Goal: Task Accomplishment & Management: Manage account settings

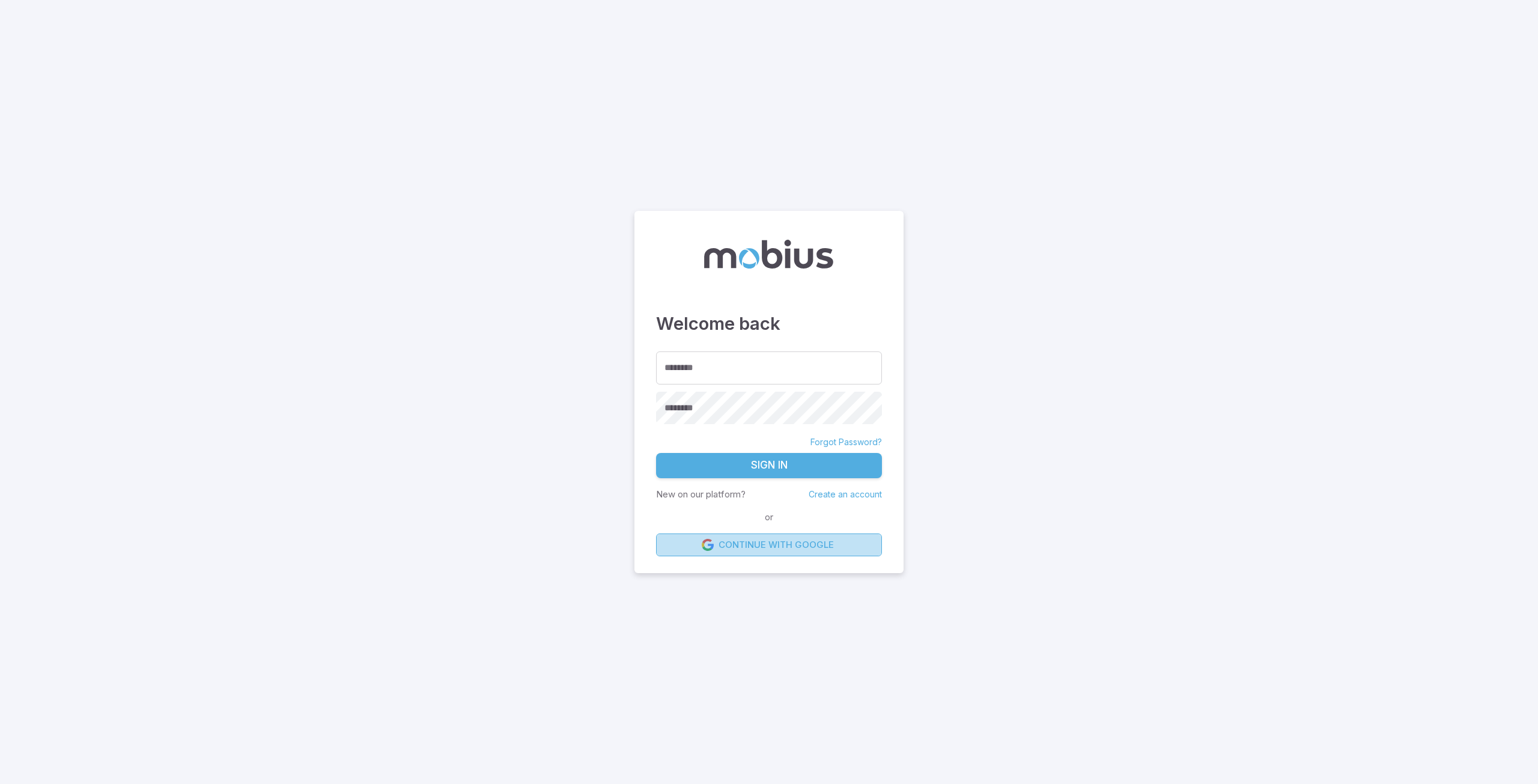
click at [756, 540] on link "Continue with Google" at bounding box center [769, 544] width 226 height 23
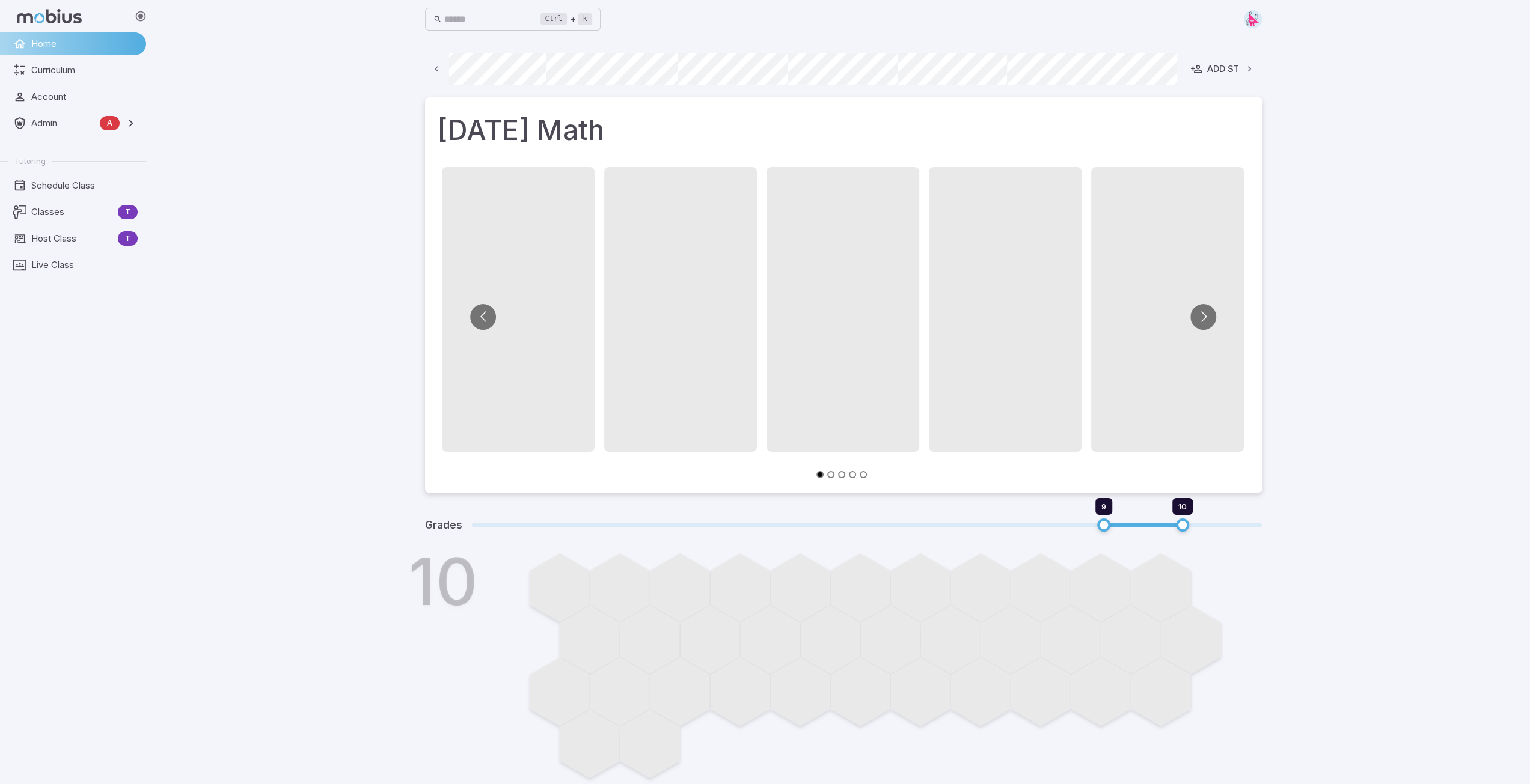
scroll to position [0, 646]
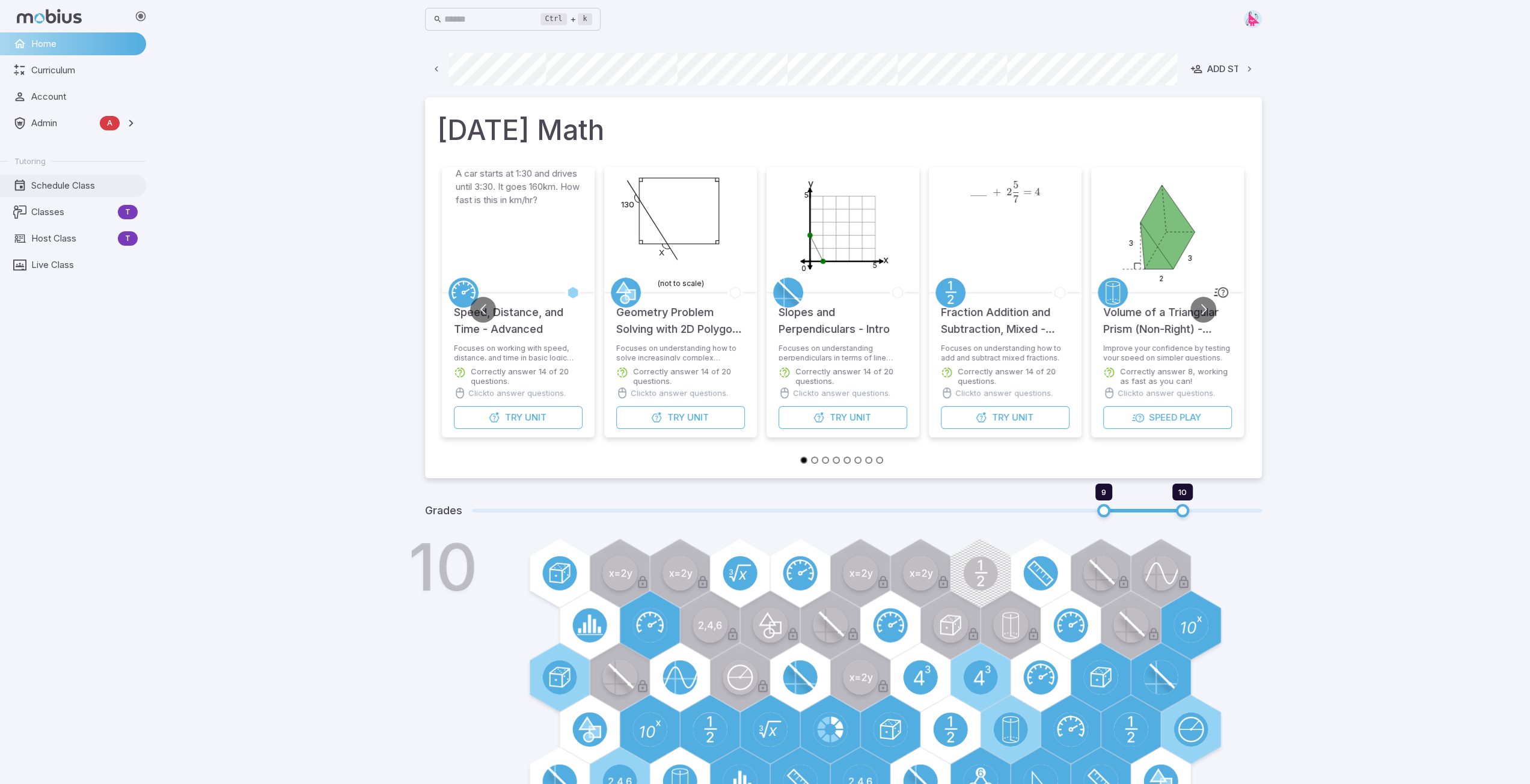
click at [63, 185] on span "Schedule Class" at bounding box center [84, 185] width 106 height 13
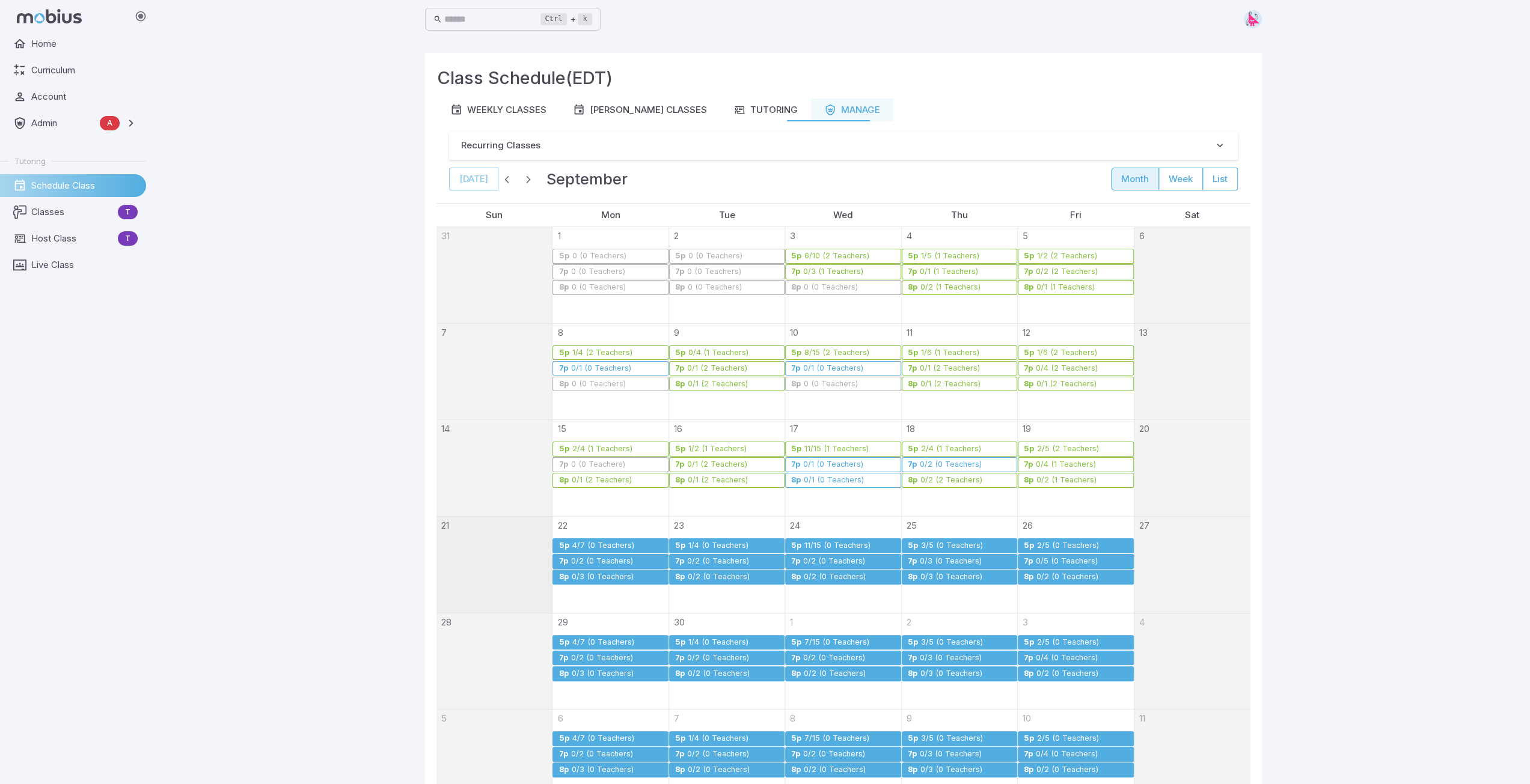
click at [591, 559] on div "0/2 (0 Teachers)" at bounding box center [602, 561] width 63 height 9
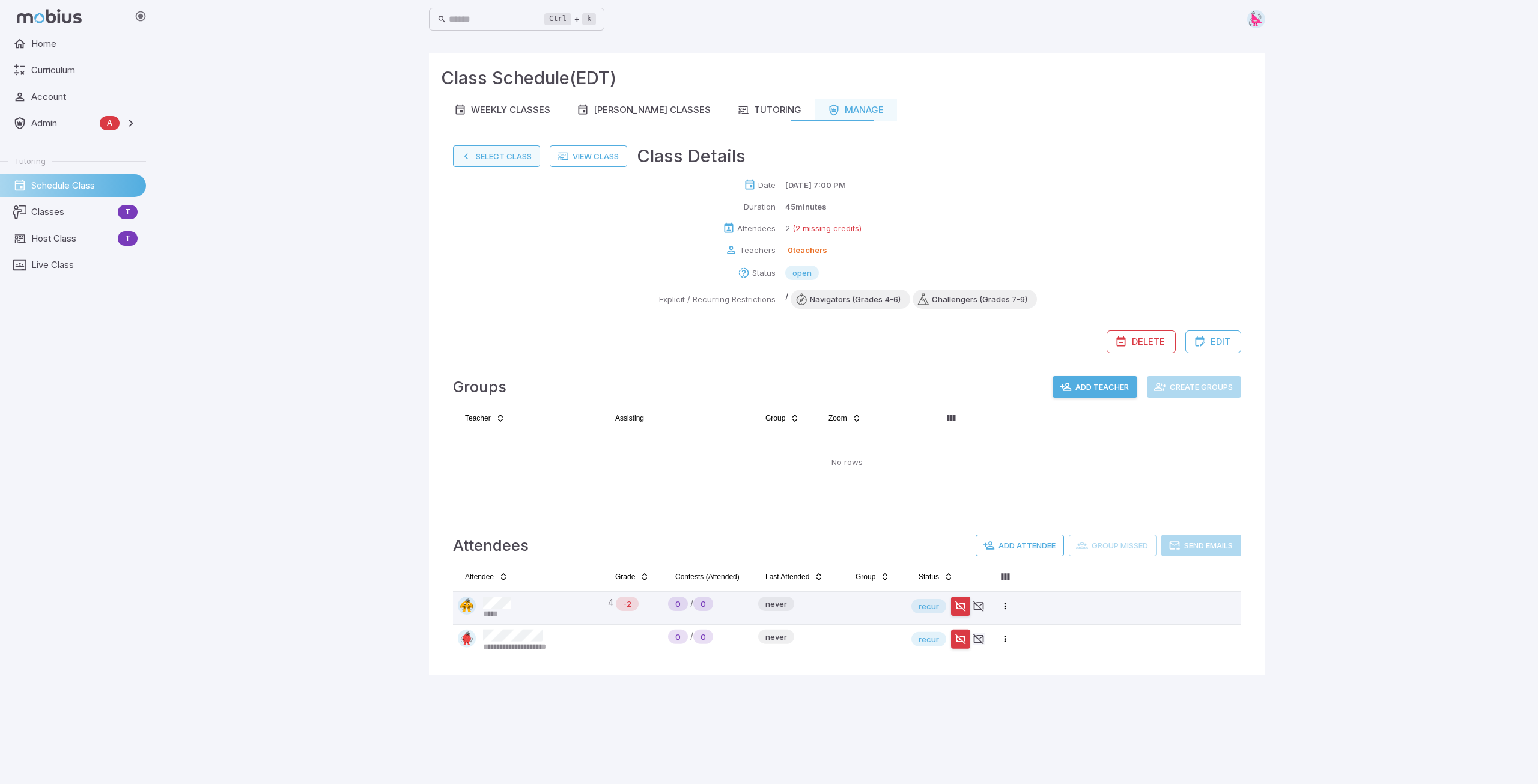
click at [487, 164] on button "Select Class" at bounding box center [497, 156] width 87 height 21
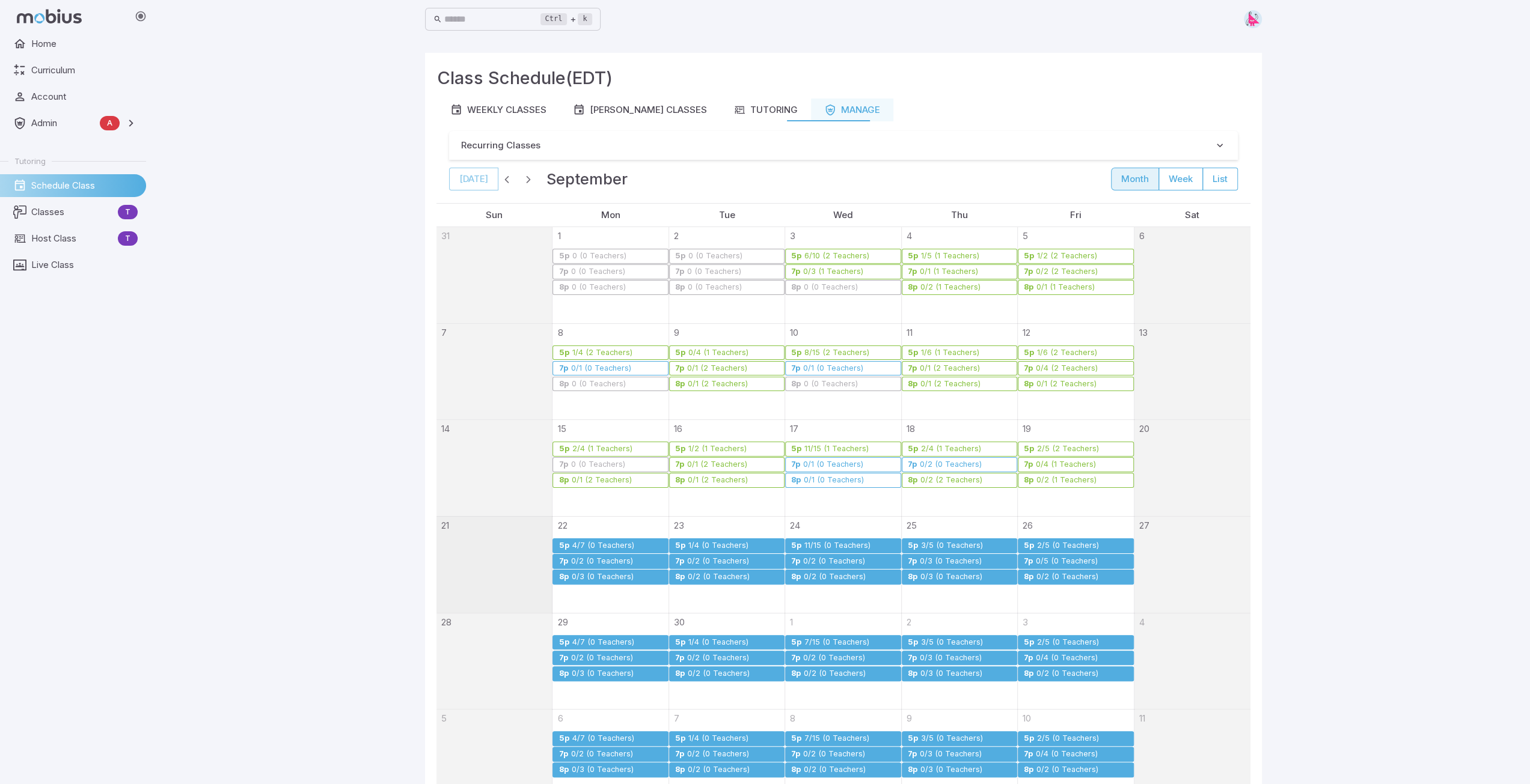
click at [594, 546] on div "4/7 (0 Teachers)" at bounding box center [602, 545] width 63 height 9
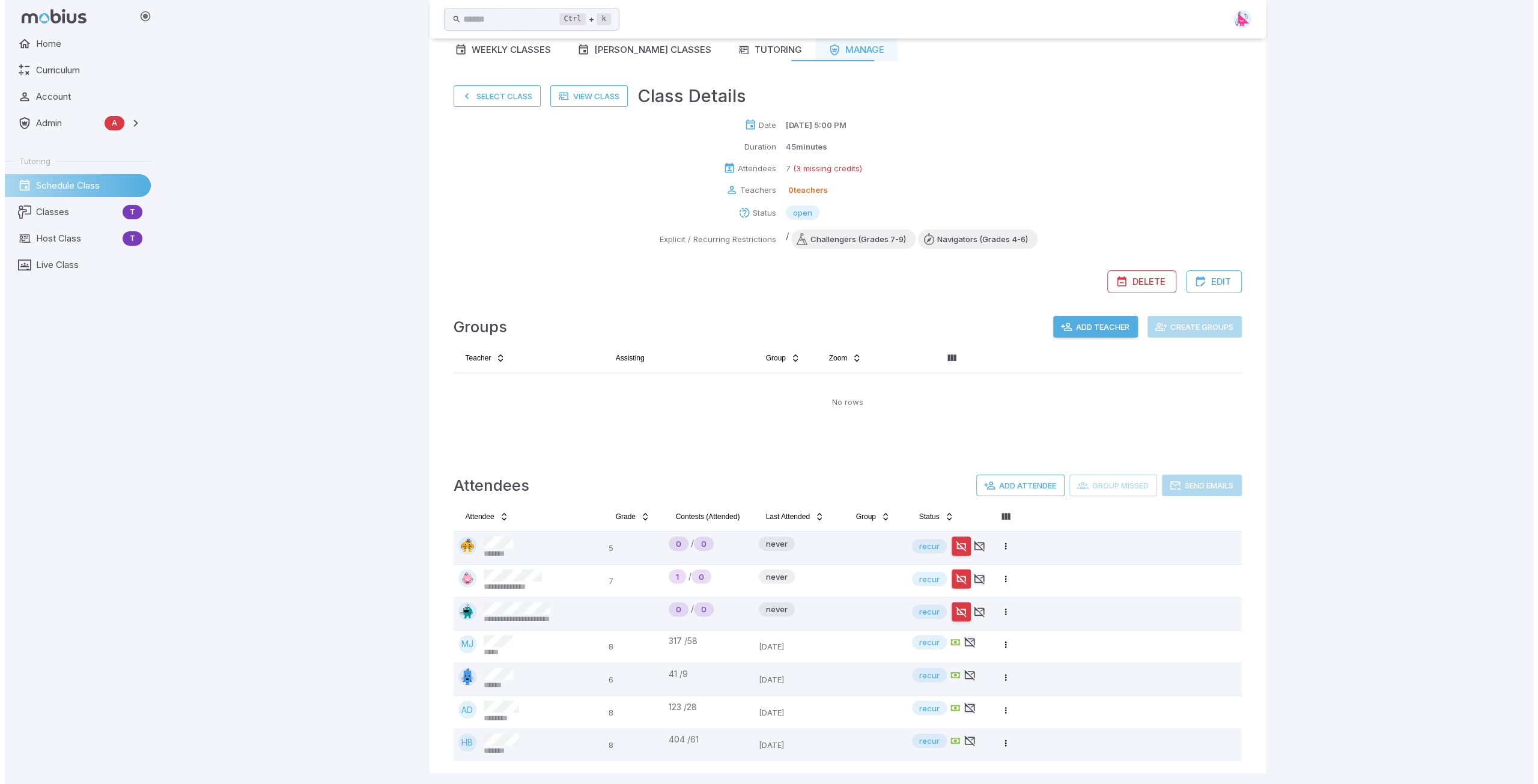
scroll to position [62, 0]
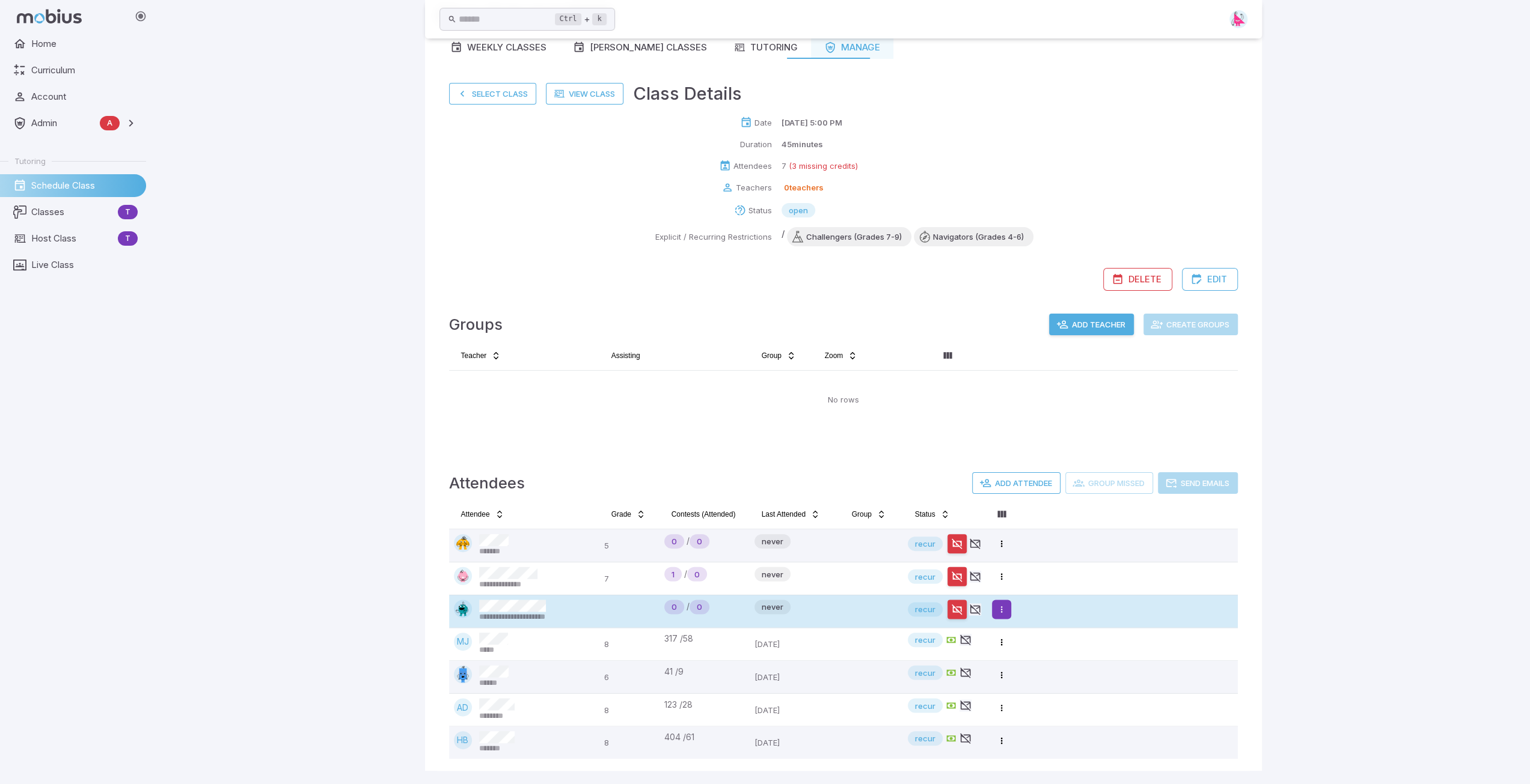
click at [1008, 605] on html "**********" at bounding box center [765, 362] width 1530 height 848
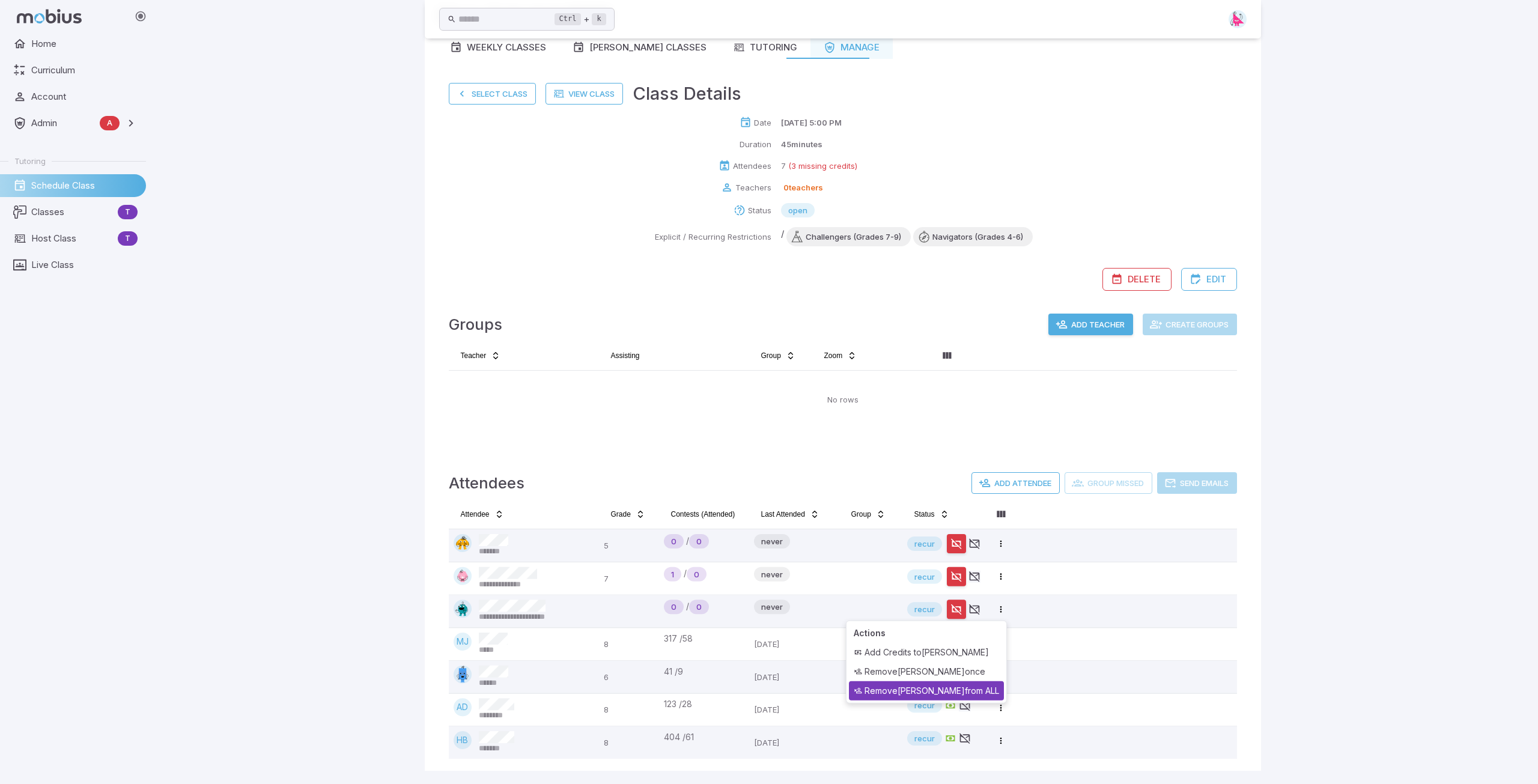
click at [966, 691] on div "Remove mikayla harrison from ALL" at bounding box center [926, 691] width 155 height 19
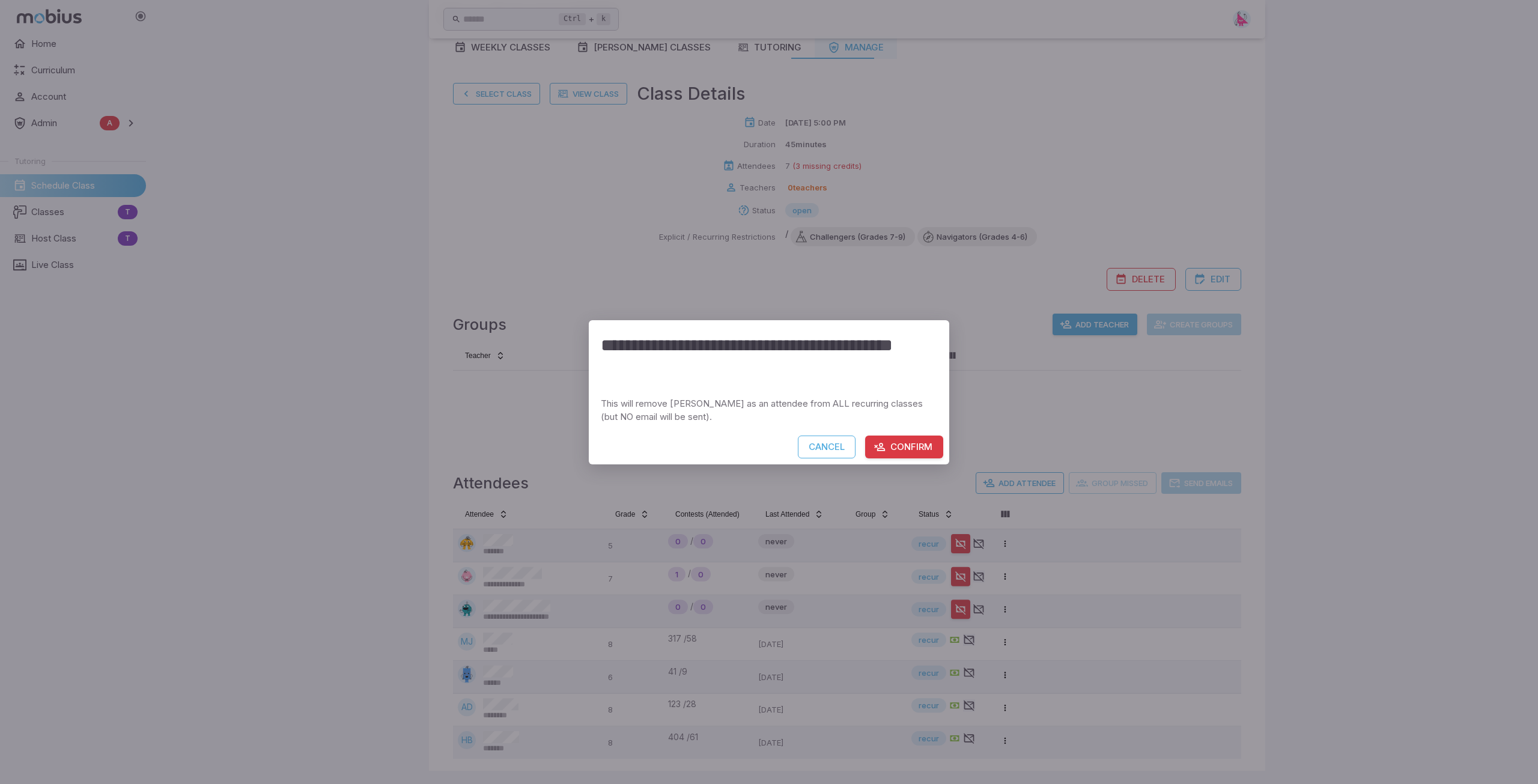
click at [913, 449] on button "Confirm" at bounding box center [904, 447] width 78 height 23
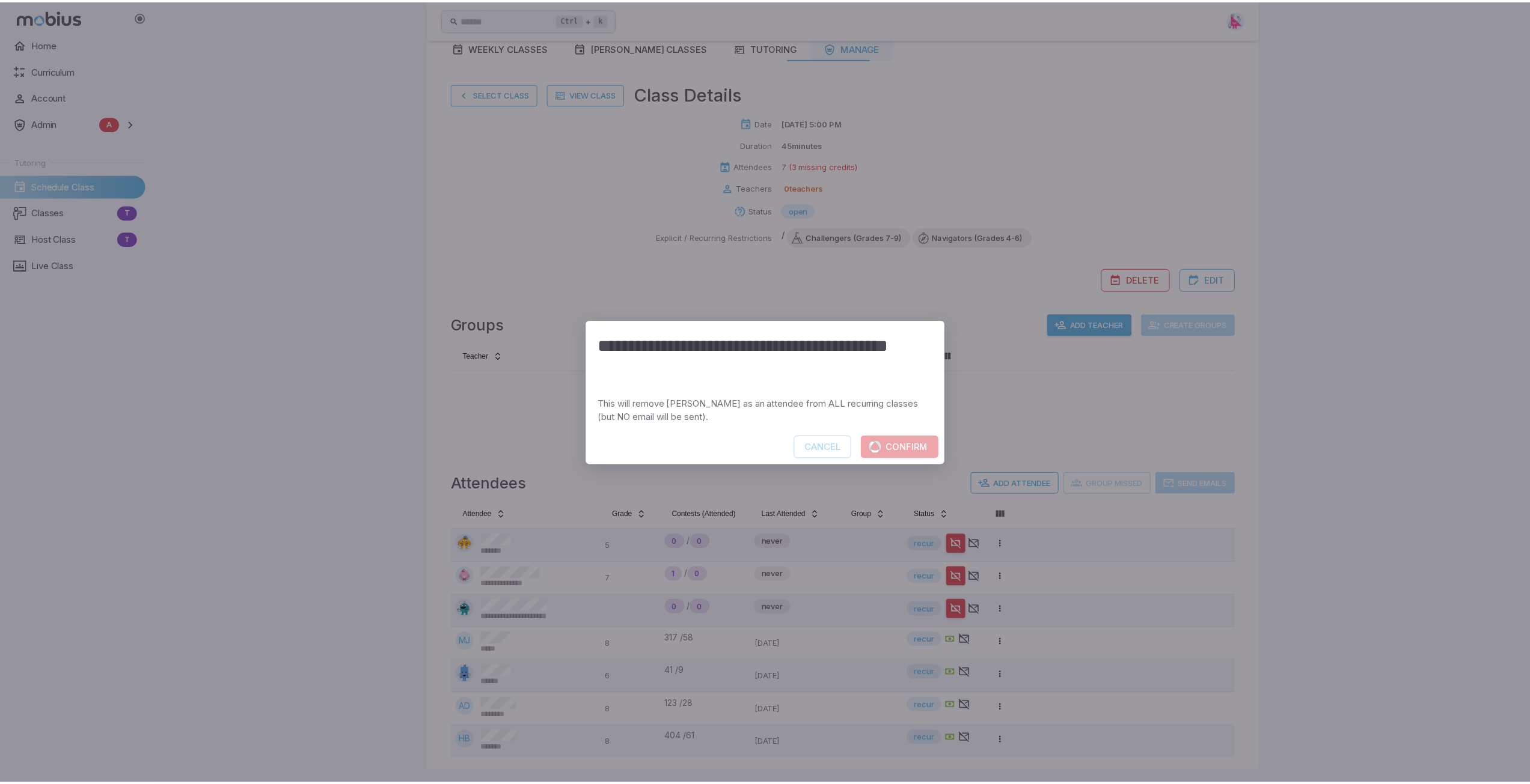
scroll to position [30, 0]
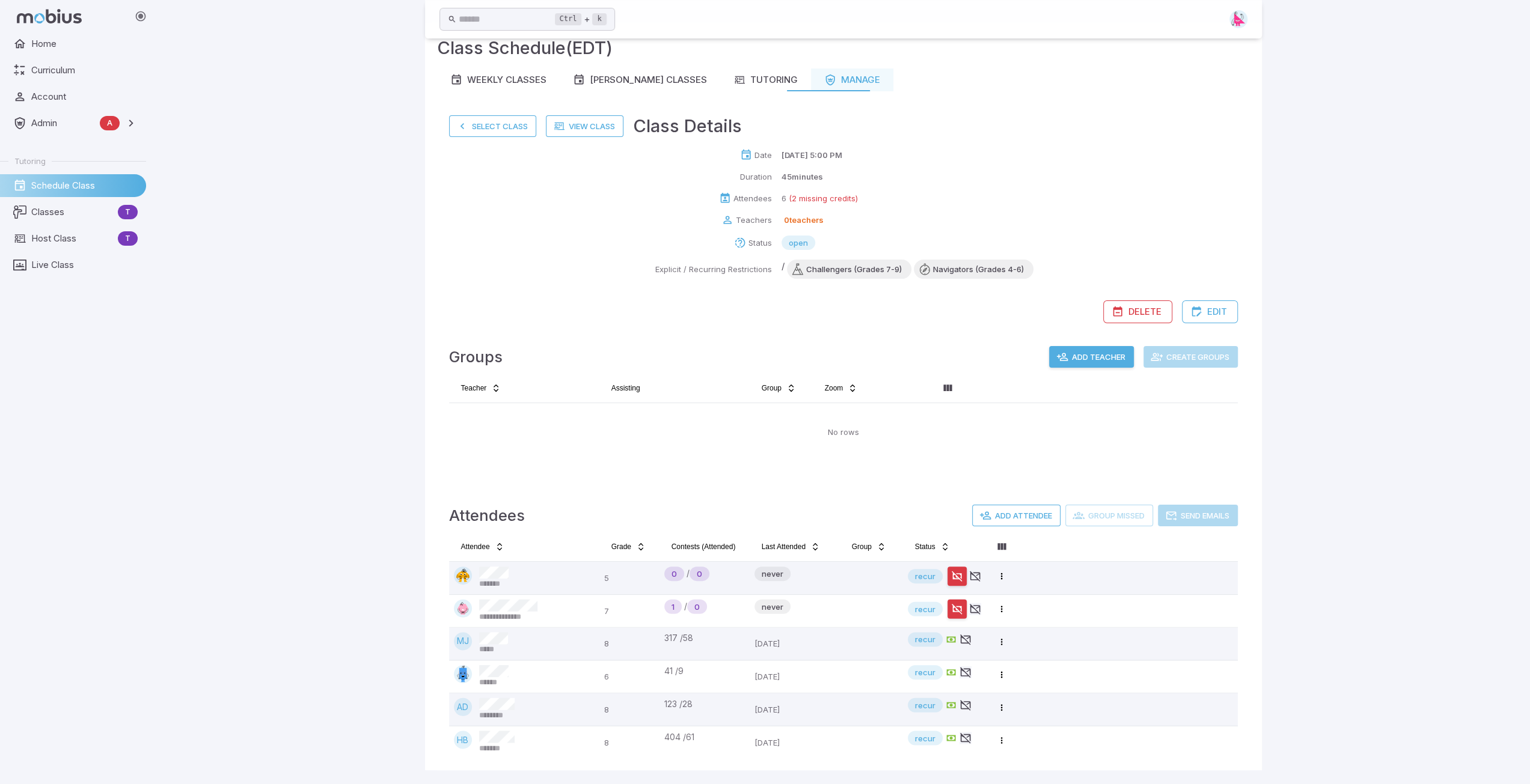
click at [503, 122] on button "Select Class" at bounding box center [492, 126] width 87 height 21
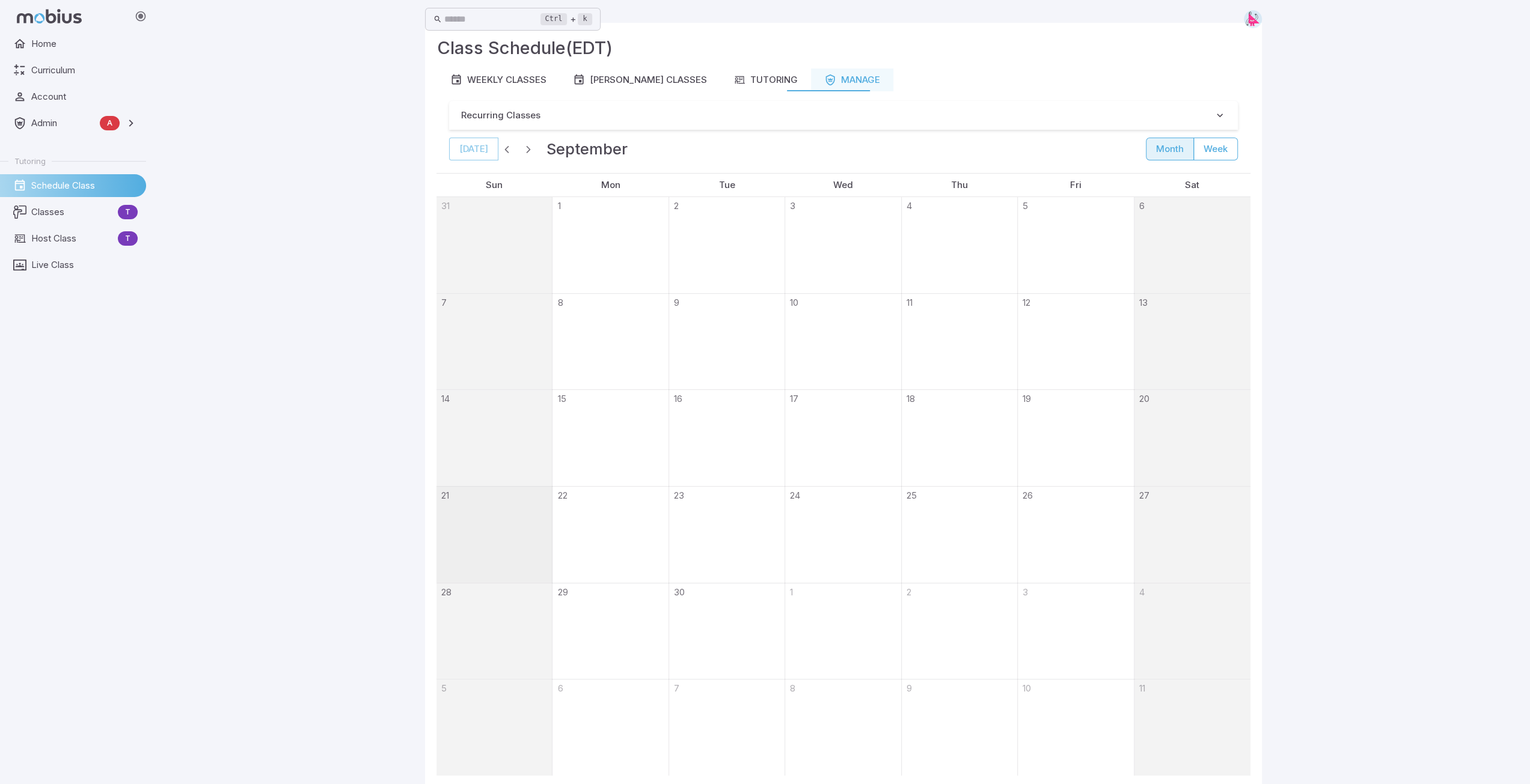
scroll to position [0, 0]
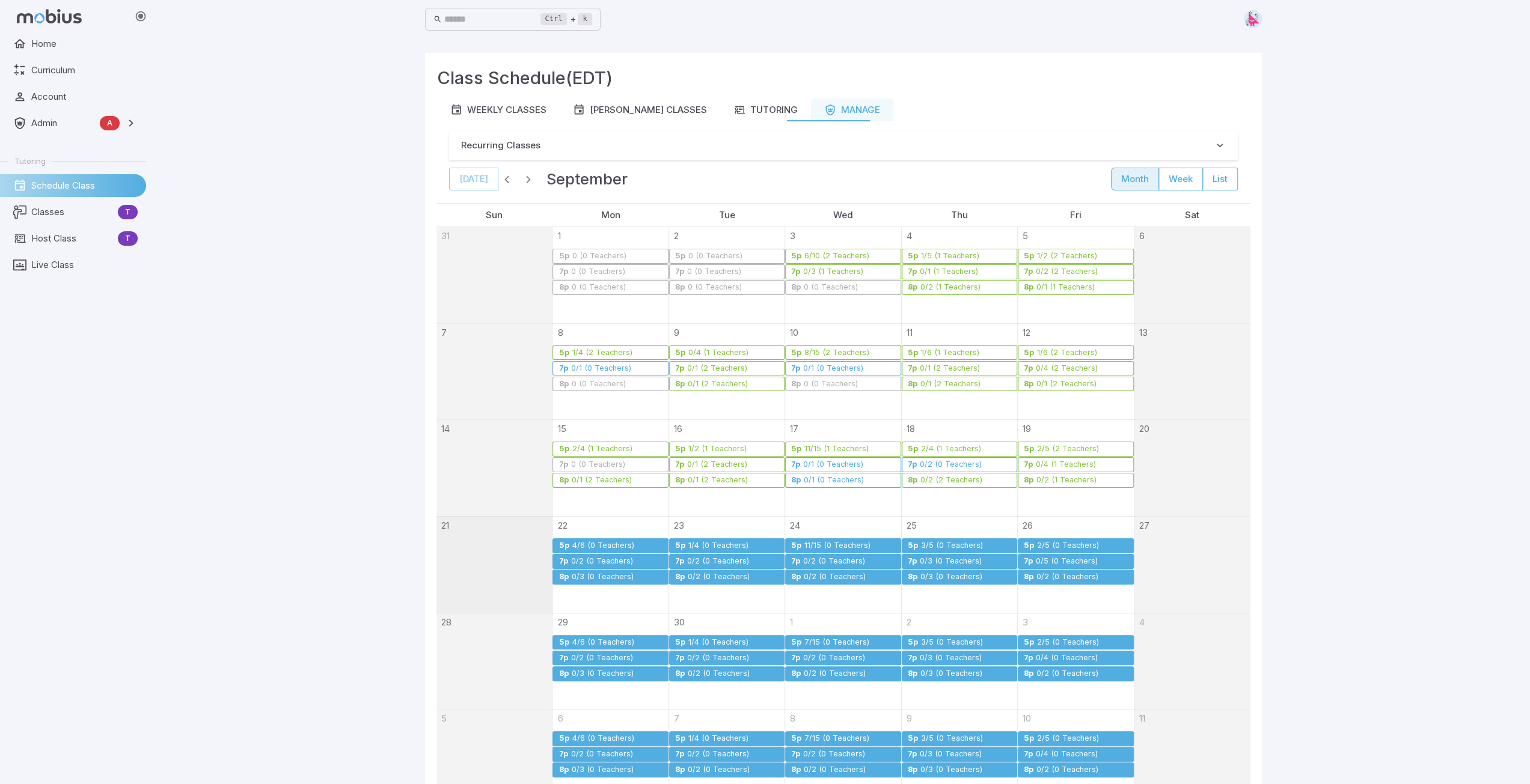
click at [598, 562] on div "0/2 (0 Teachers)" at bounding box center [602, 561] width 63 height 9
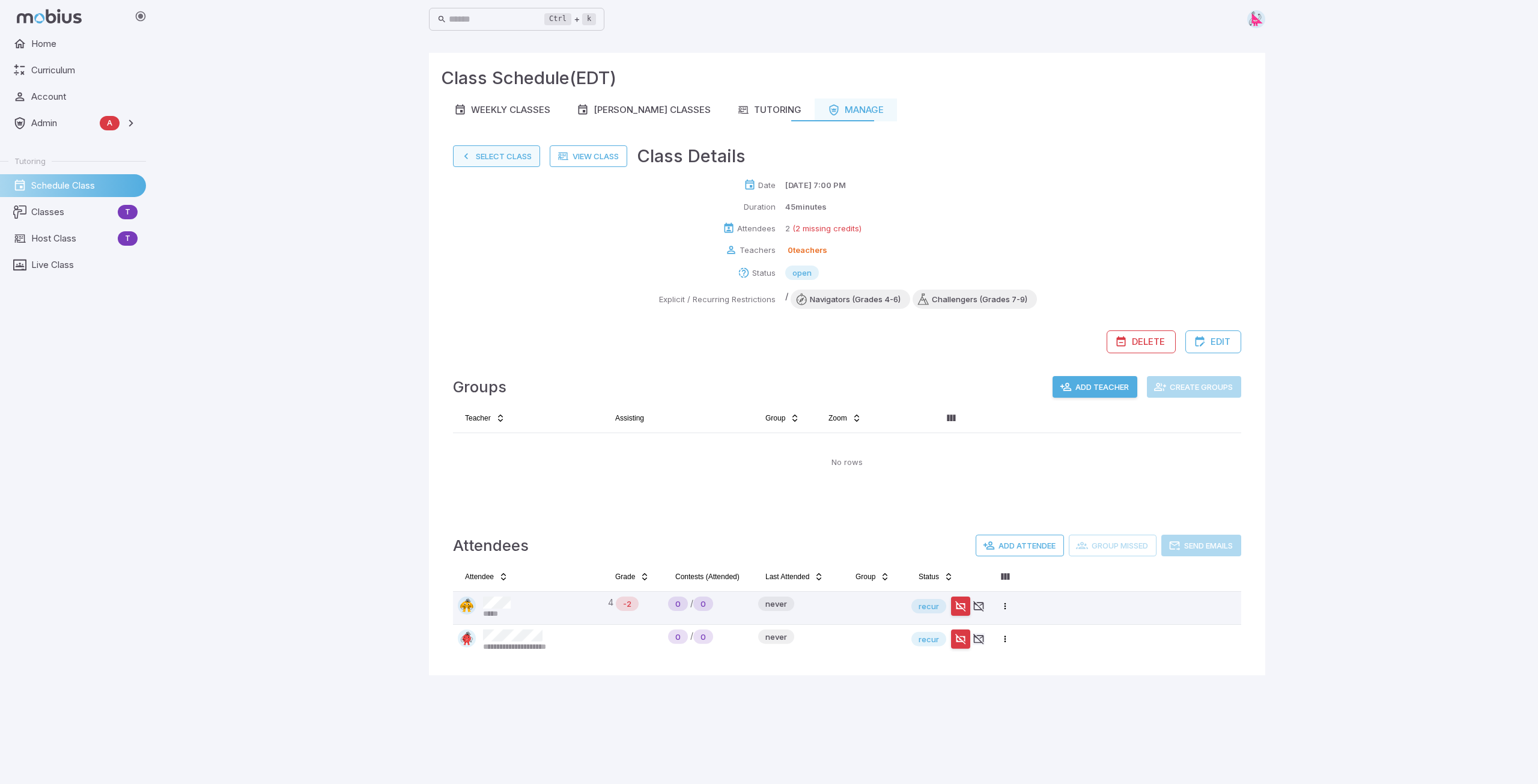
click at [489, 159] on button "Select Class" at bounding box center [497, 156] width 87 height 21
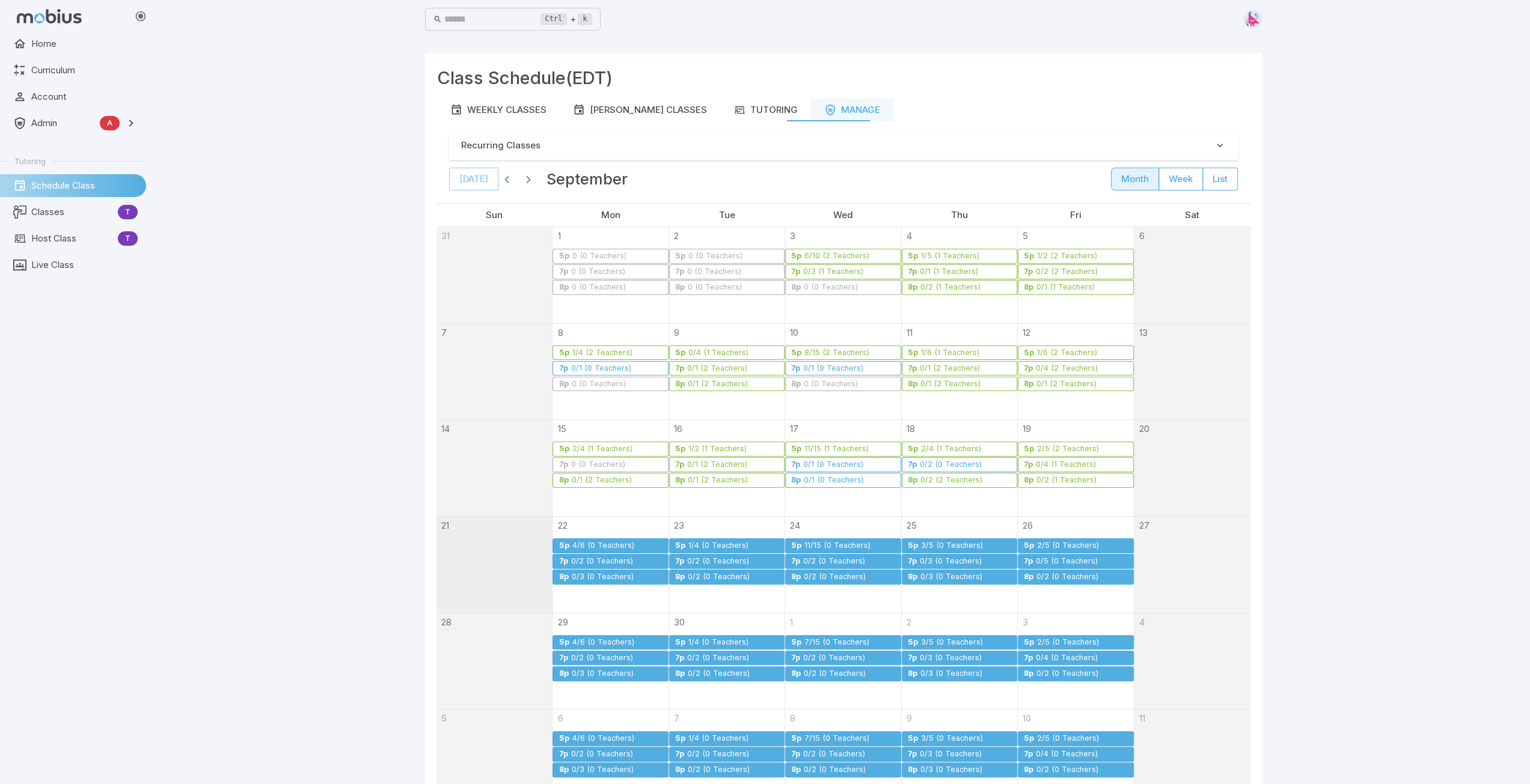
click at [704, 541] on div "1/4 (0 Teachers)" at bounding box center [718, 545] width 61 height 9
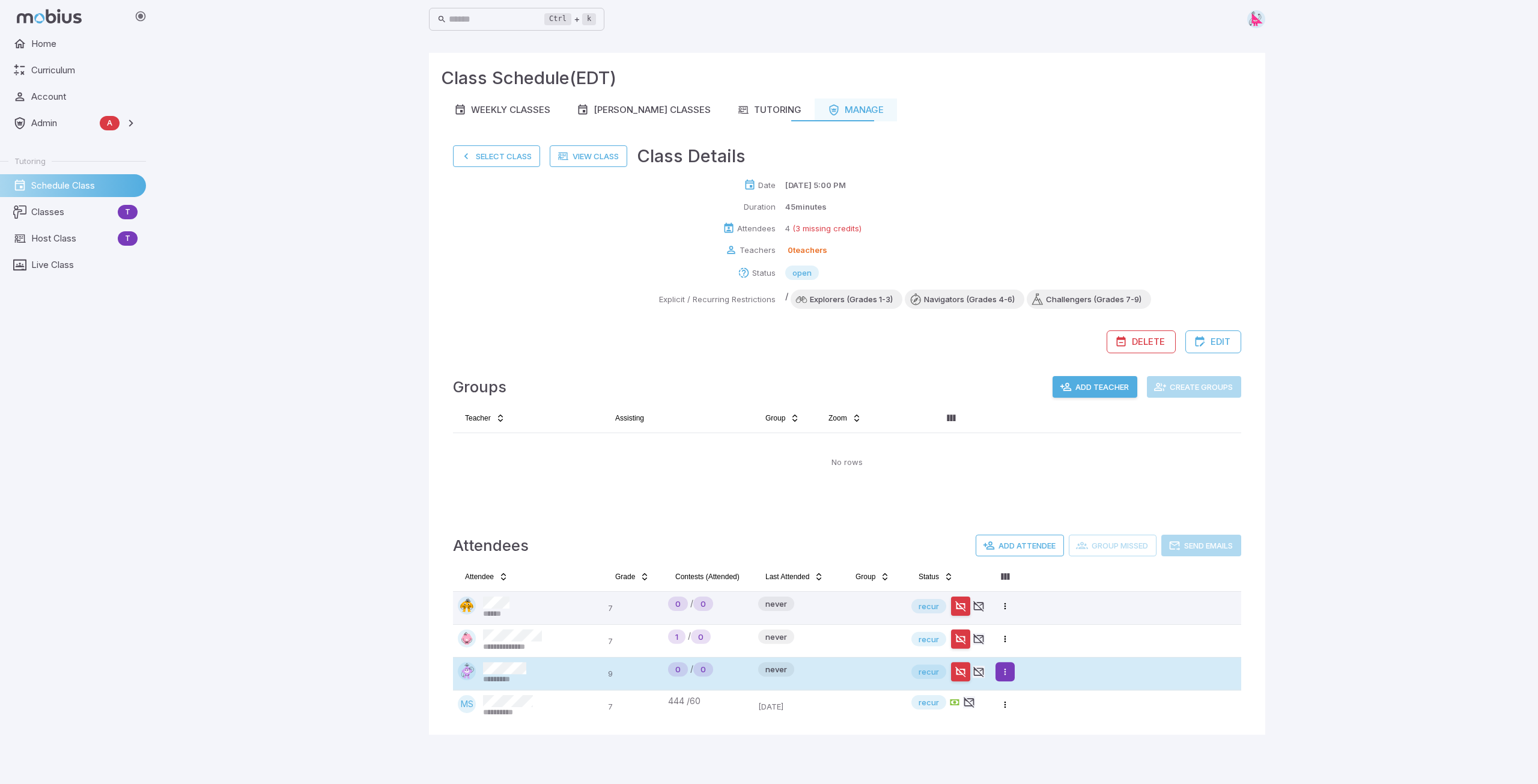
click at [1008, 670] on html "**********" at bounding box center [769, 392] width 1538 height 784
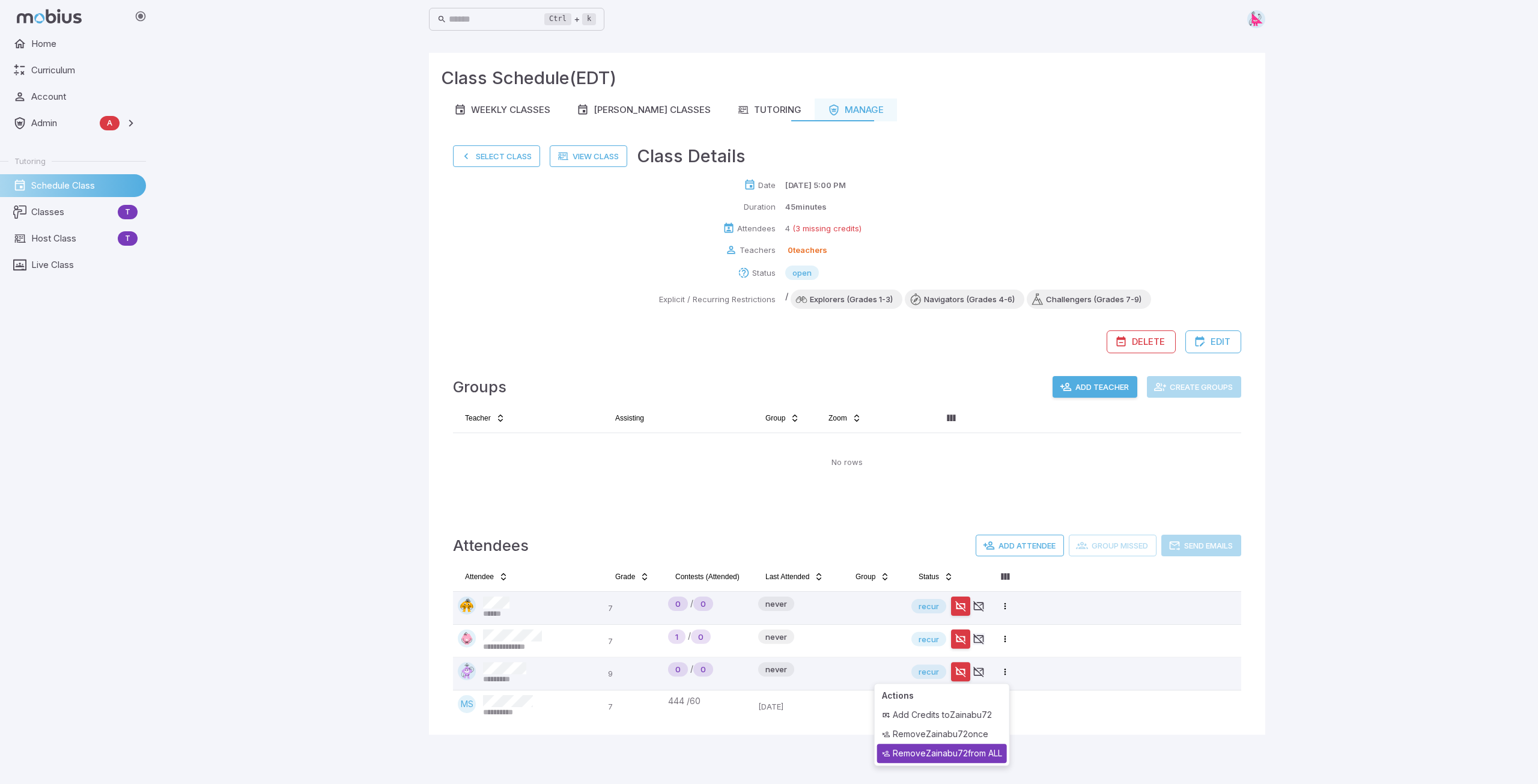
click at [967, 756] on div "Remove Zainabu72 from ALL" at bounding box center [942, 753] width 130 height 19
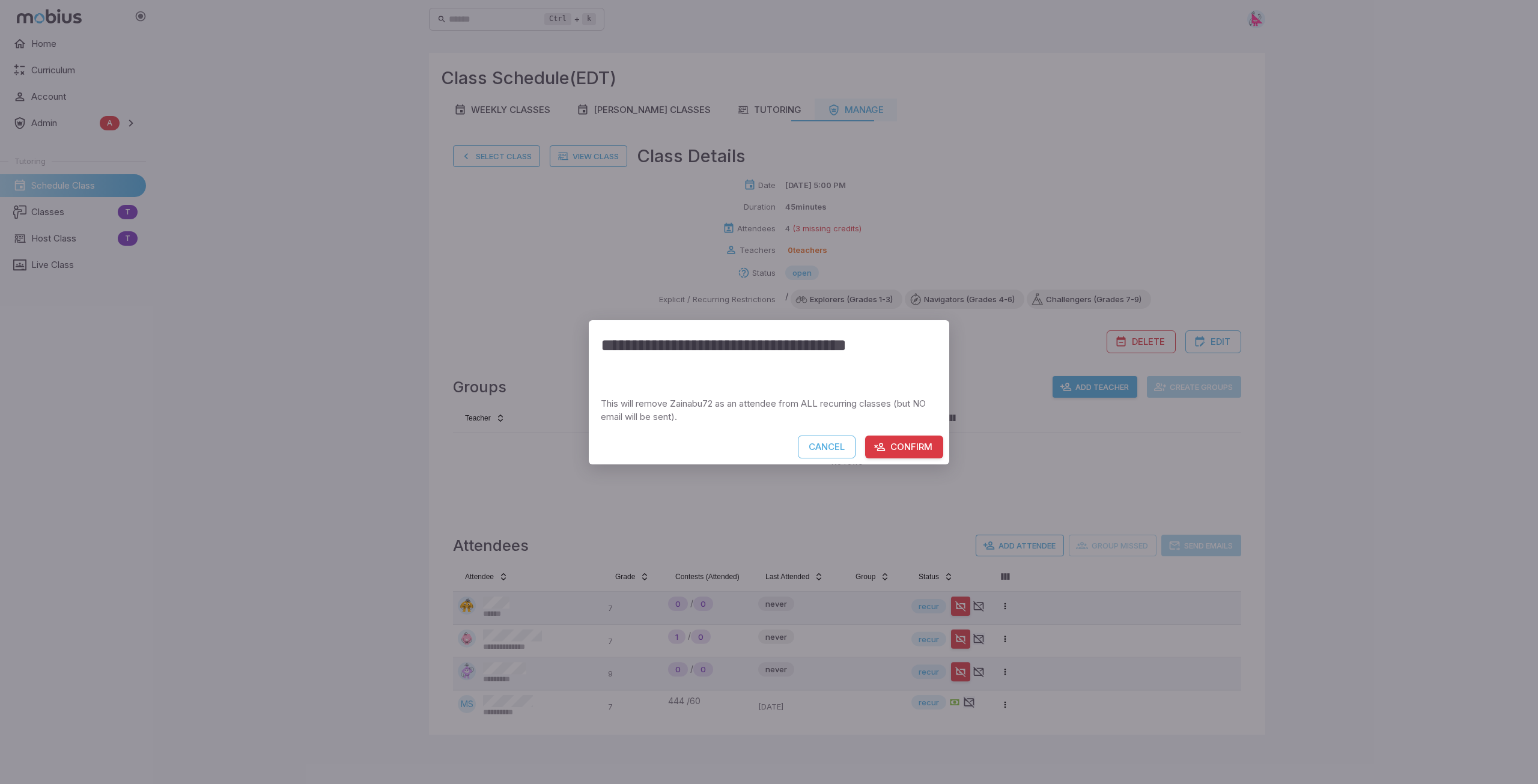
click at [923, 446] on button "Confirm" at bounding box center [904, 447] width 78 height 23
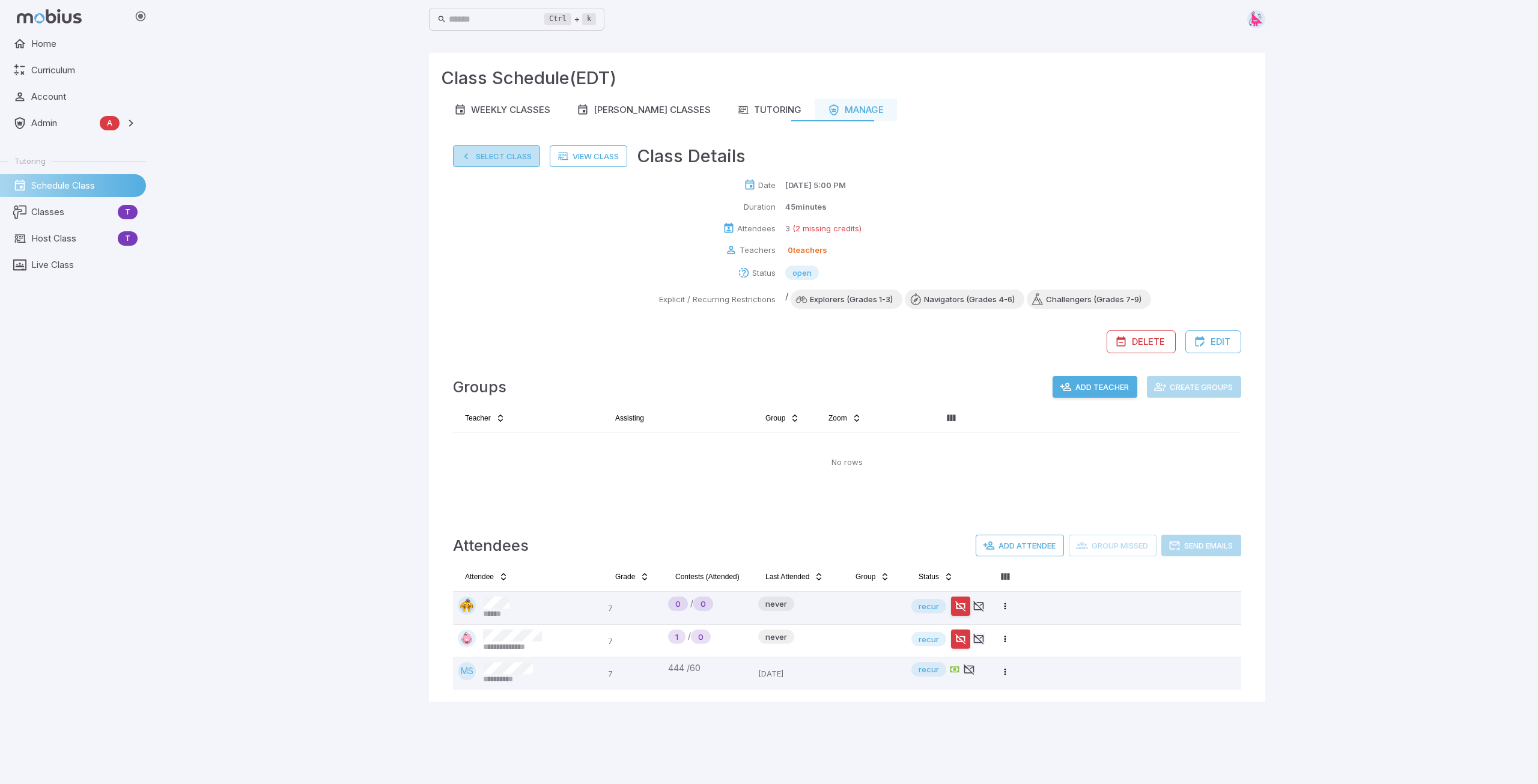
click at [496, 161] on button "Select Class" at bounding box center [497, 156] width 87 height 21
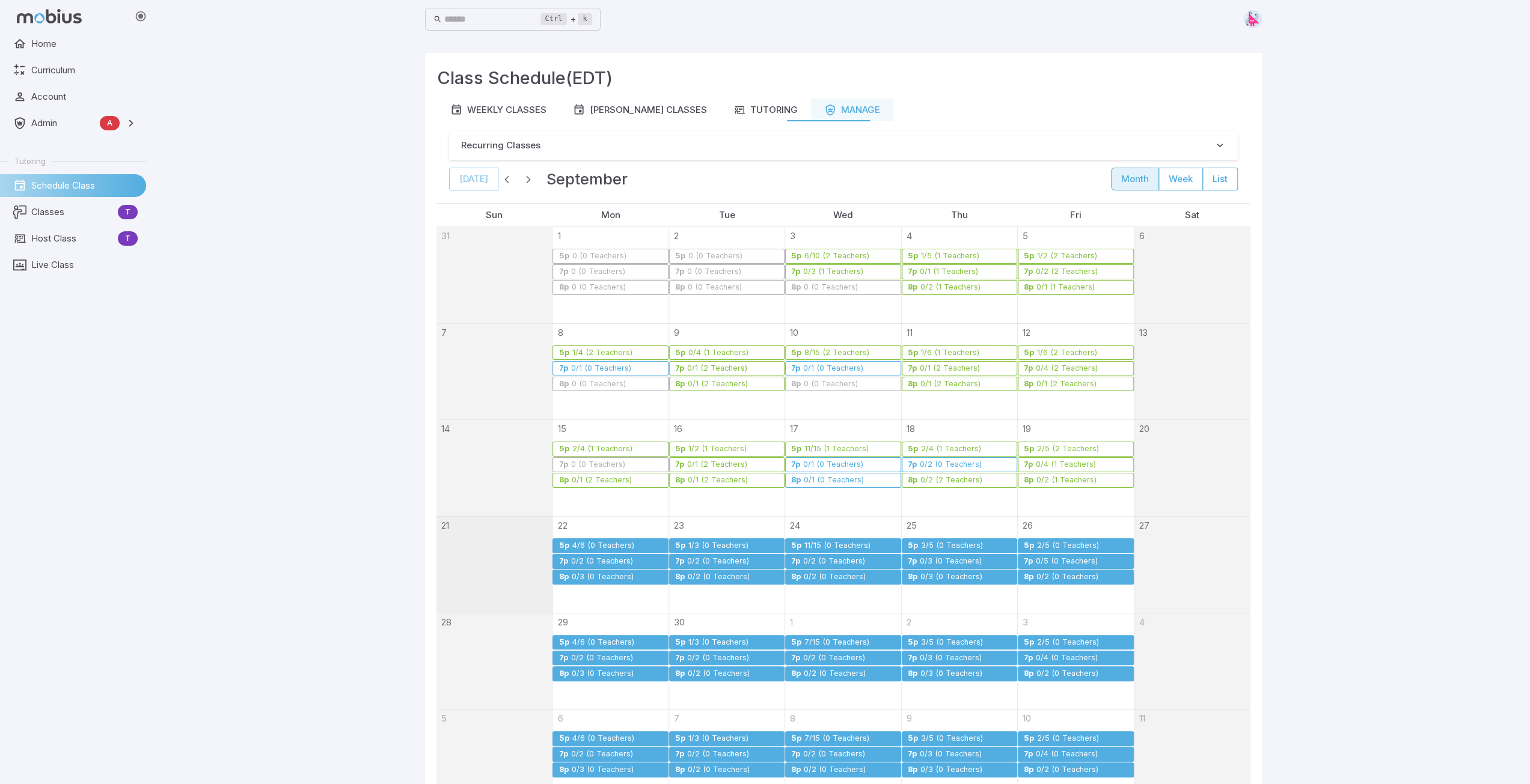
click at [610, 577] on div "0/3 (0 Teachers)" at bounding box center [602, 577] width 63 height 9
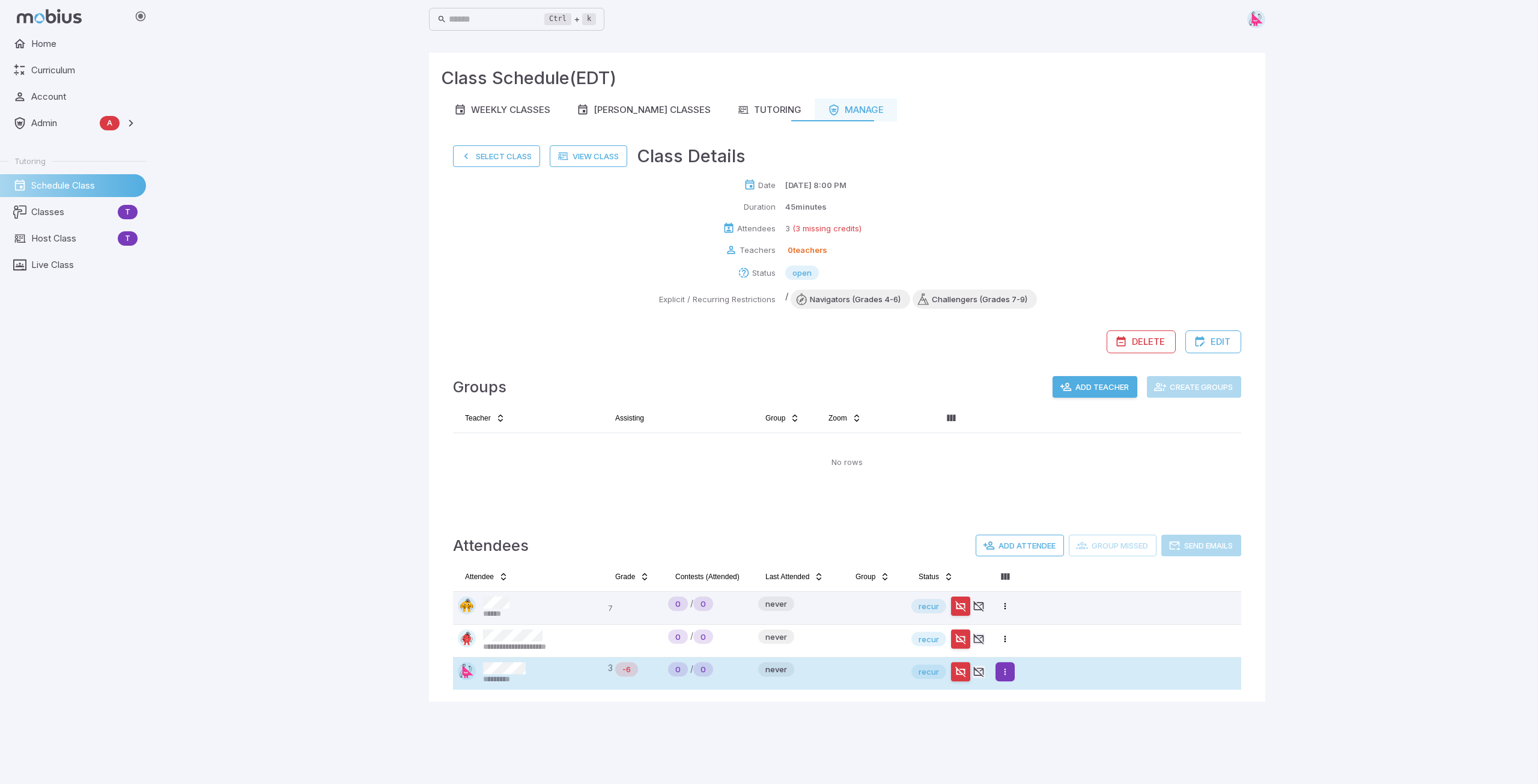
click at [1003, 673] on html "**********" at bounding box center [769, 392] width 1538 height 784
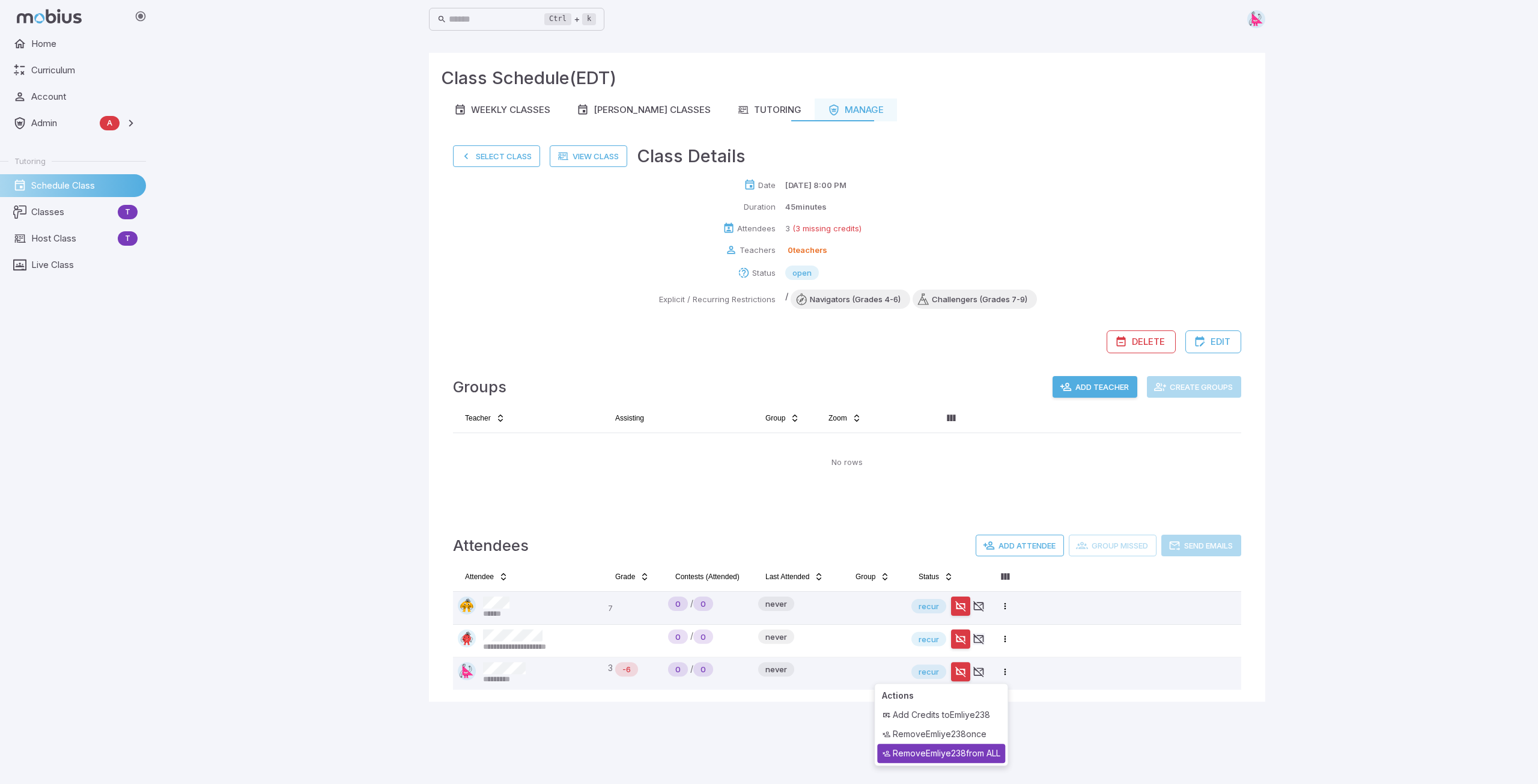
click at [965, 756] on div "Remove Emliye238 from ALL" at bounding box center [941, 753] width 128 height 19
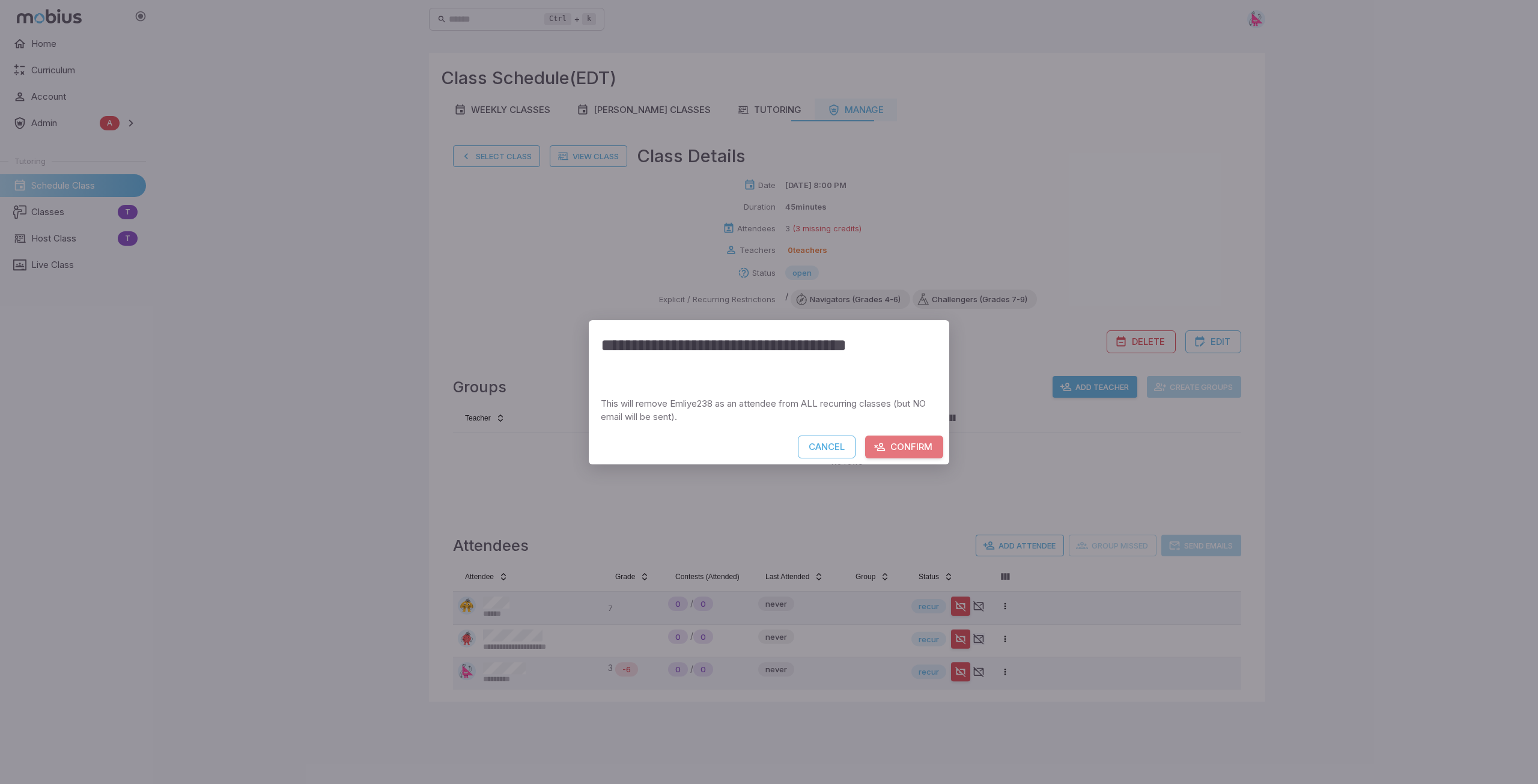
click at [902, 445] on button "Confirm" at bounding box center [904, 447] width 78 height 23
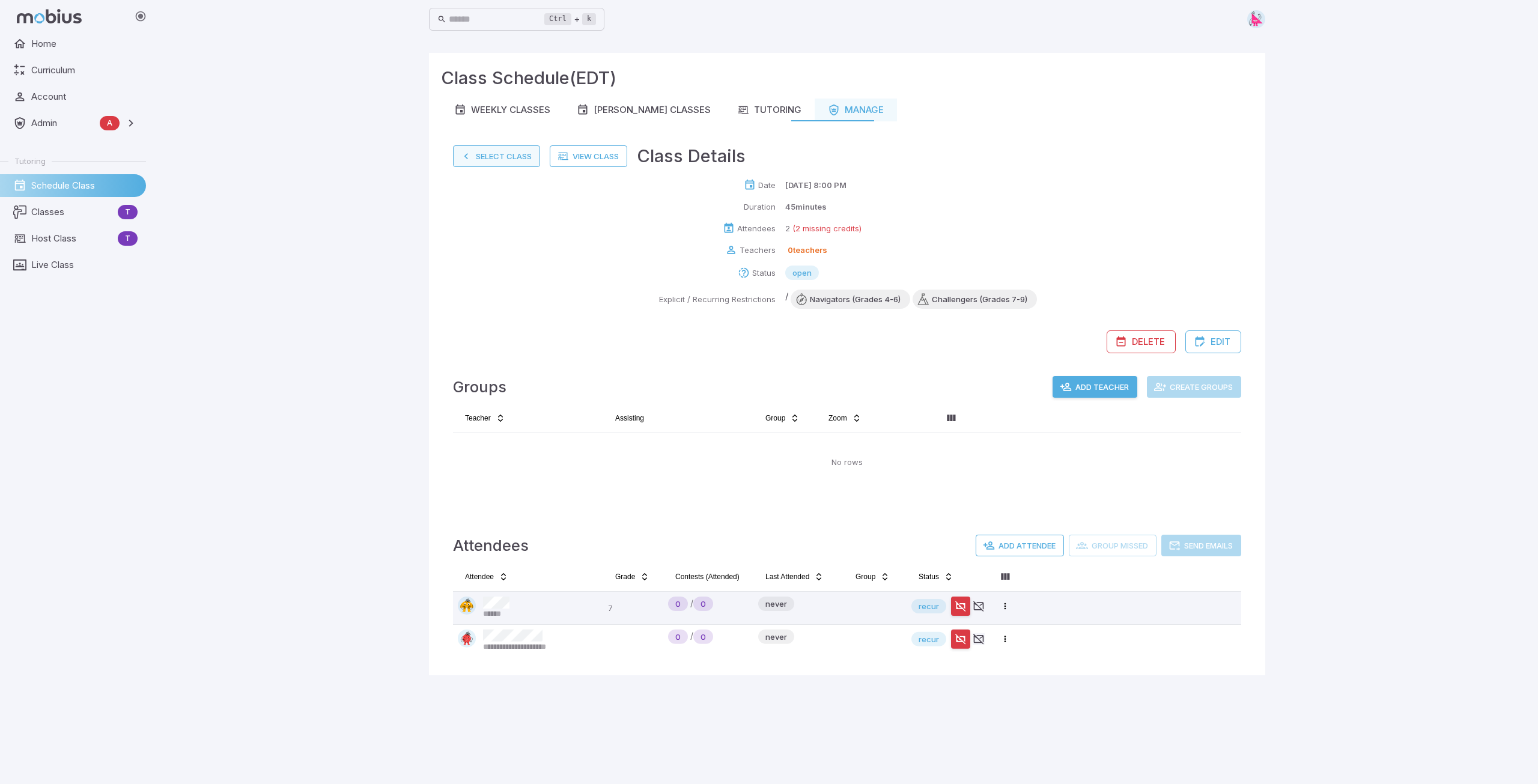
click at [488, 159] on button "Select Class" at bounding box center [497, 156] width 87 height 21
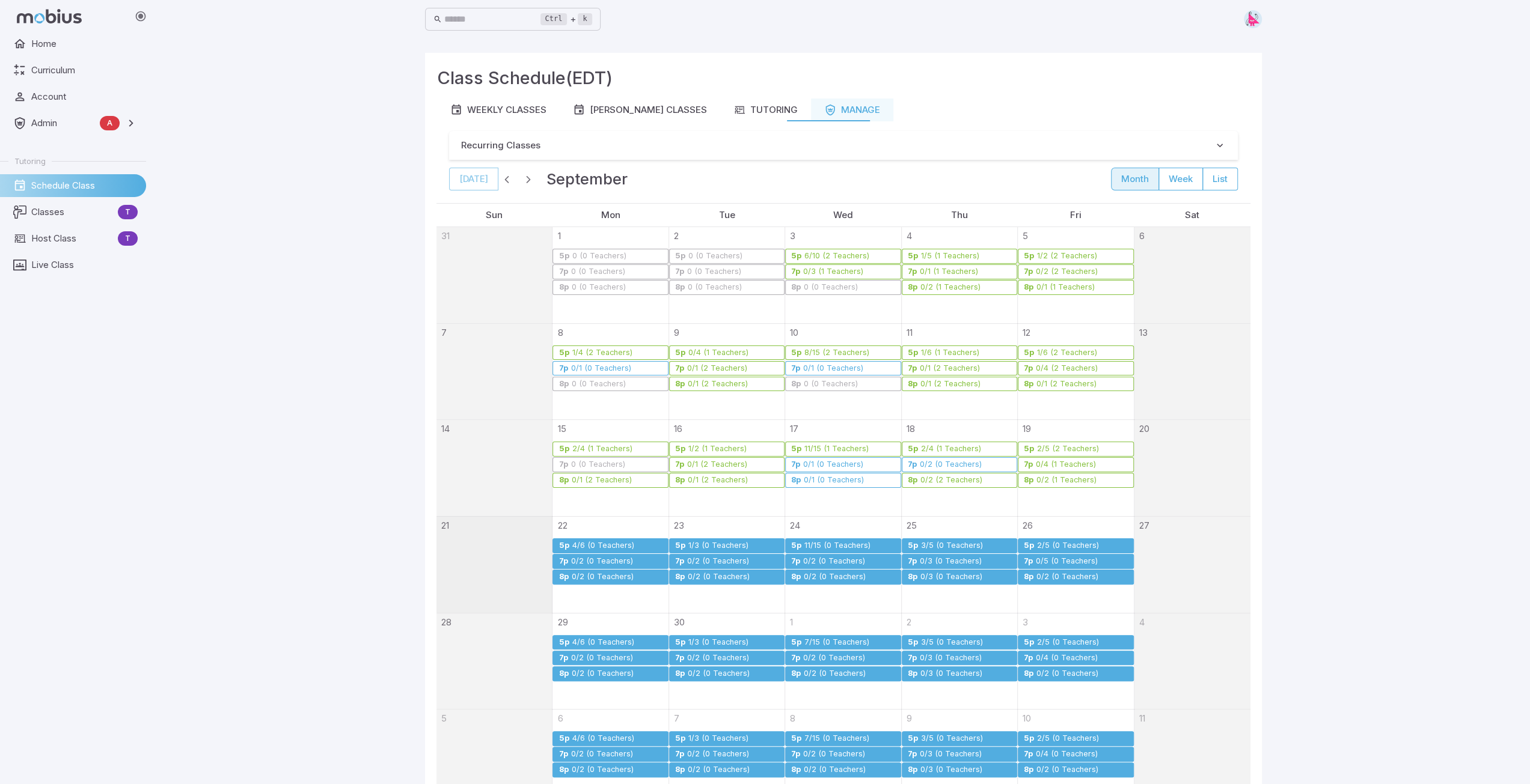
click at [707, 562] on div "0/2 (0 Teachers)" at bounding box center [718, 561] width 63 height 9
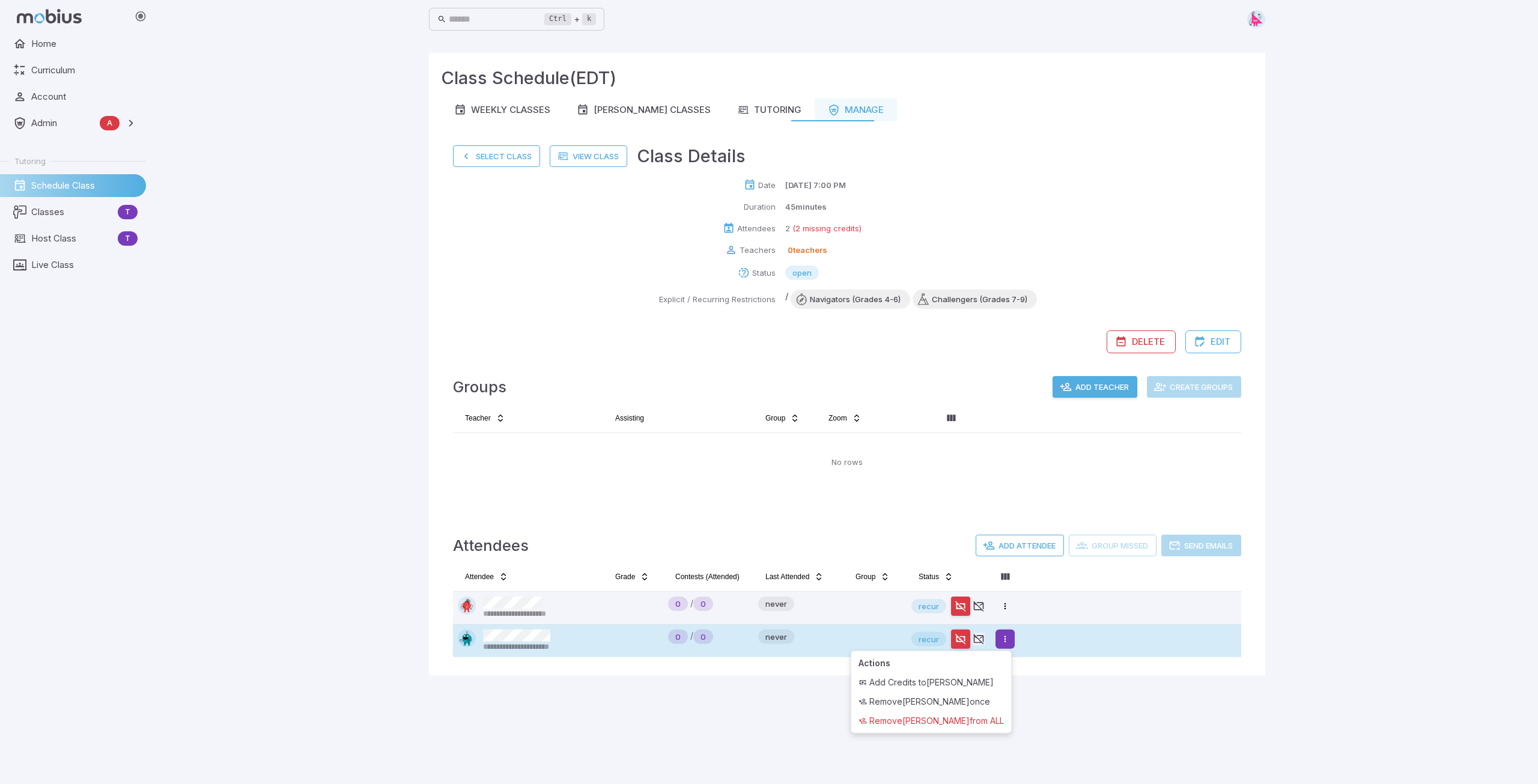
click at [1011, 641] on html "**********" at bounding box center [769, 392] width 1538 height 784
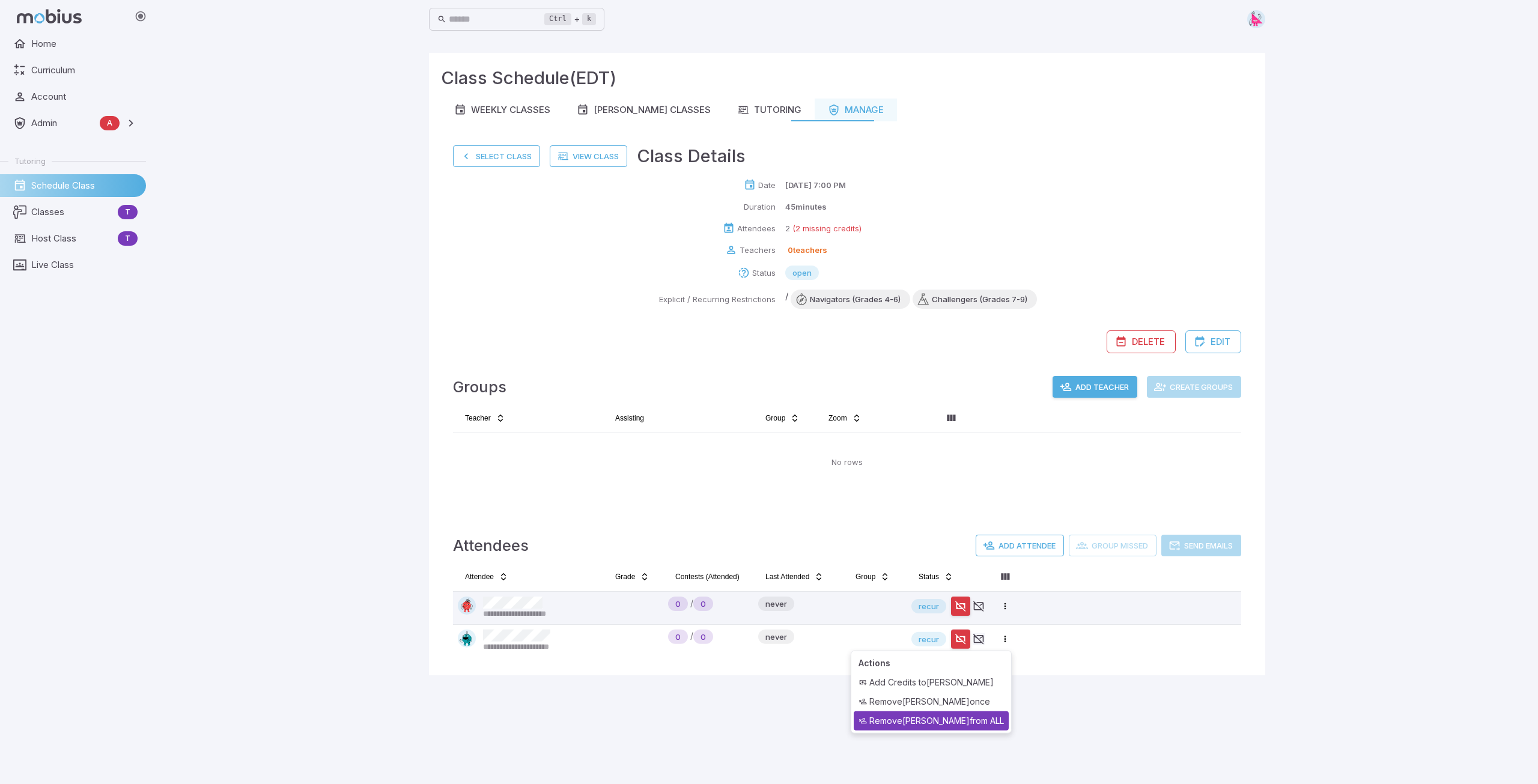
click at [975, 722] on div "Remove mikayla harrison from ALL" at bounding box center [931, 721] width 155 height 19
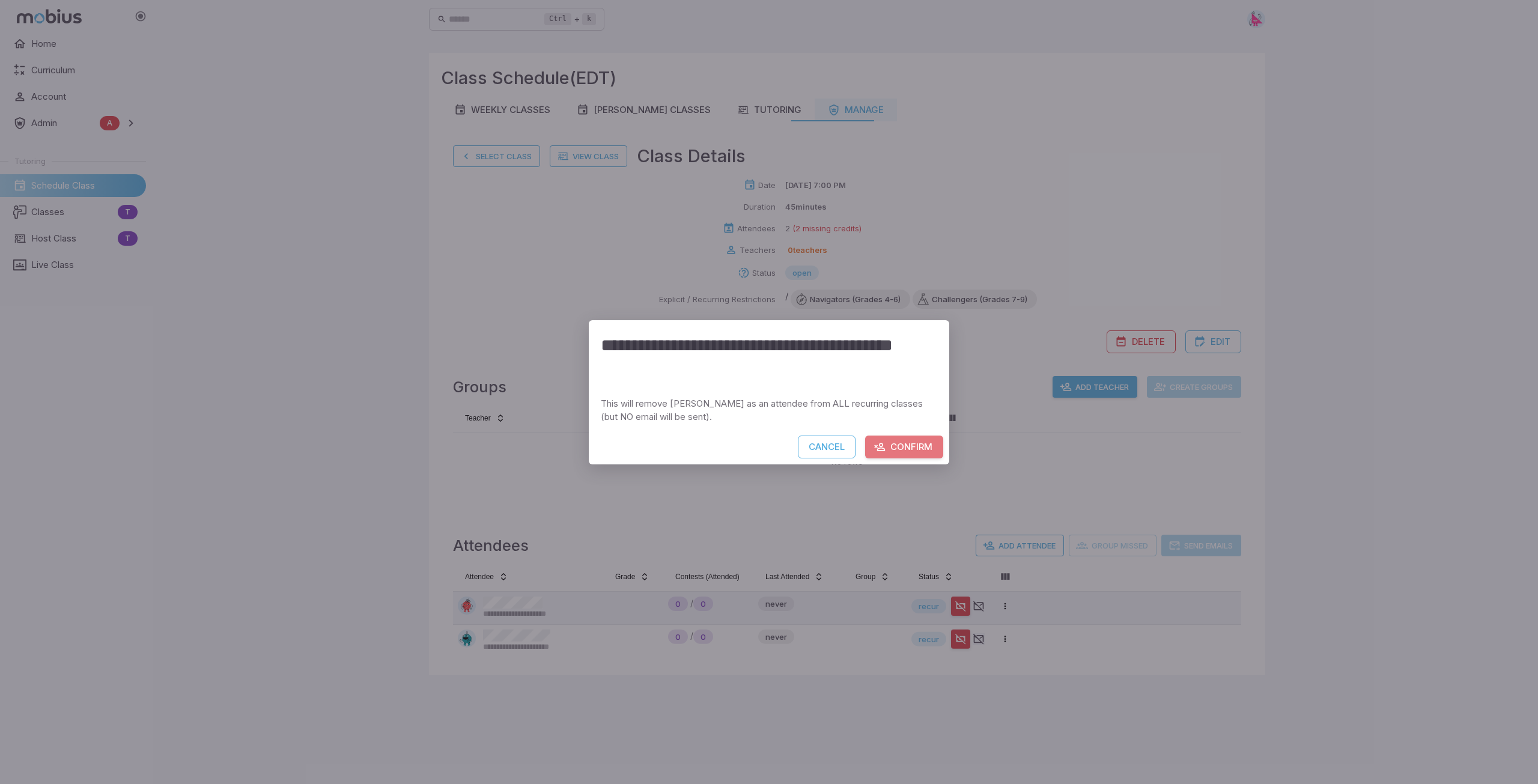
click at [911, 453] on button "Confirm" at bounding box center [904, 447] width 78 height 23
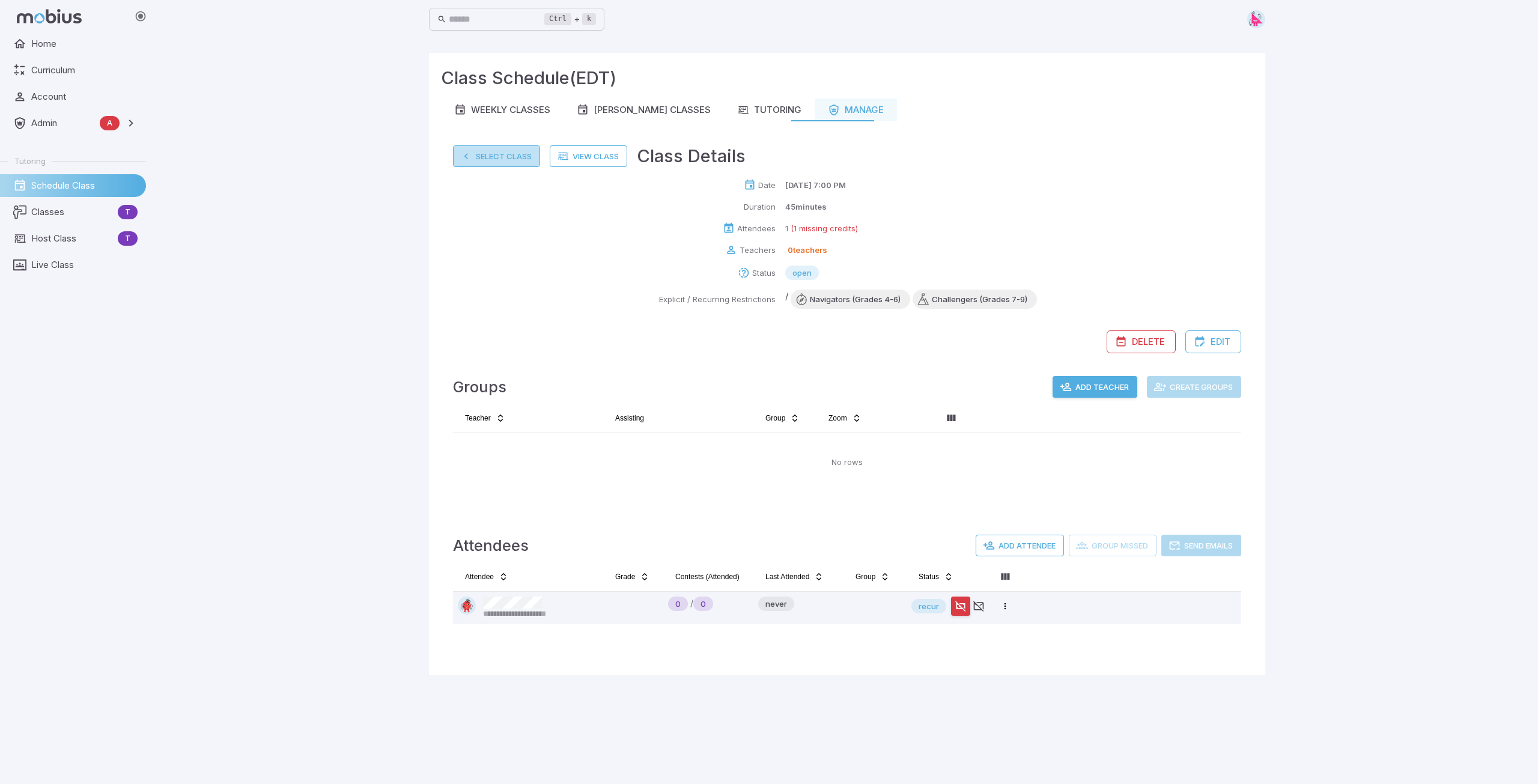
click at [491, 156] on button "Select Class" at bounding box center [497, 156] width 87 height 21
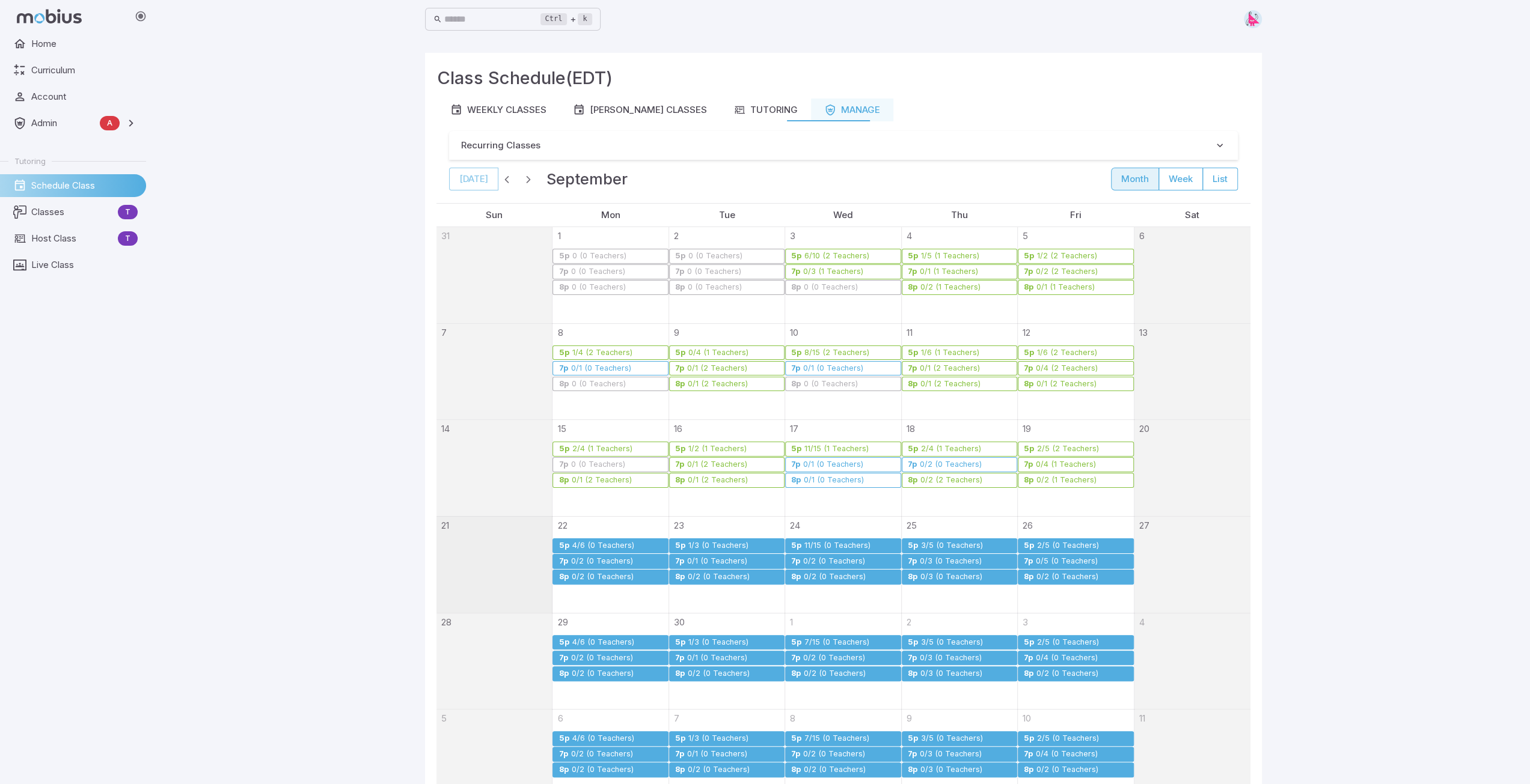
click at [708, 576] on div "0/2 (0 Teachers)" at bounding box center [719, 577] width 63 height 9
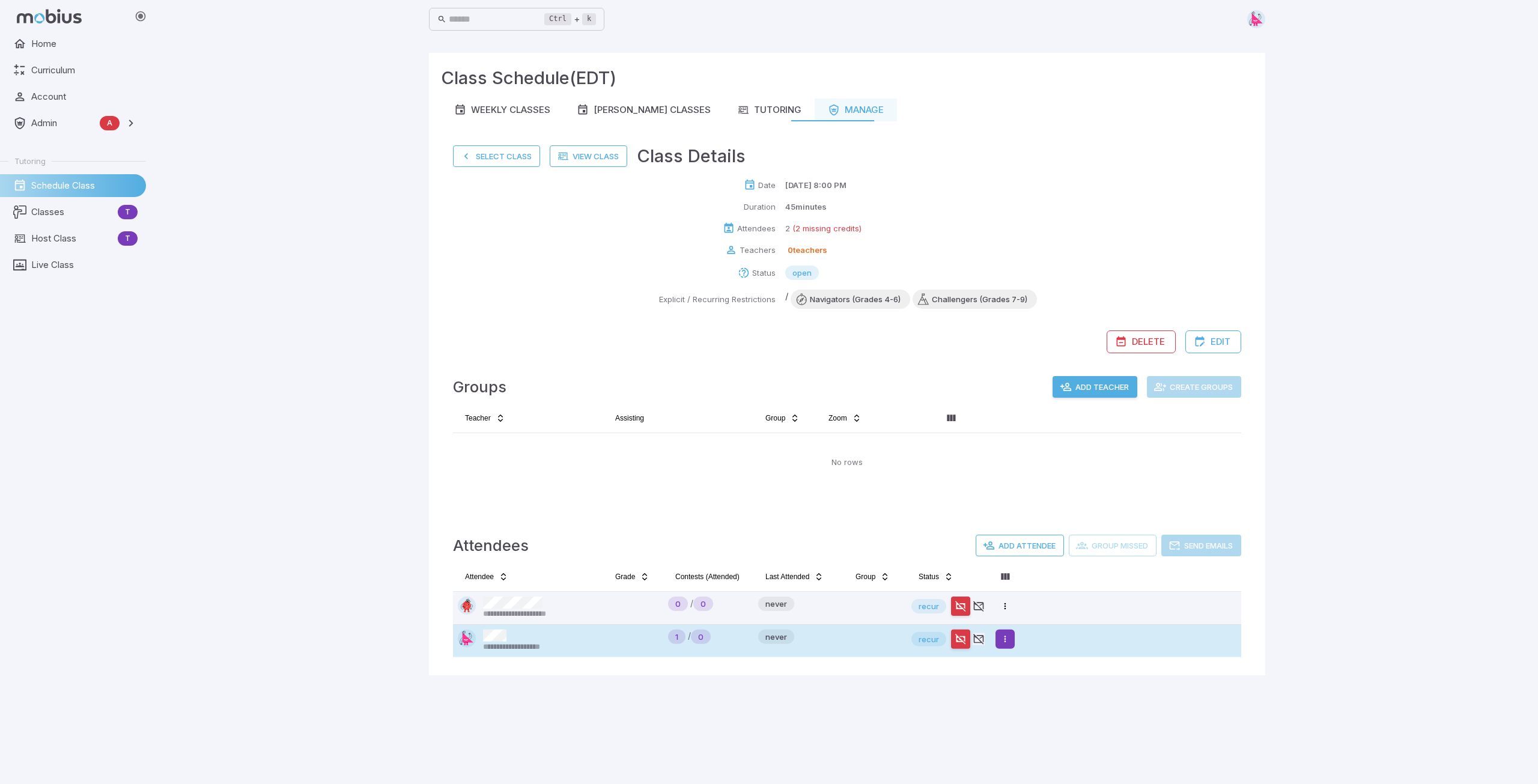
click at [1006, 643] on html "**********" at bounding box center [769, 392] width 1538 height 784
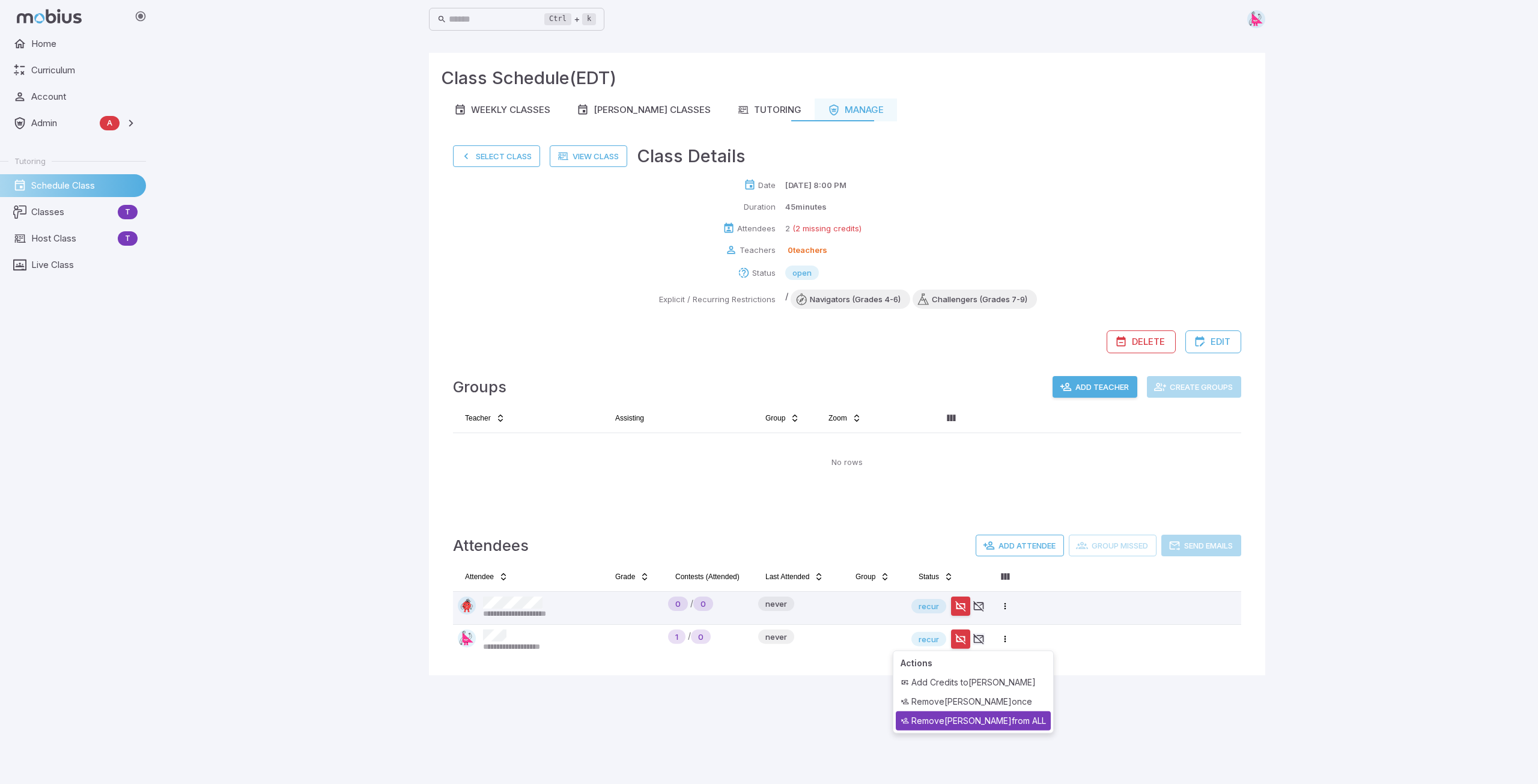
click at [978, 718] on div "Remove Sarah from ALL" at bounding box center [973, 721] width 155 height 19
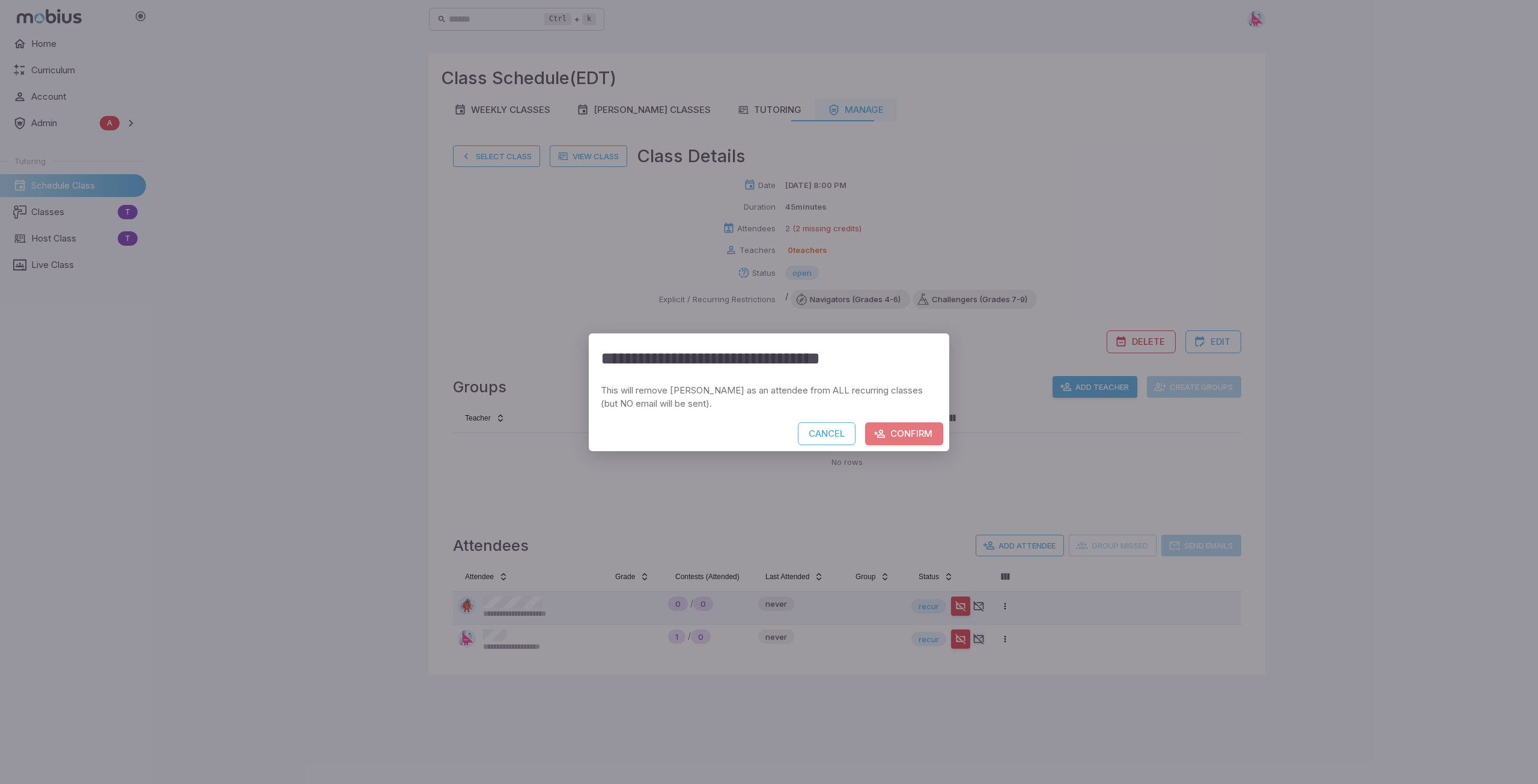
click at [922, 436] on button "Confirm" at bounding box center [904, 434] width 78 height 23
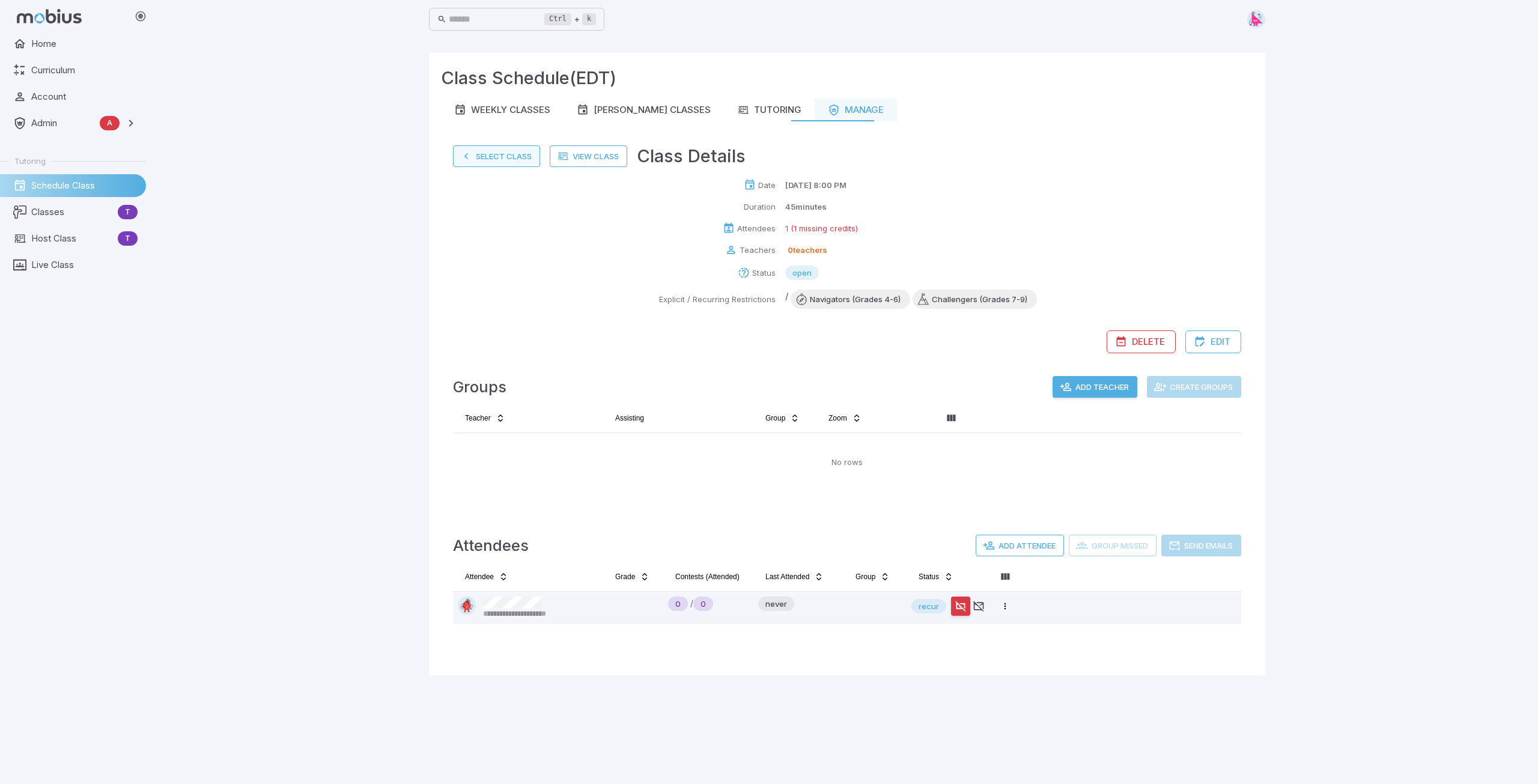
click at [490, 156] on button "Select Class" at bounding box center [497, 156] width 87 height 21
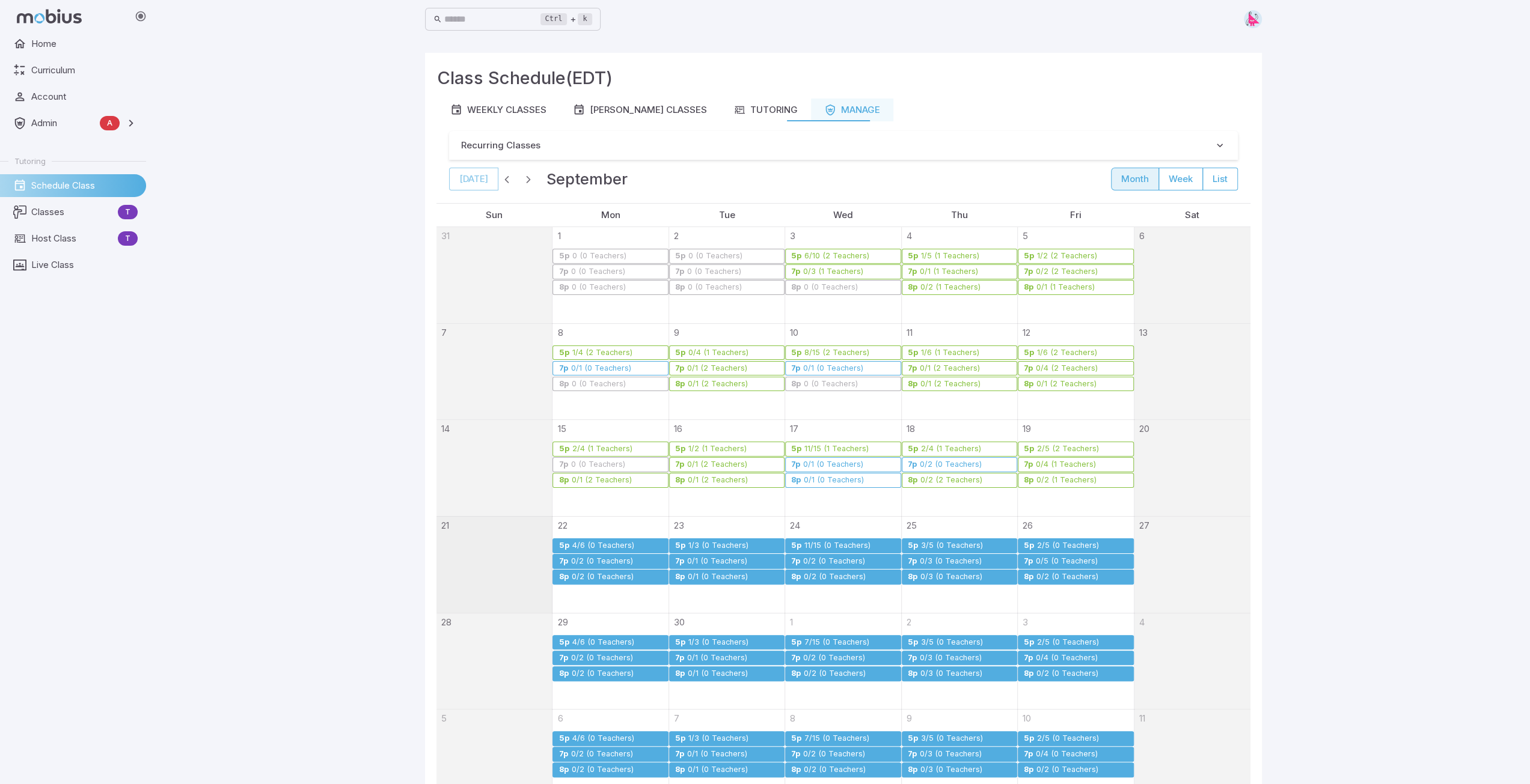
click at [838, 541] on div "11/15 (0 Teachers)" at bounding box center [837, 545] width 67 height 9
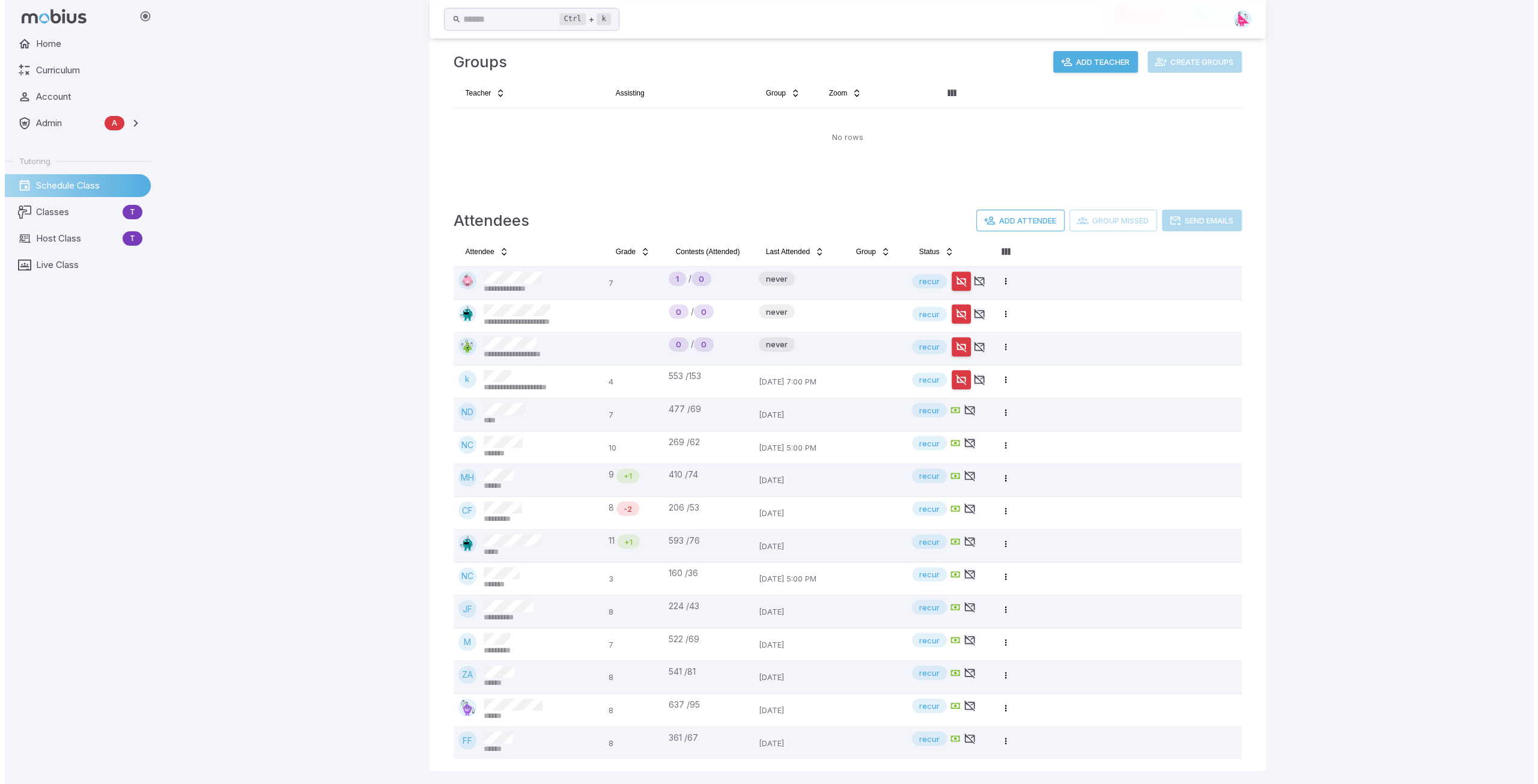
scroll to position [326, 0]
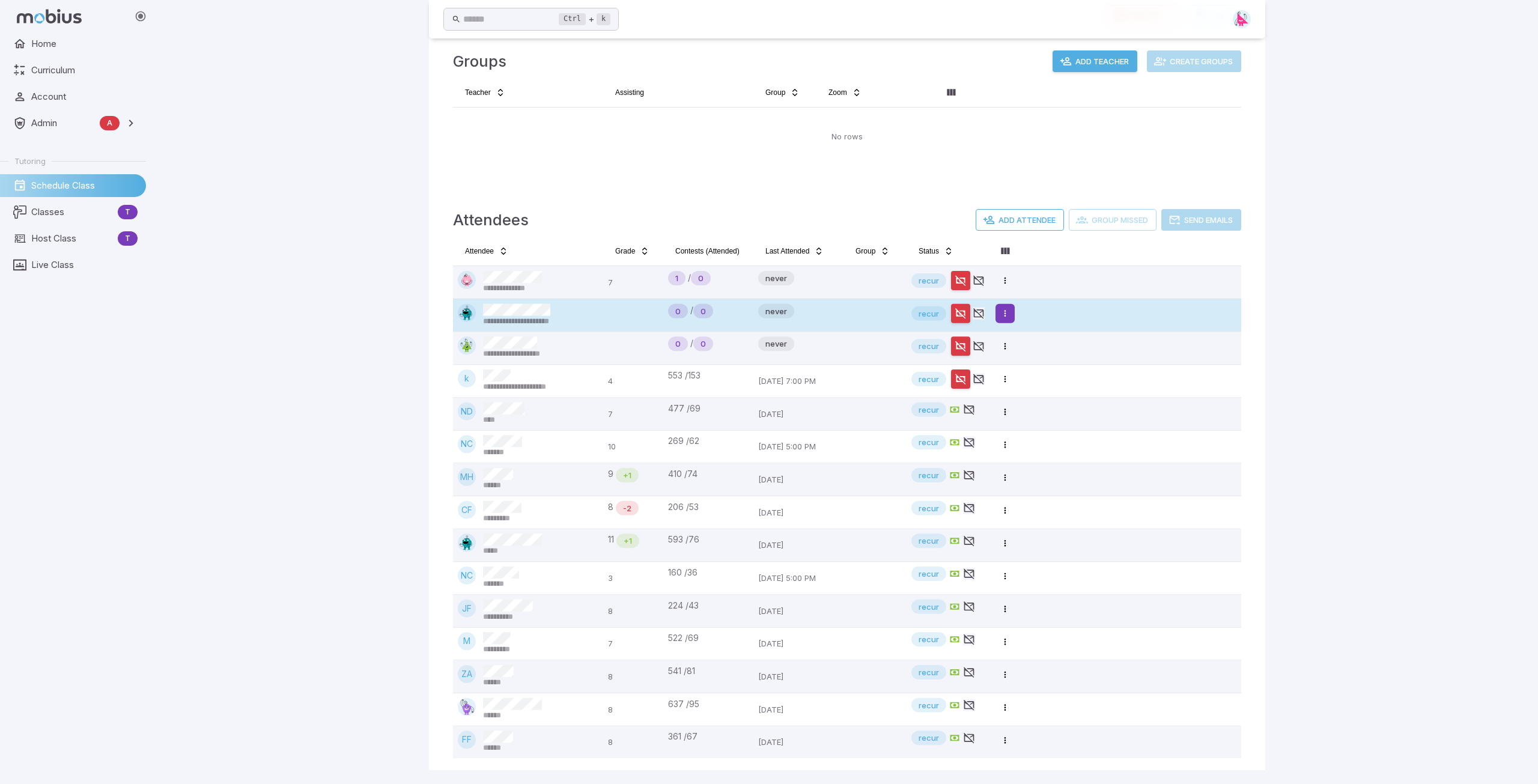
click at [1003, 316] on html "**********" at bounding box center [769, 229] width 1538 height 1110
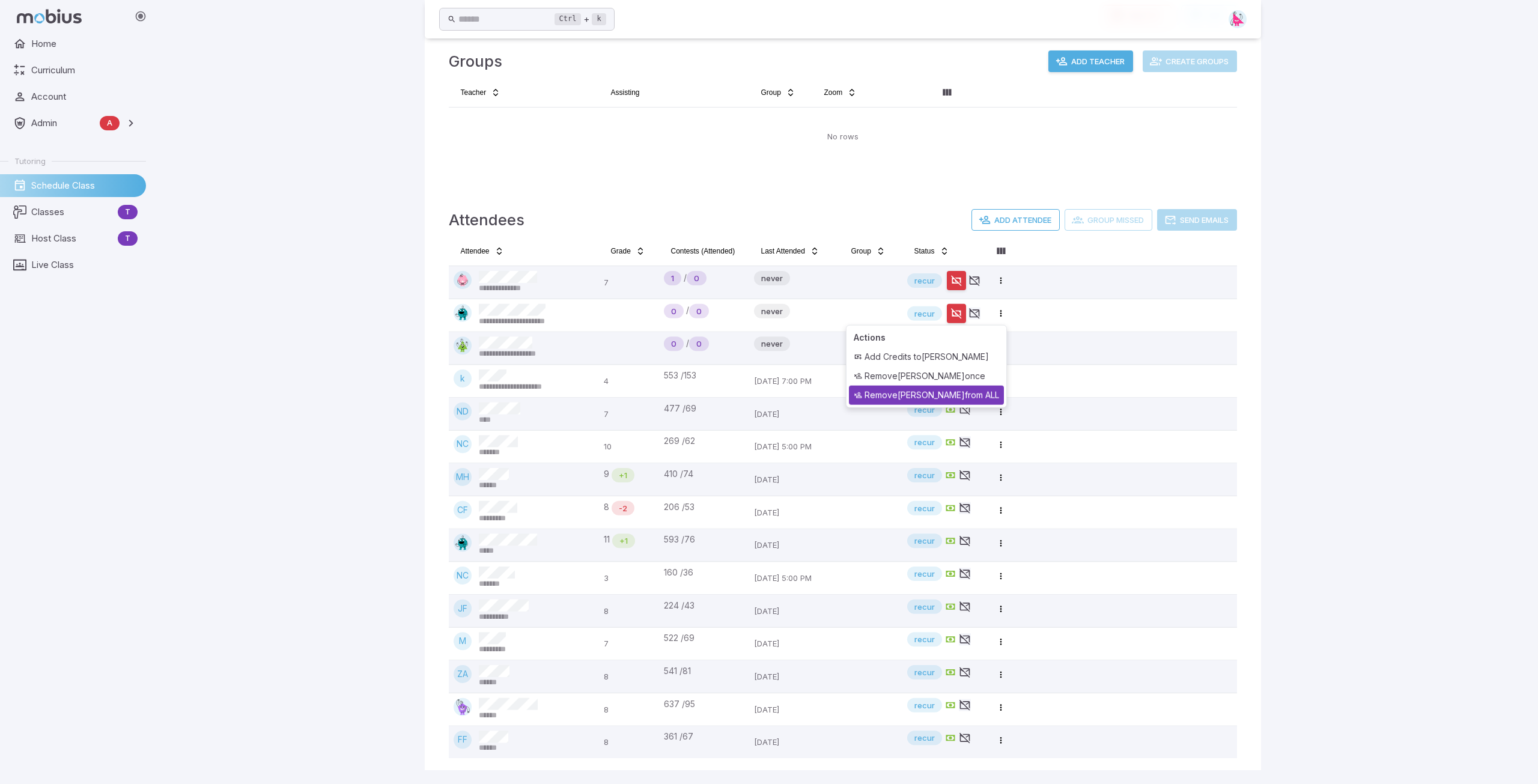
click at [979, 393] on div "Remove mikayla harrison from ALL" at bounding box center [926, 396] width 155 height 19
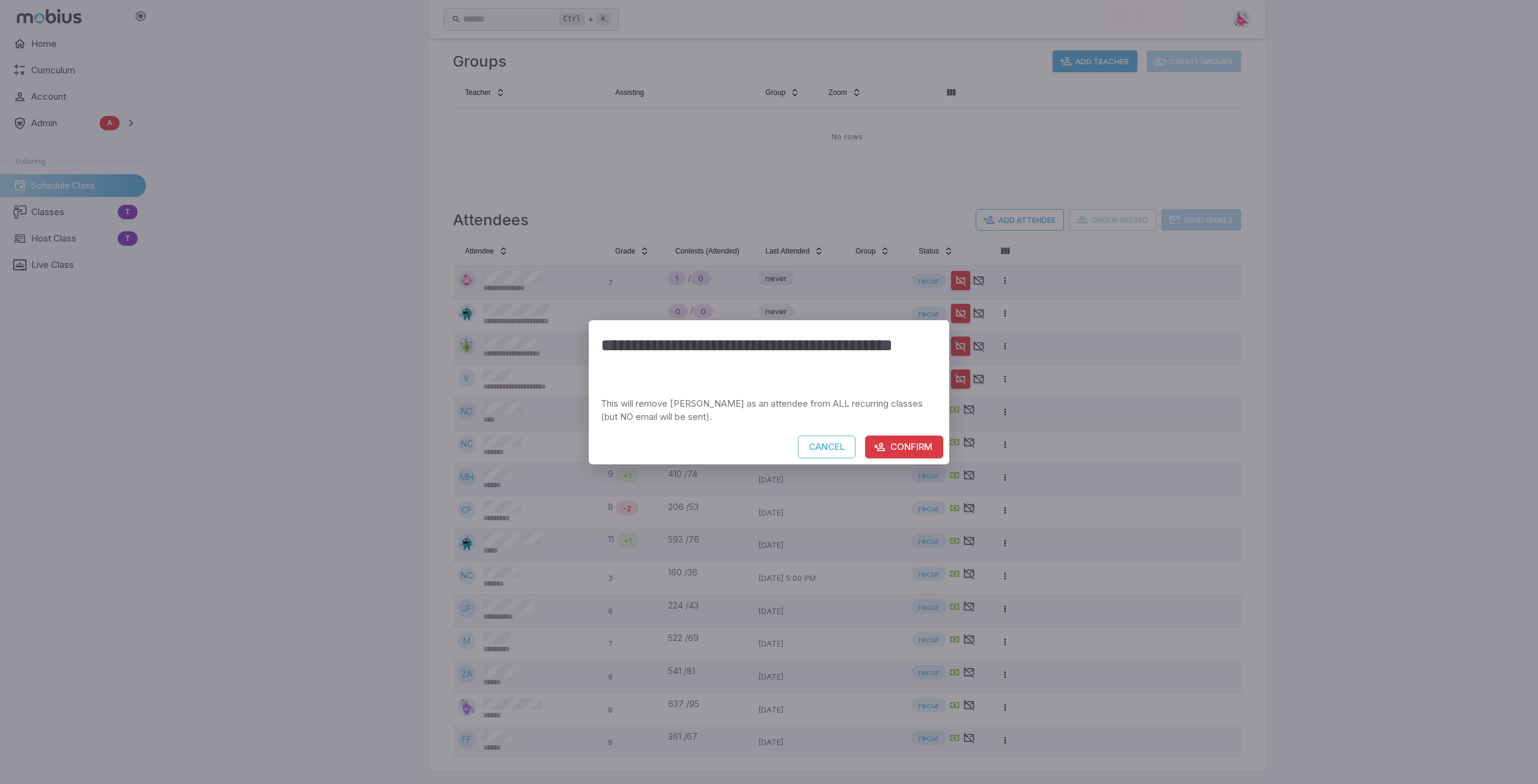
click at [905, 445] on button "Confirm" at bounding box center [904, 447] width 78 height 23
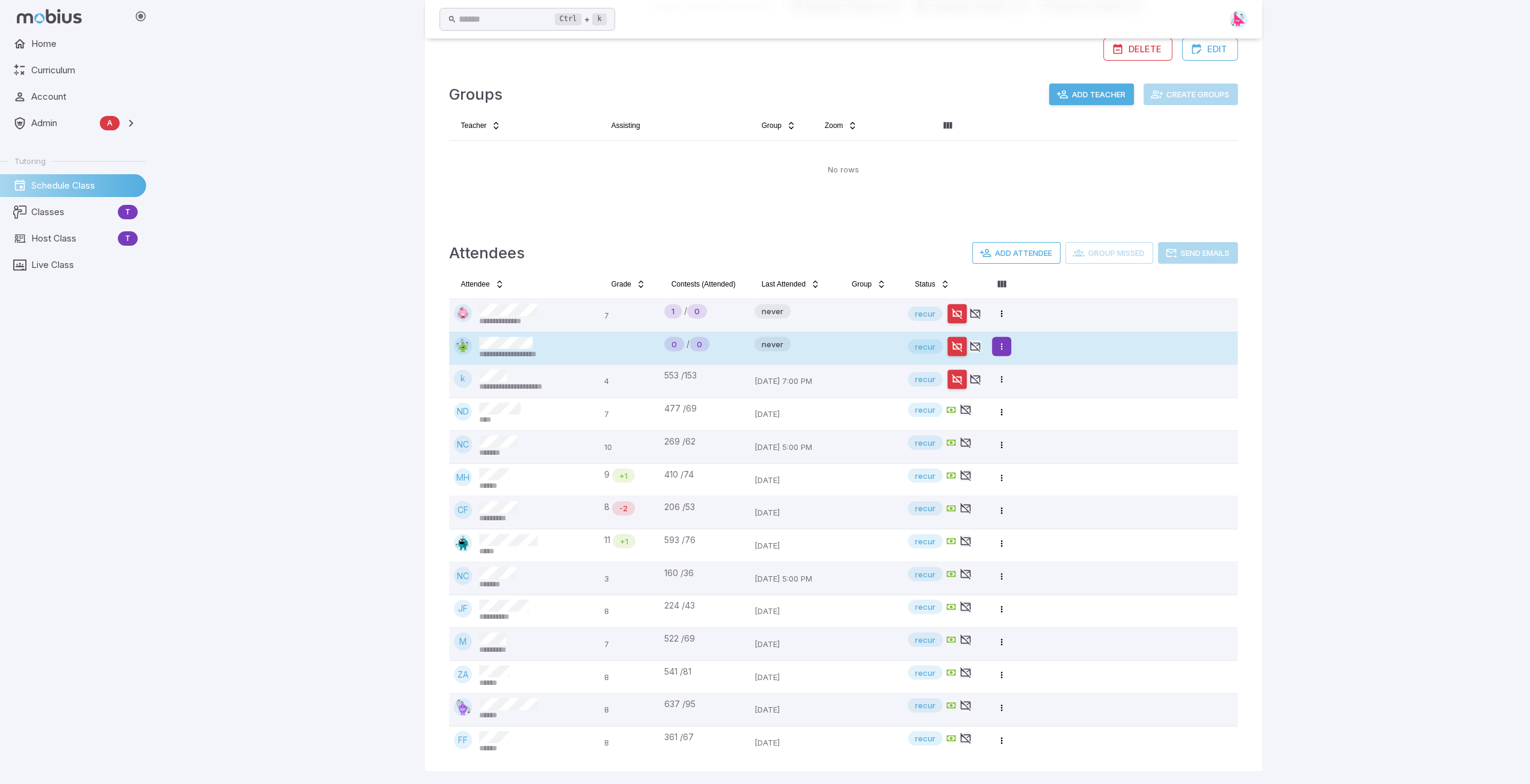
click at [1005, 346] on html "**********" at bounding box center [765, 246] width 1530 height 1078
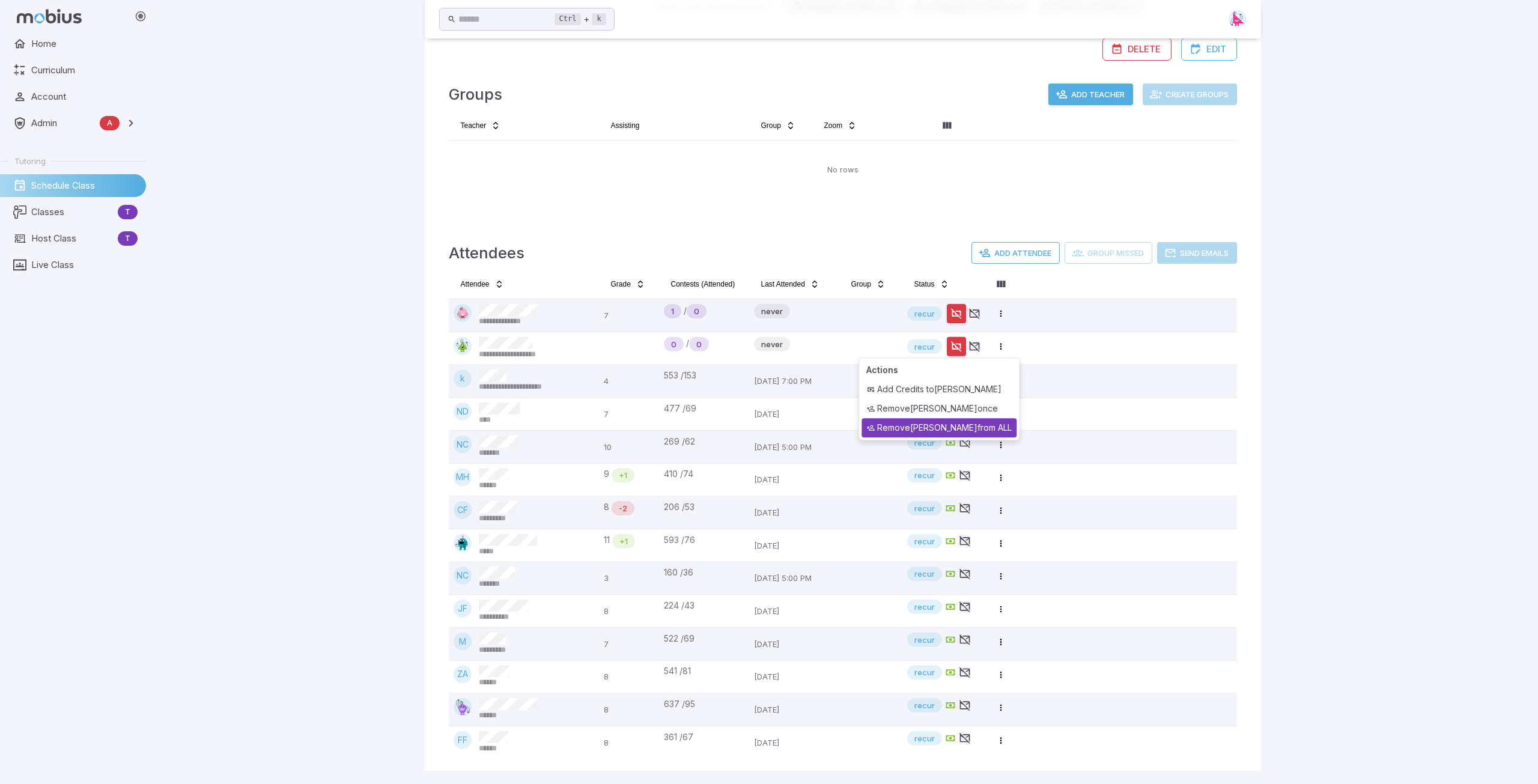
click at [968, 431] on div "Remove Jansel Flores from ALL" at bounding box center [939, 428] width 155 height 19
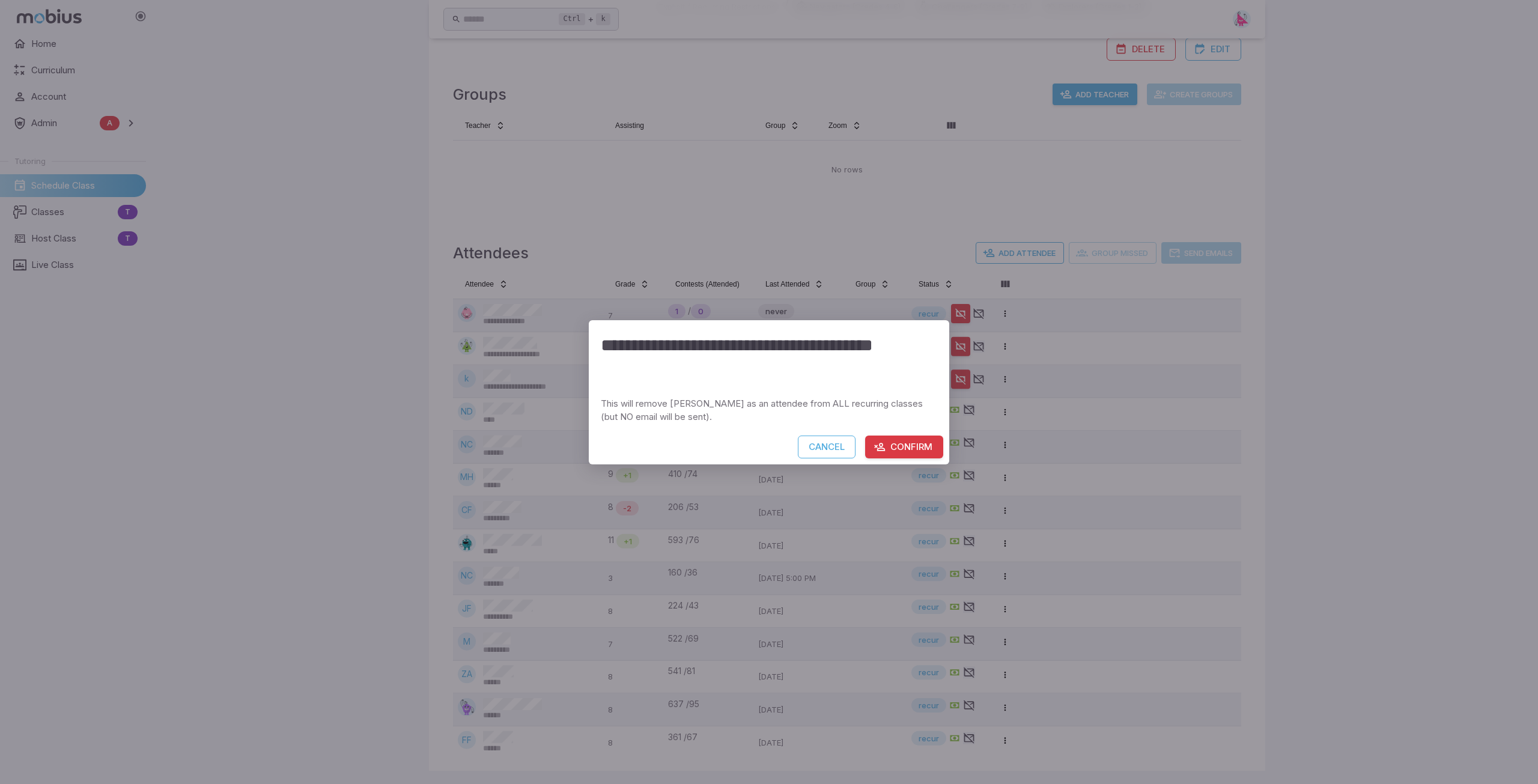
click at [909, 452] on button "Confirm" at bounding box center [904, 447] width 78 height 23
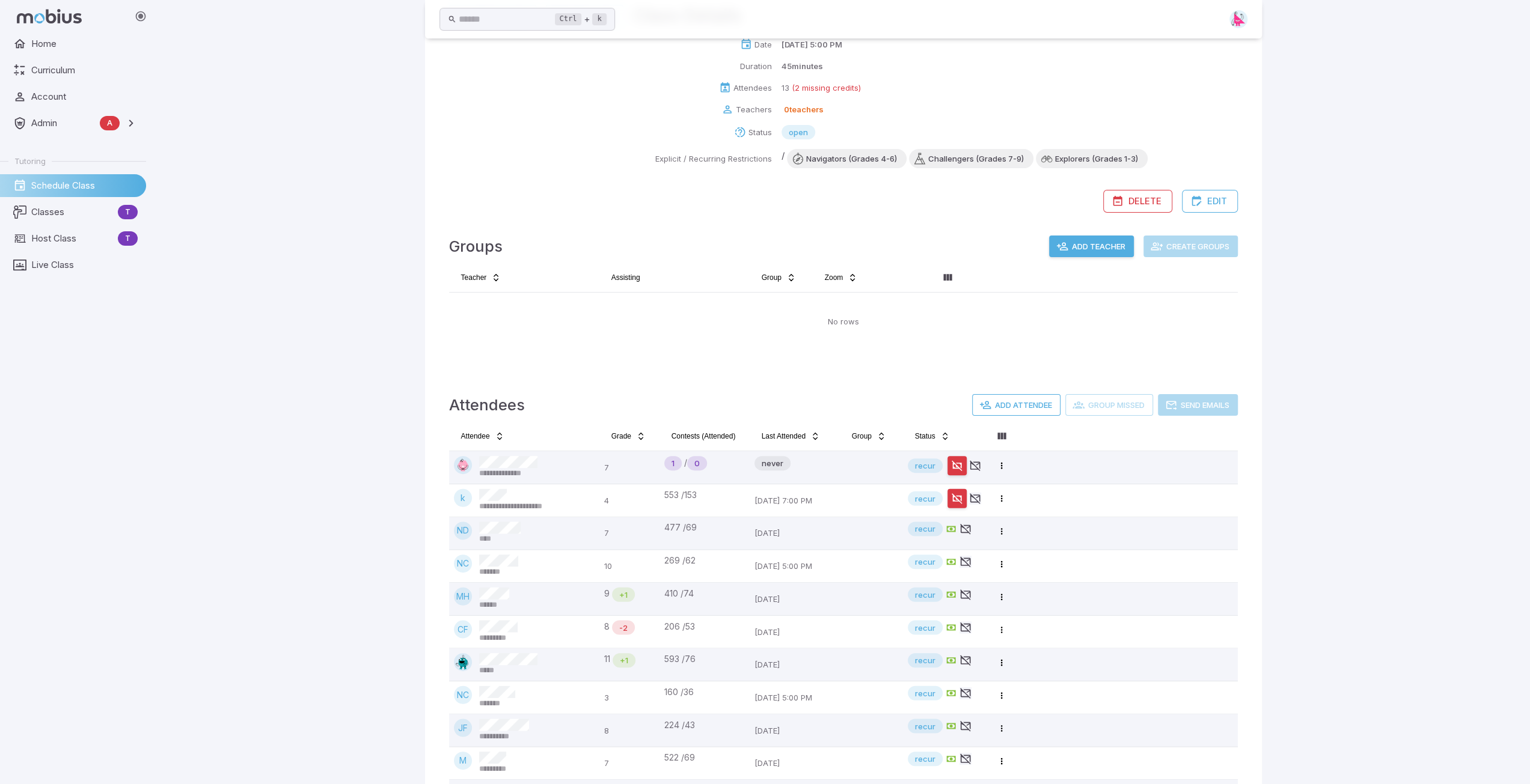
scroll to position [0, 0]
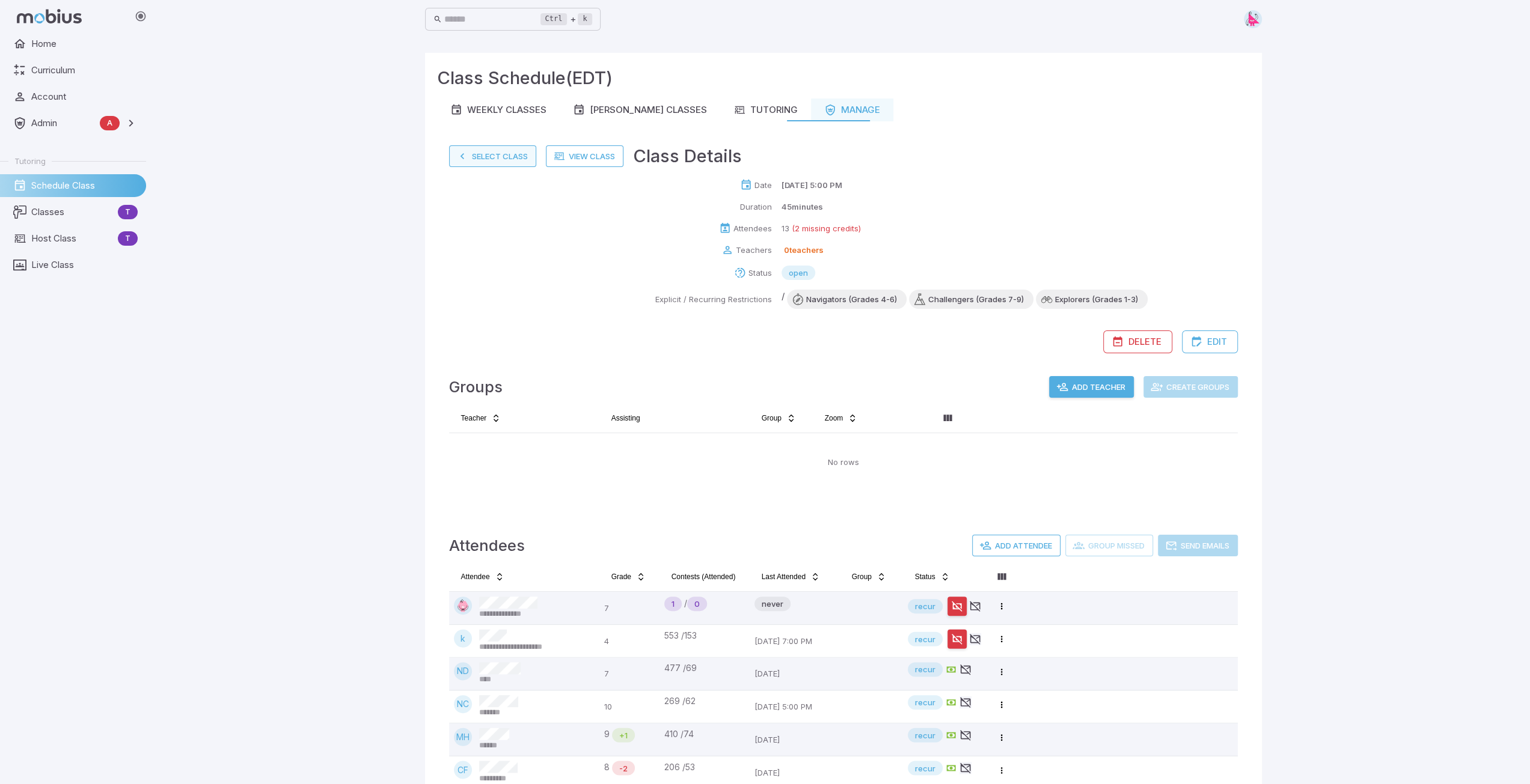
click at [471, 150] on button "Select Class" at bounding box center [492, 156] width 87 height 21
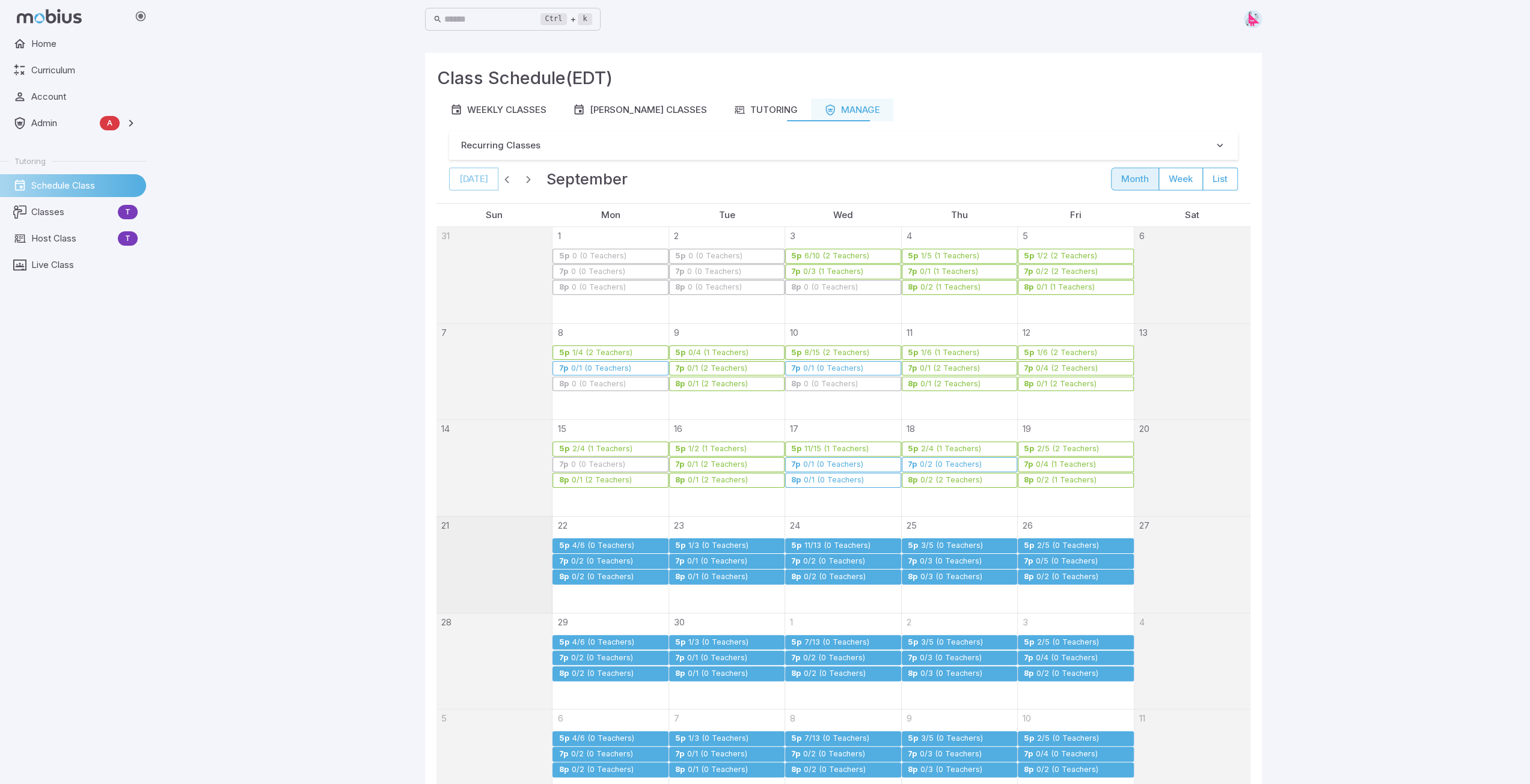
click at [820, 561] on div "0/2 (0 Teachers)" at bounding box center [834, 561] width 63 height 9
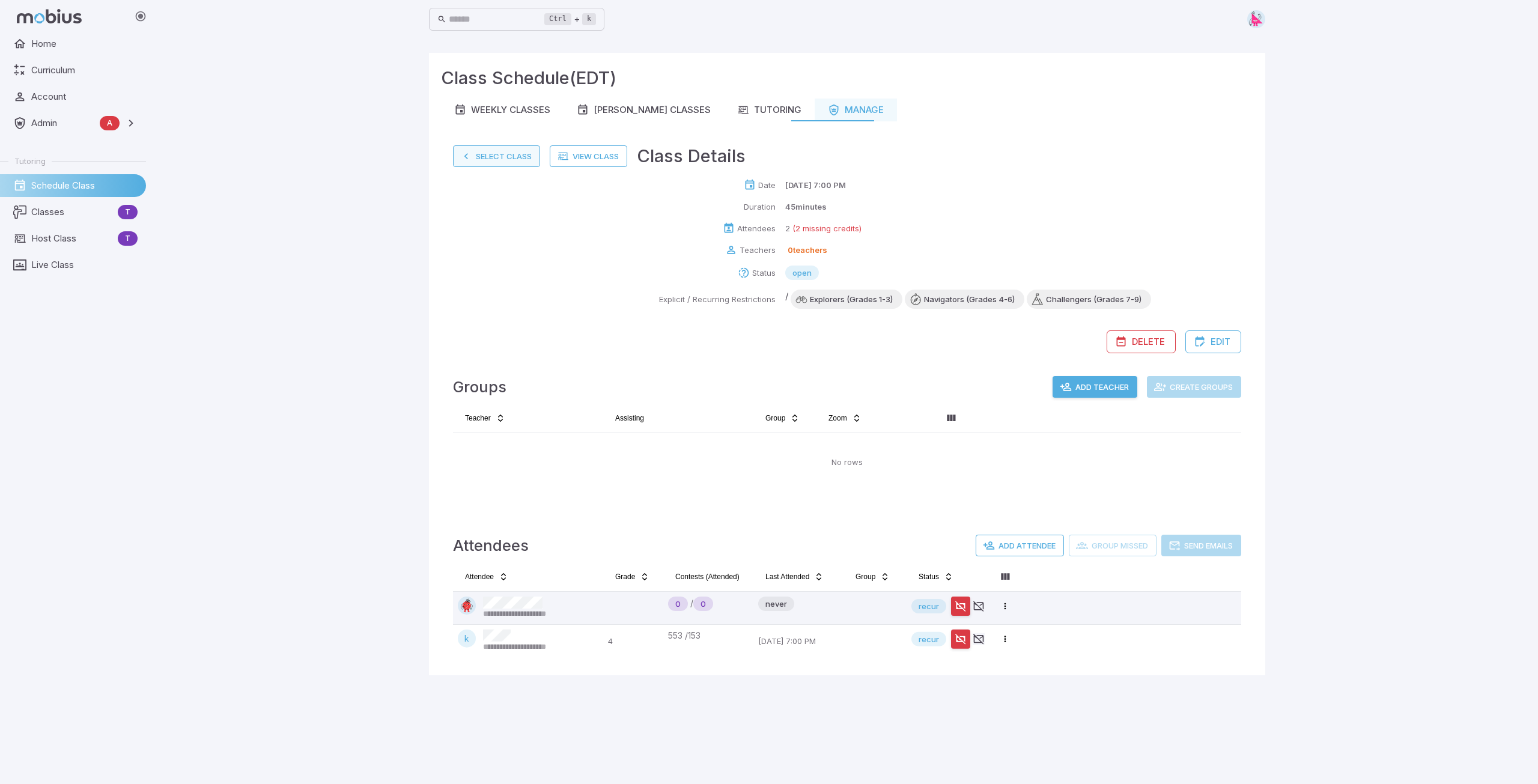
click at [481, 153] on button "Select Class" at bounding box center [497, 156] width 87 height 21
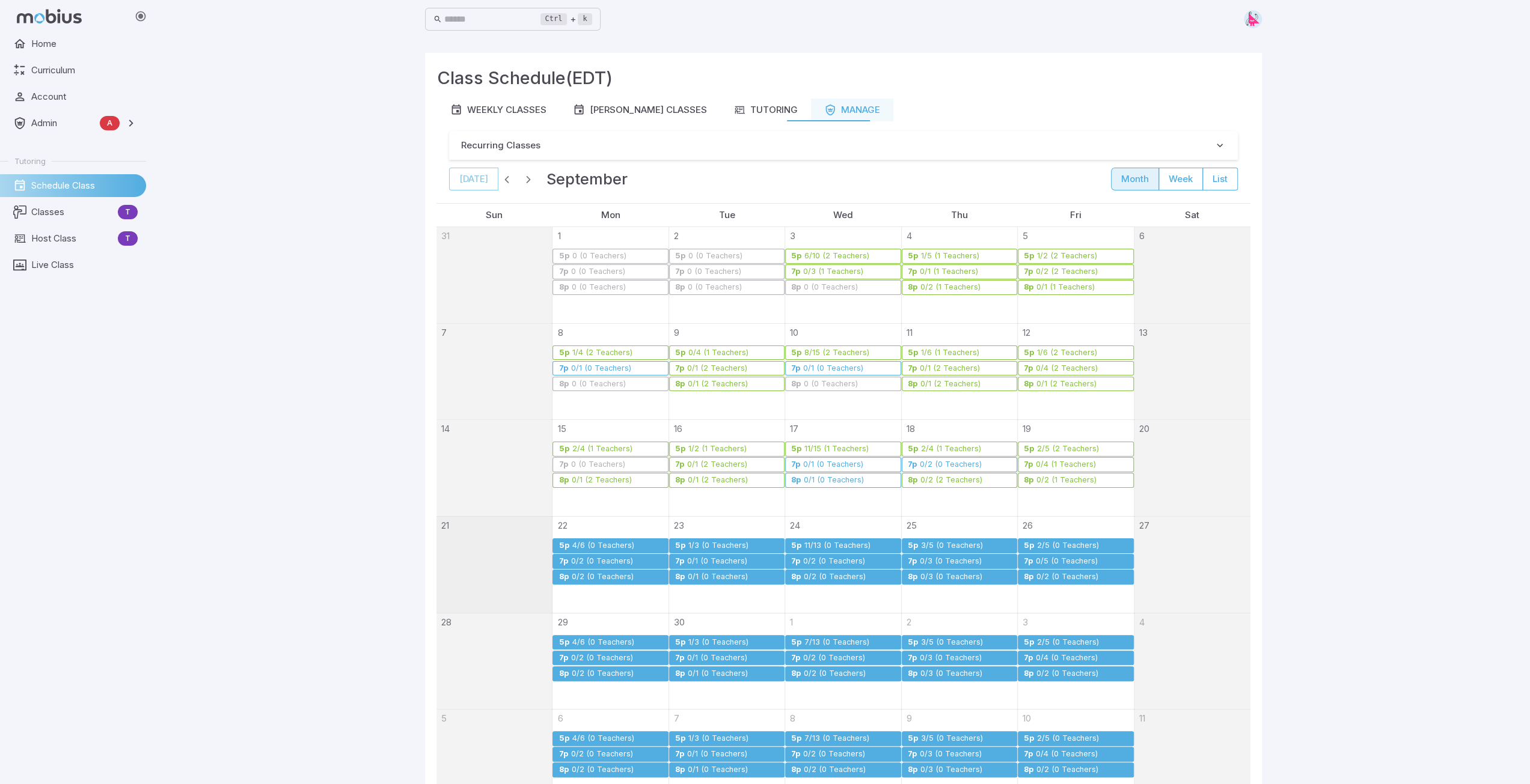
click at [843, 578] on div "0/2 (0 Teachers)" at bounding box center [835, 577] width 63 height 9
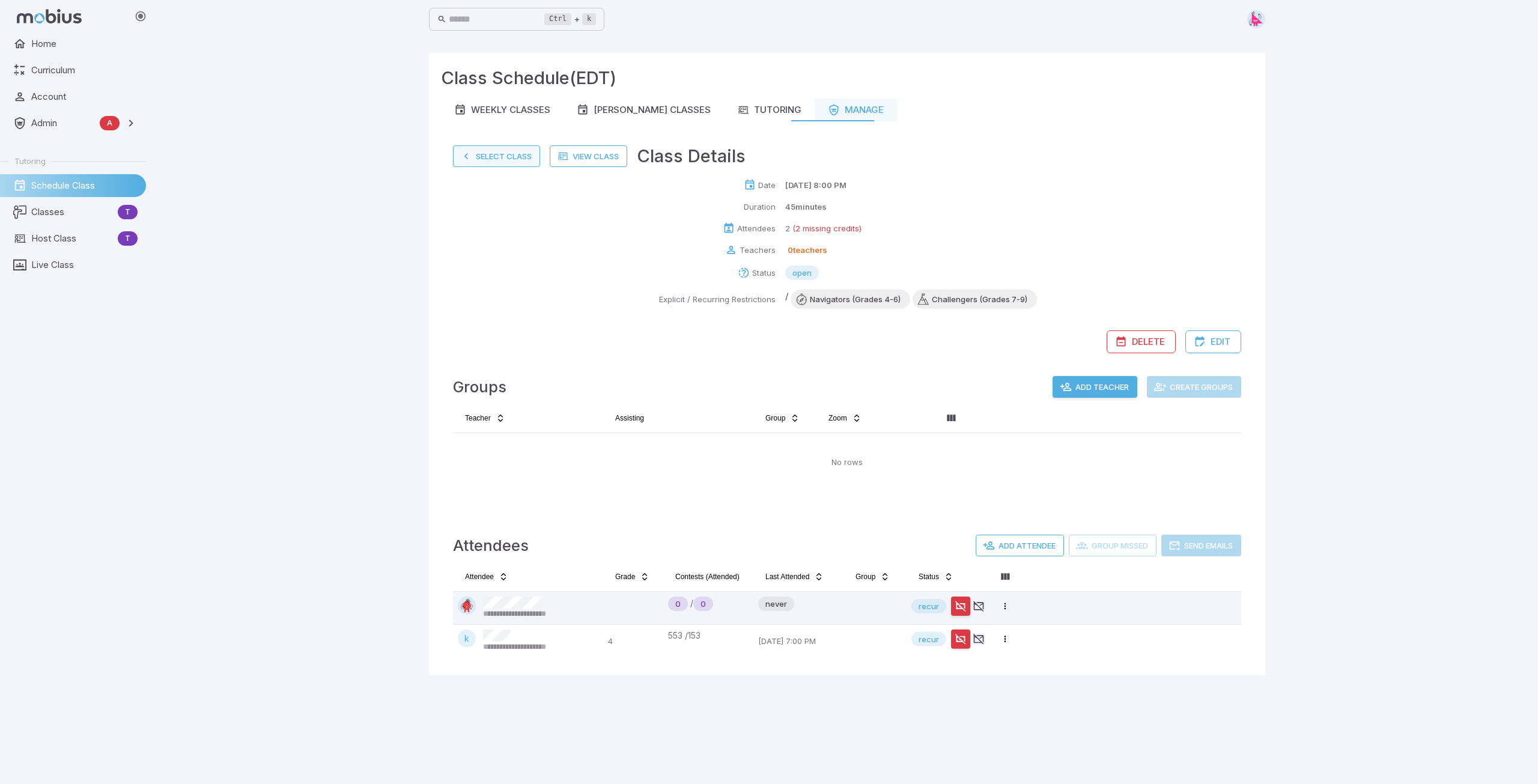
click at [487, 153] on button "Select Class" at bounding box center [497, 156] width 87 height 21
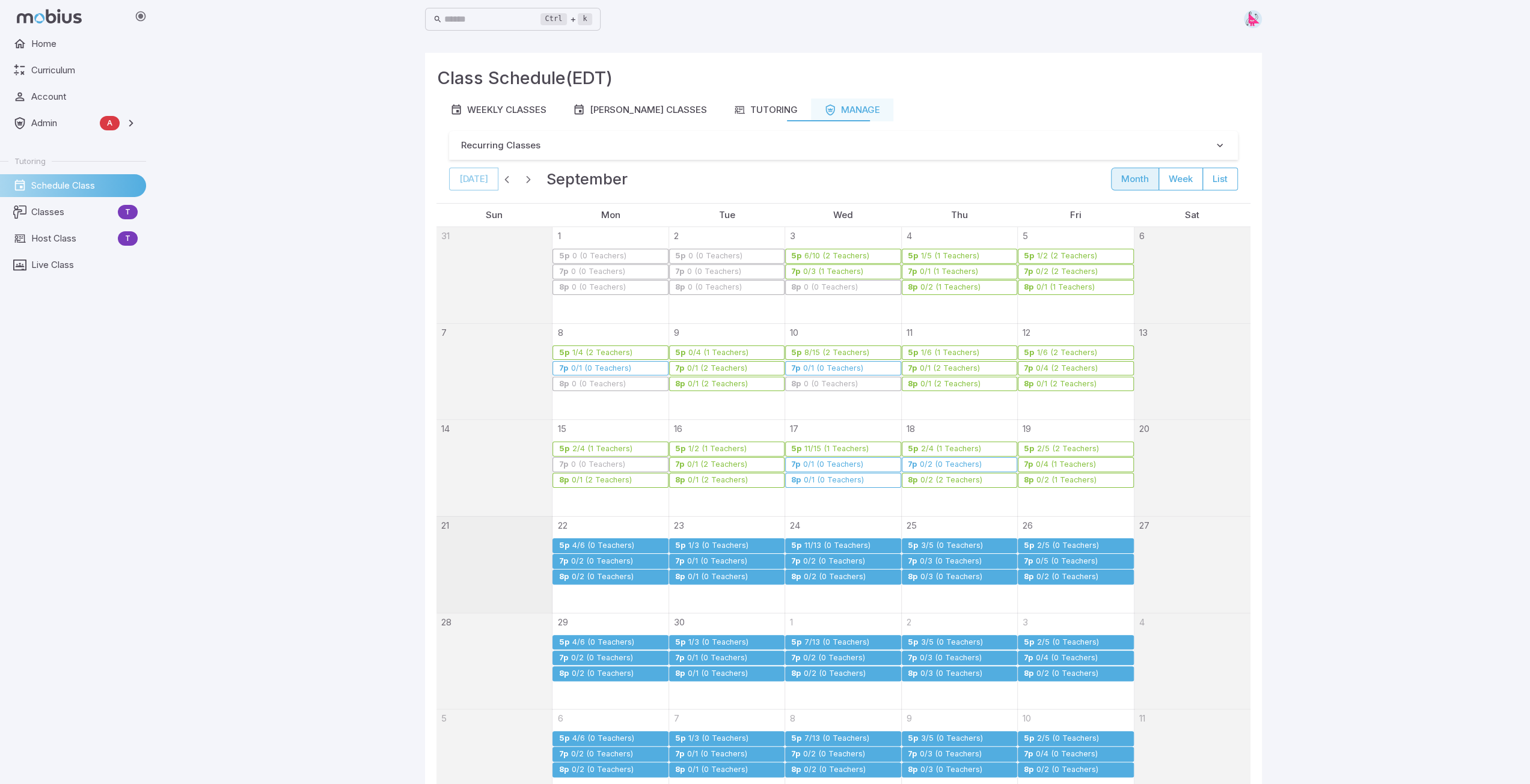
click at [947, 542] on div "3/5 (0 Teachers)" at bounding box center [952, 545] width 63 height 9
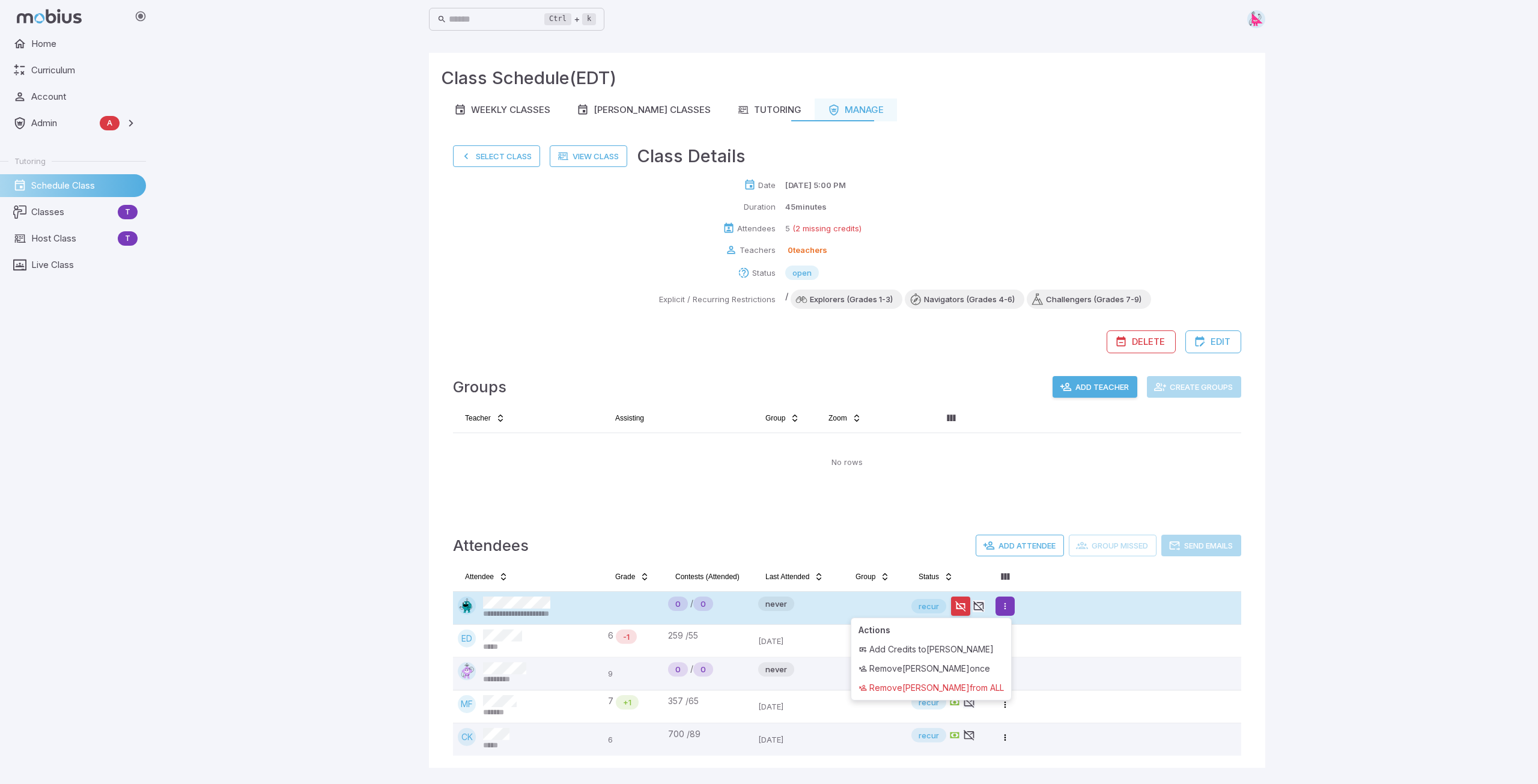
click at [1009, 608] on html "**********" at bounding box center [769, 392] width 1538 height 784
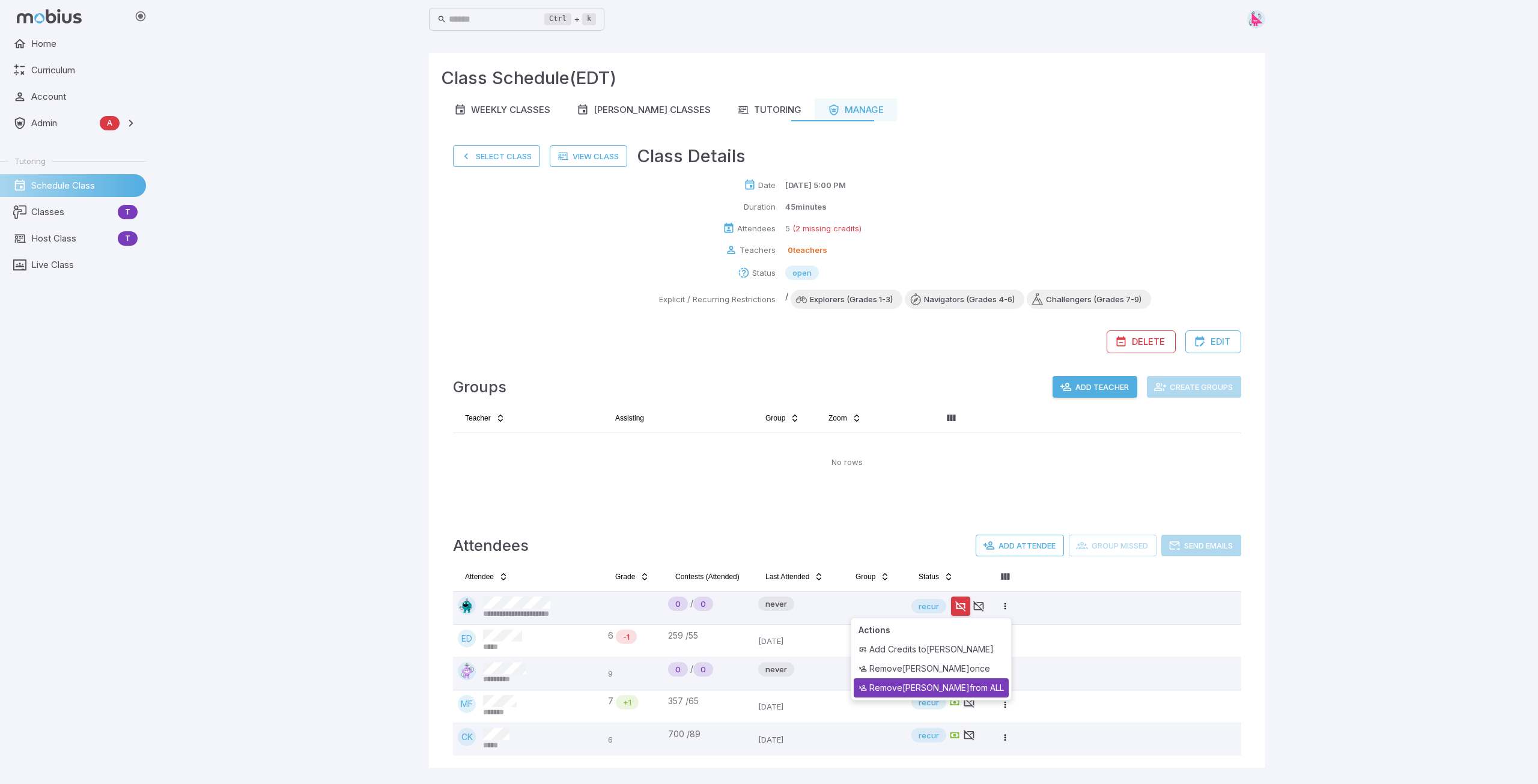
click at [975, 686] on div "Remove mikayla harrison from ALL" at bounding box center [931, 687] width 155 height 19
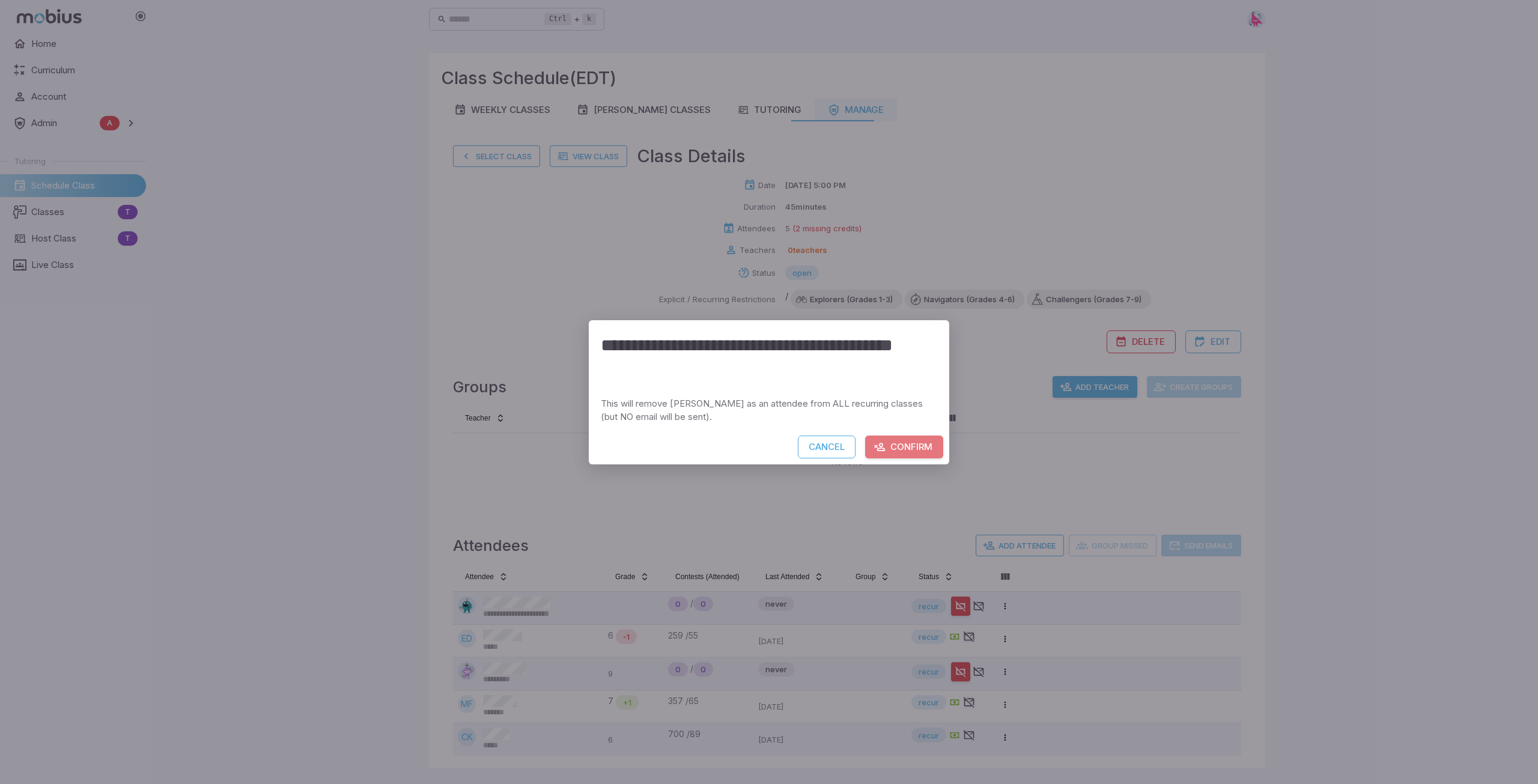
click at [907, 448] on button "Confirm" at bounding box center [904, 447] width 78 height 23
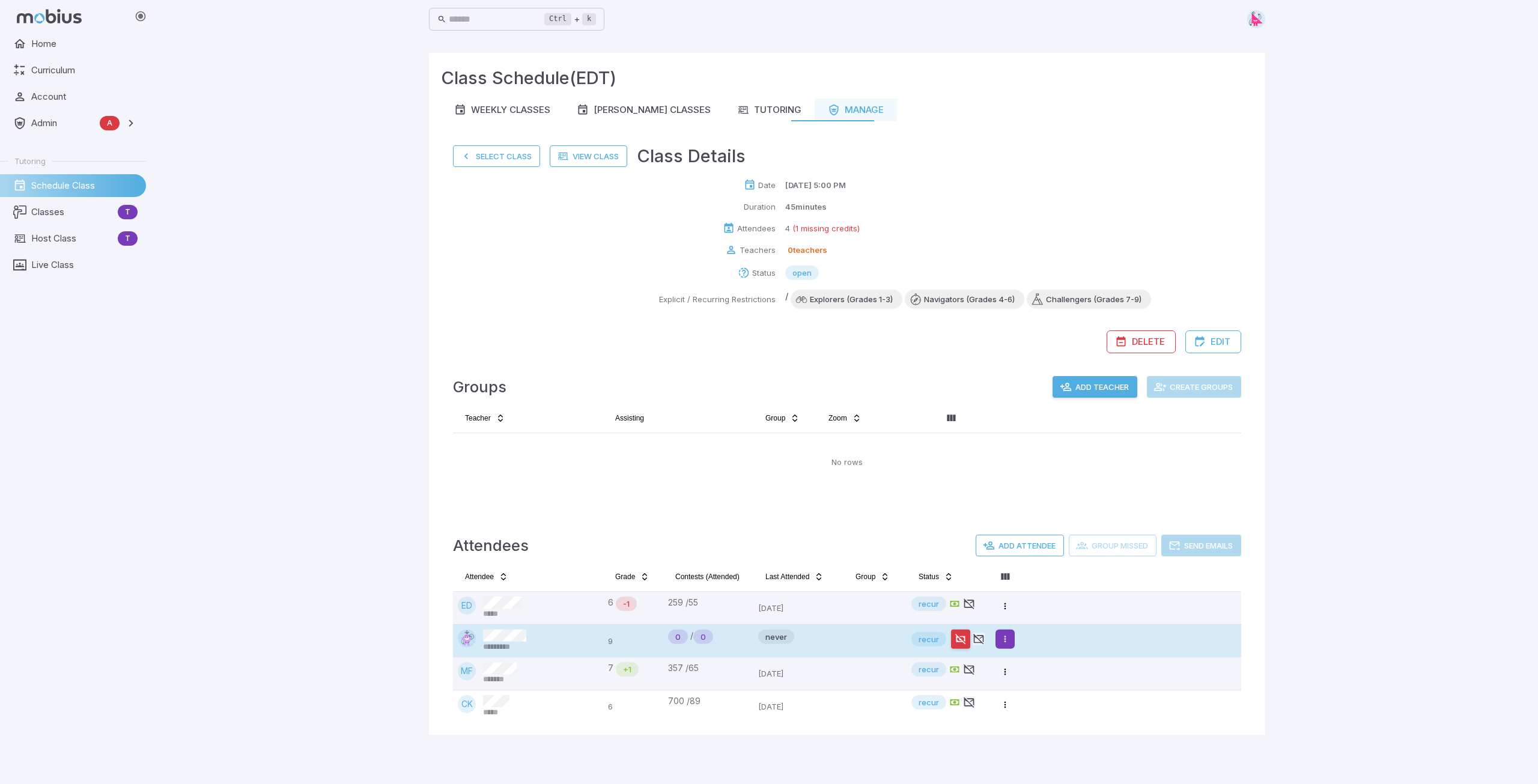
click at [1010, 638] on html "Home Curriculum Account Admin A Accounts Finance Testing Tutoring Schedule Clas…" at bounding box center [769, 392] width 1538 height 784
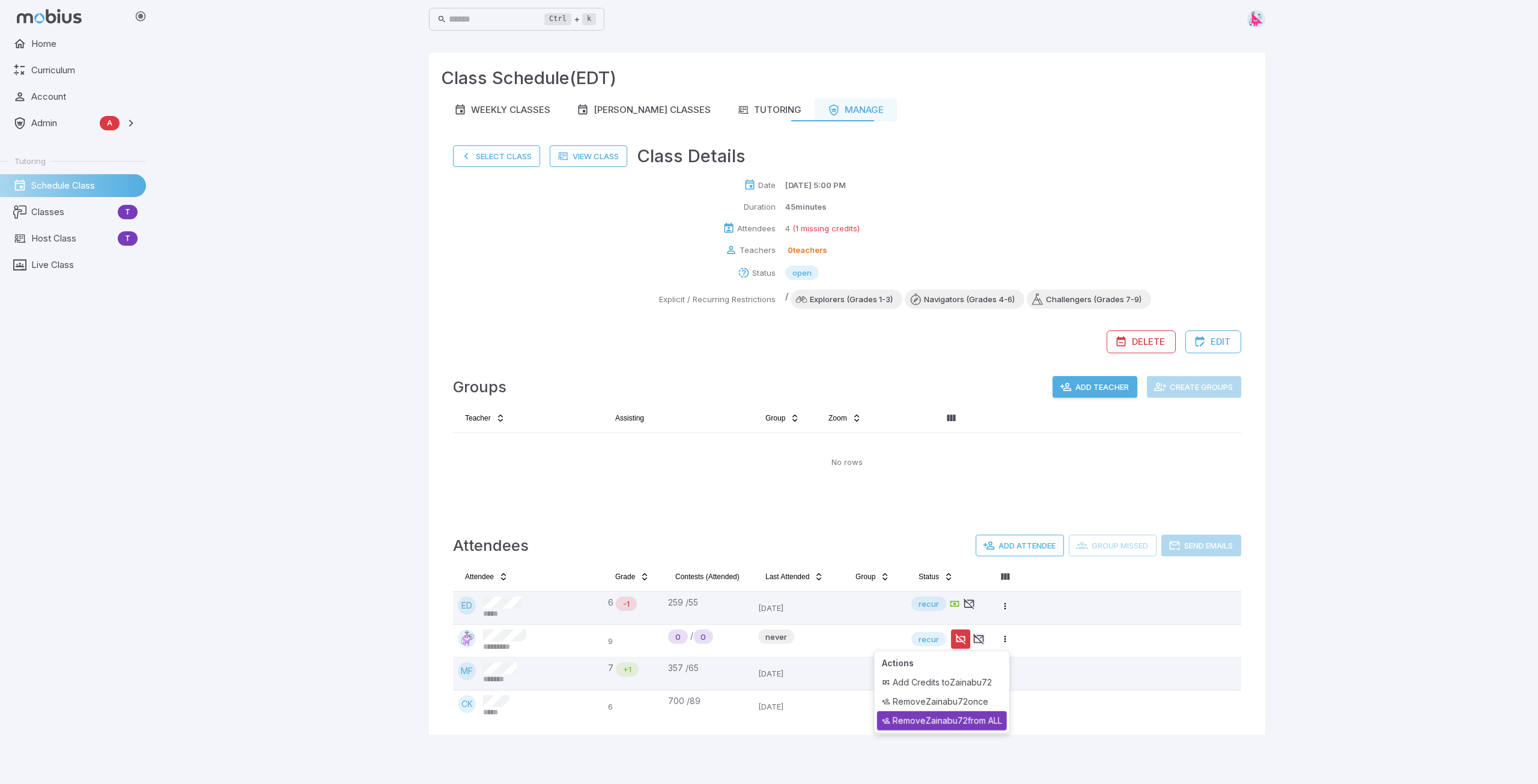
click at [972, 717] on div "Remove Zainabu72 from ALL" at bounding box center [942, 721] width 130 height 19
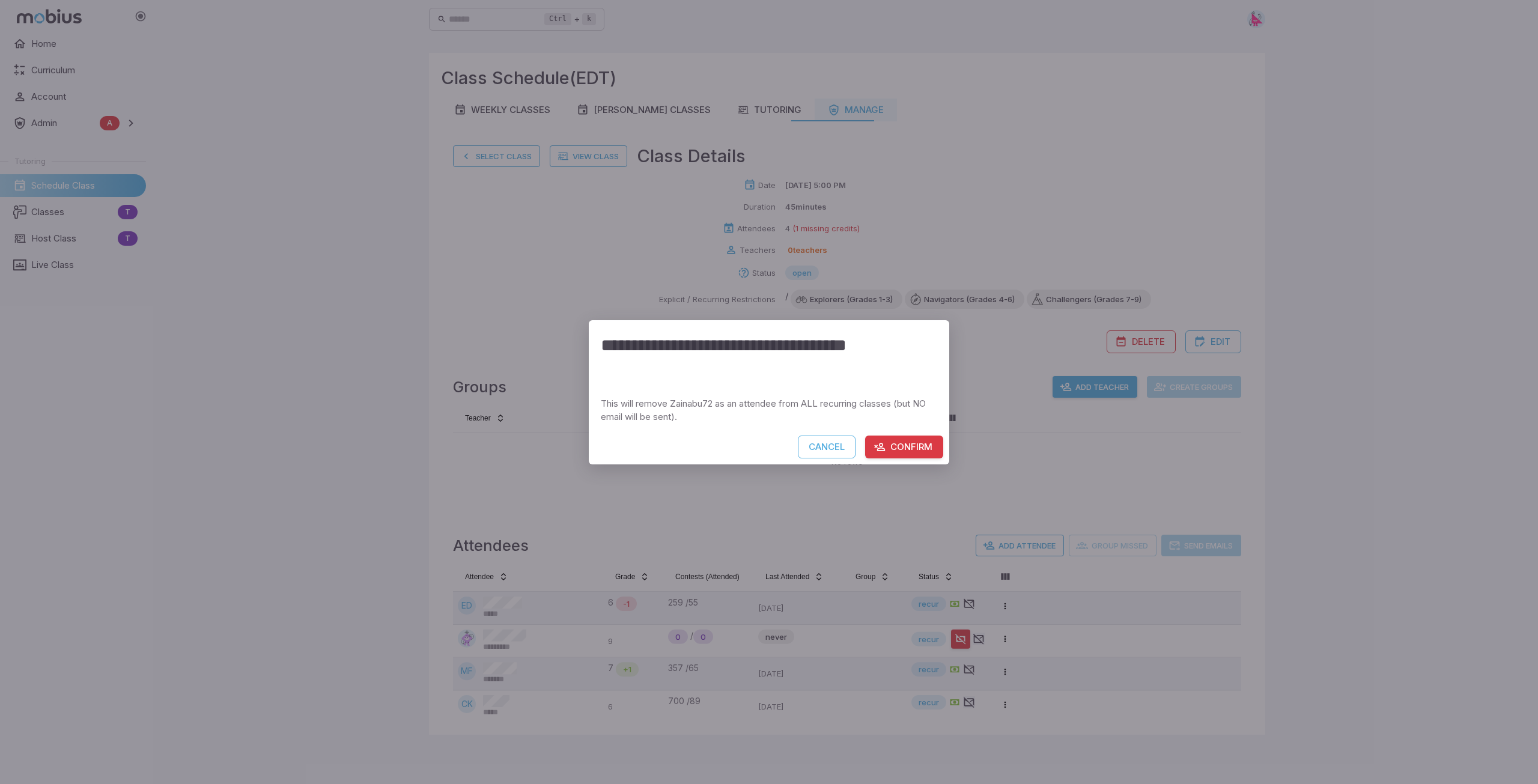
click at [909, 455] on button "Confirm" at bounding box center [904, 447] width 78 height 23
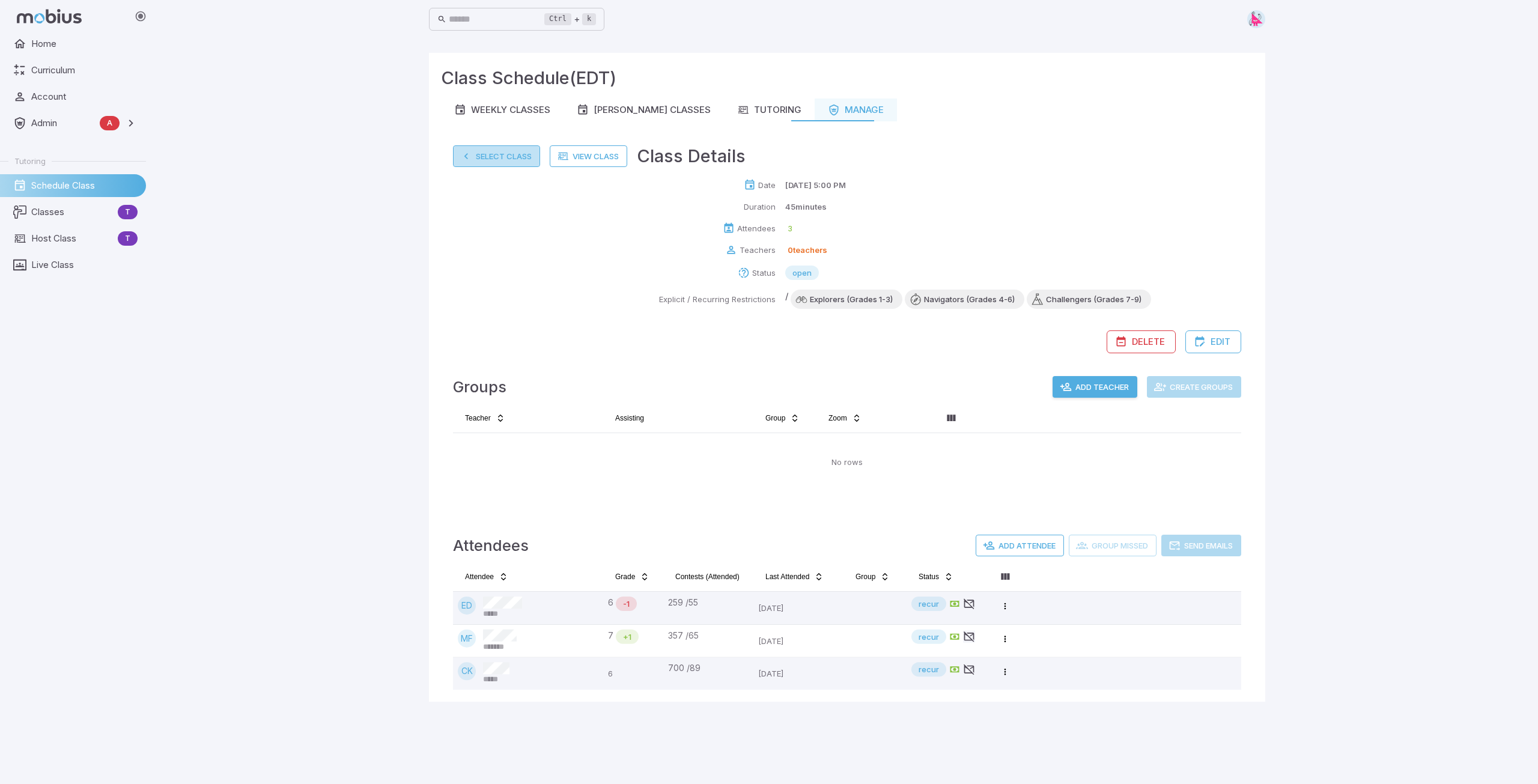
click at [496, 158] on button "Select Class" at bounding box center [497, 156] width 87 height 21
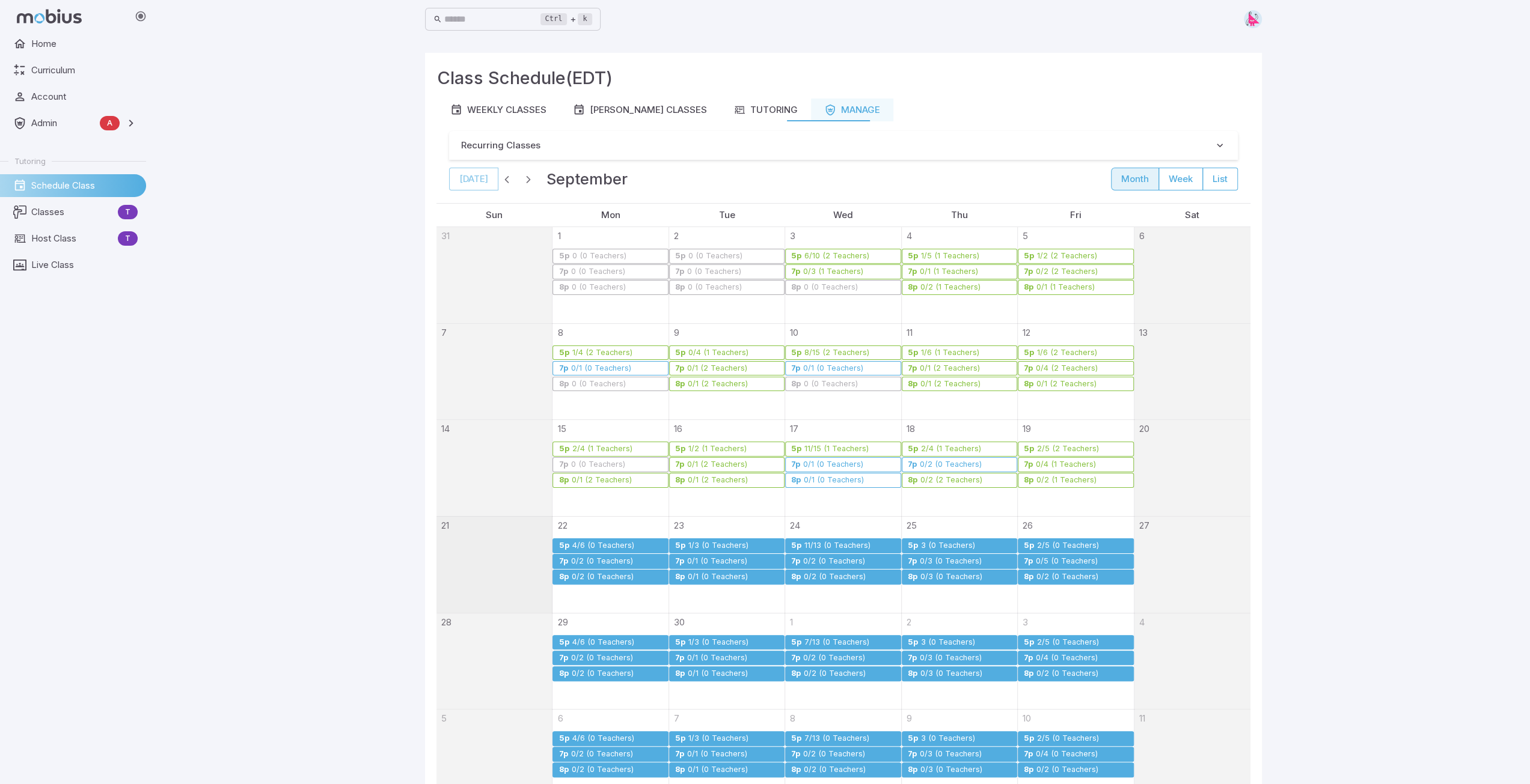
click at [955, 558] on div "0/3 (0 Teachers)" at bounding box center [951, 561] width 63 height 9
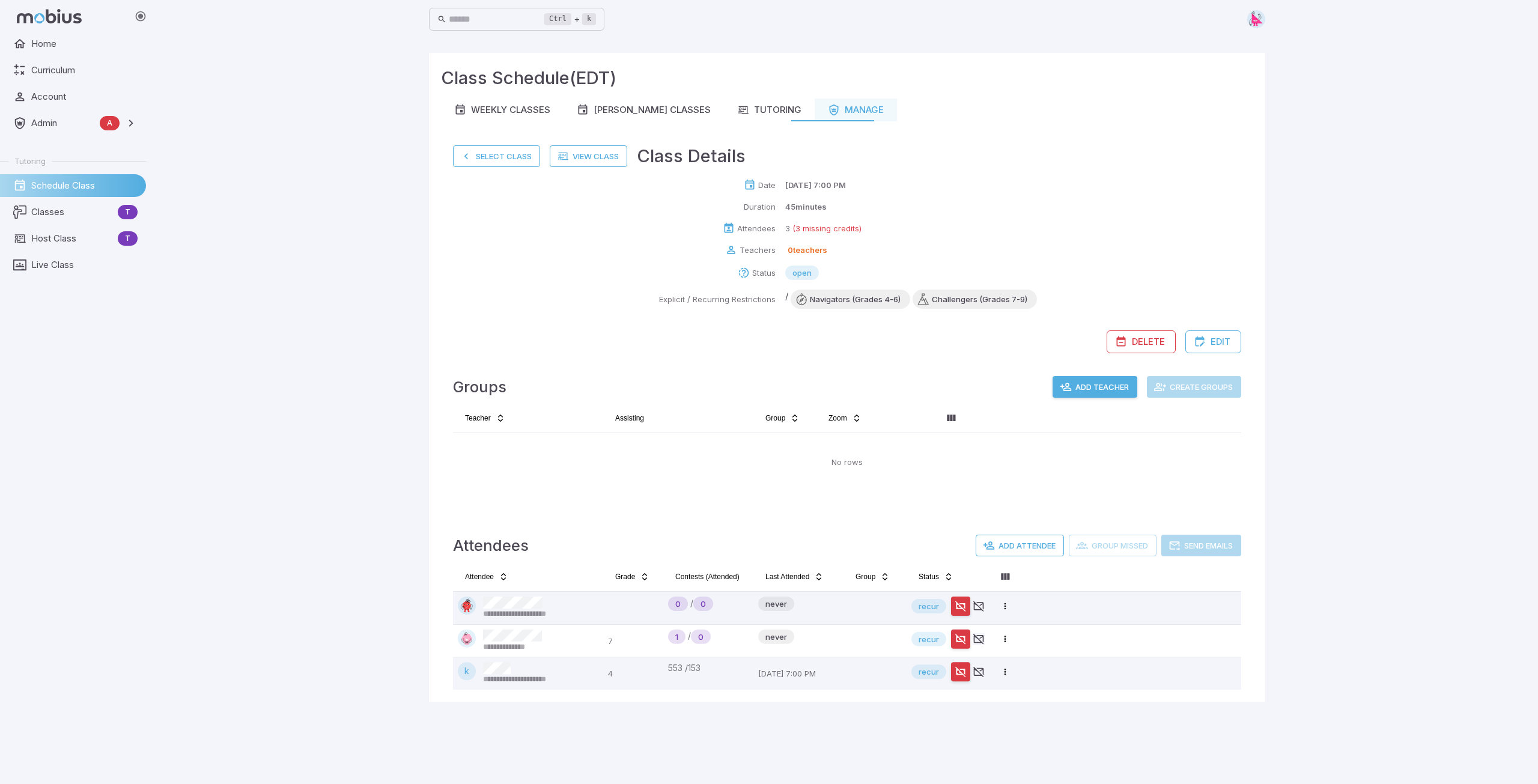
drag, startPoint x: 491, startPoint y: 156, endPoint x: 502, endPoint y: 161, distance: 12.1
click at [491, 156] on button "Select Class" at bounding box center [497, 156] width 87 height 21
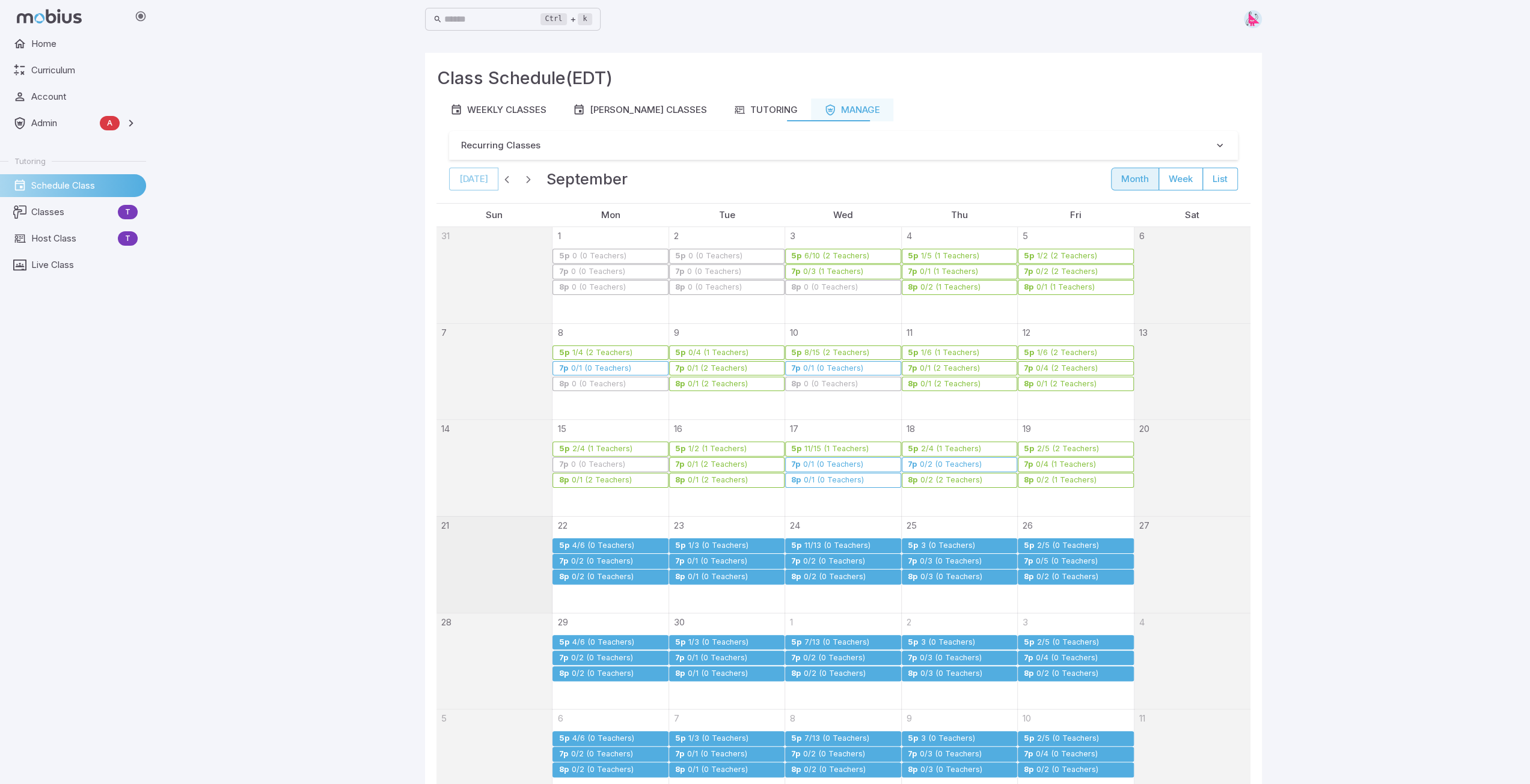
click at [956, 574] on div "0/3 (0 Teachers)" at bounding box center [951, 577] width 63 height 9
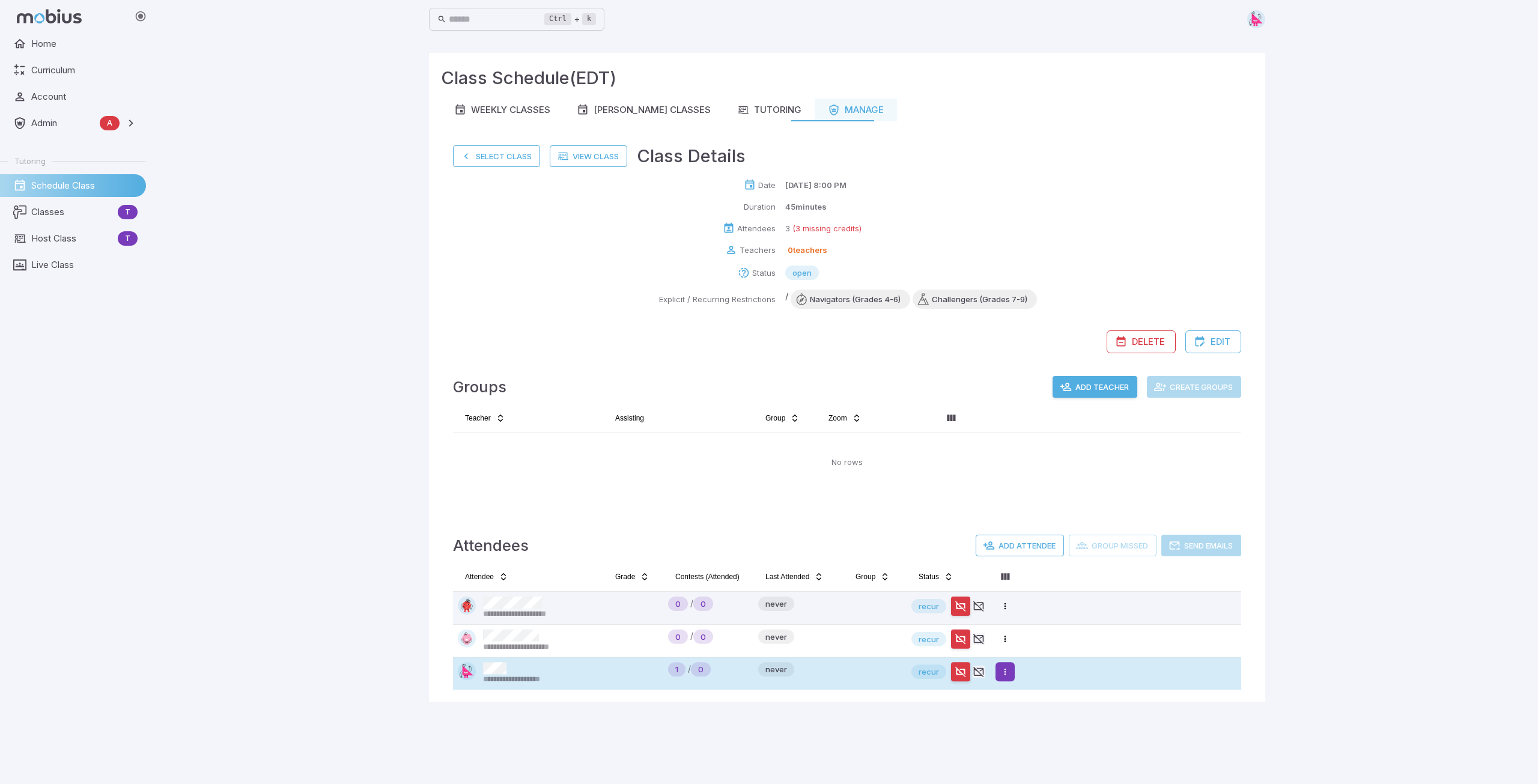
click at [1006, 670] on html "**********" at bounding box center [769, 392] width 1538 height 784
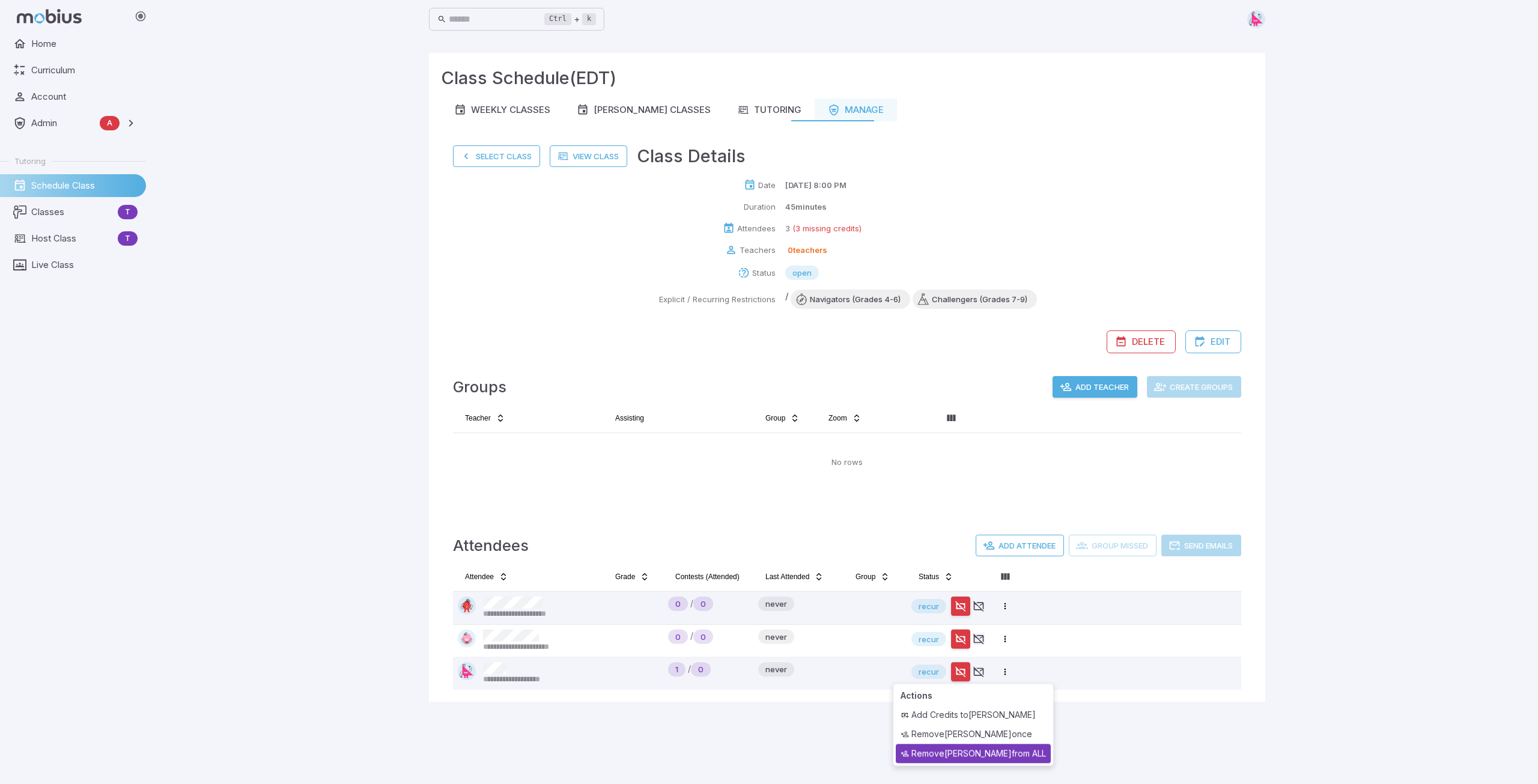
click at [964, 754] on div "Remove Sarah from ALL" at bounding box center [973, 753] width 155 height 19
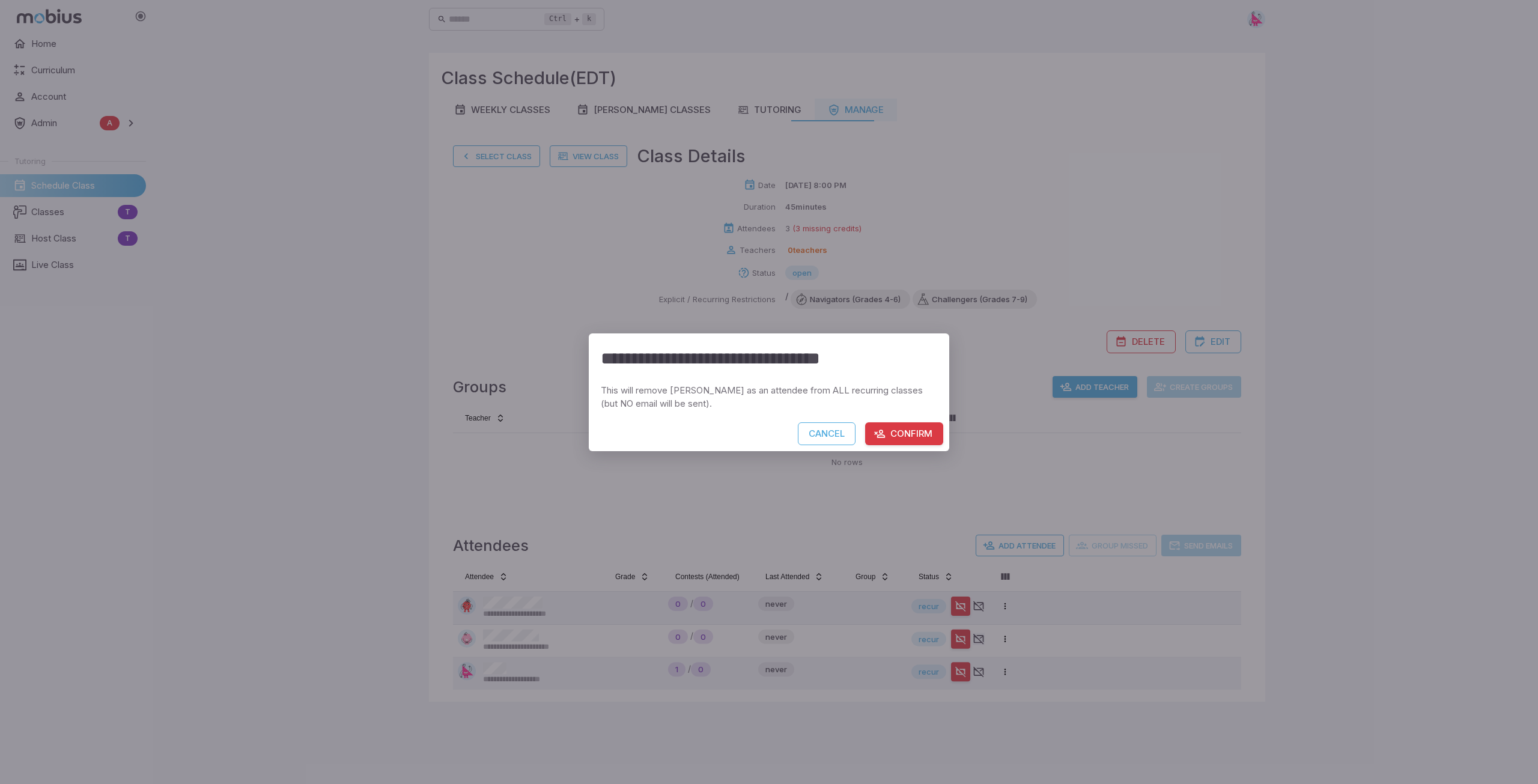
click at [914, 433] on button "Confirm" at bounding box center [904, 434] width 78 height 23
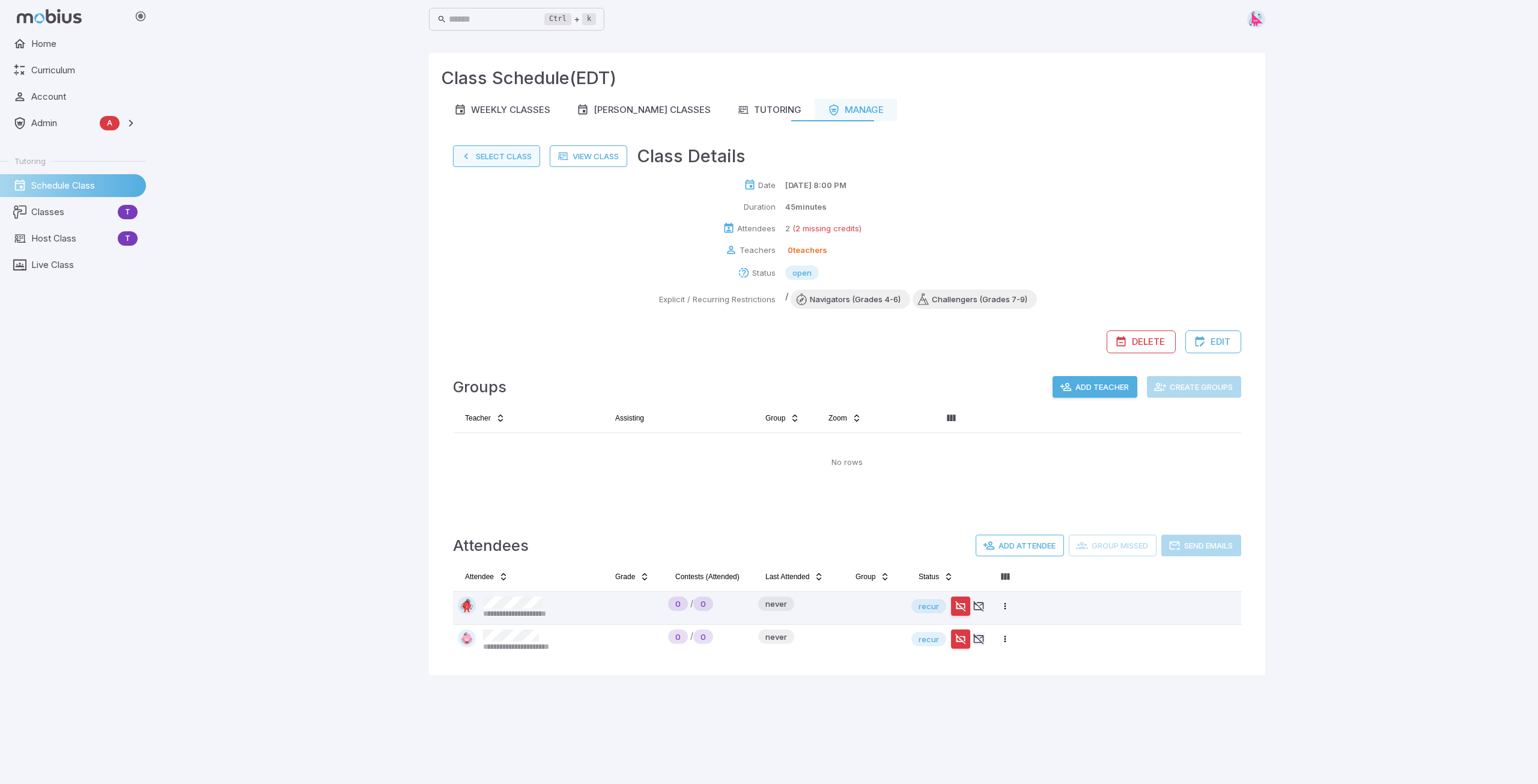
click at [508, 159] on button "Select Class" at bounding box center [497, 156] width 87 height 21
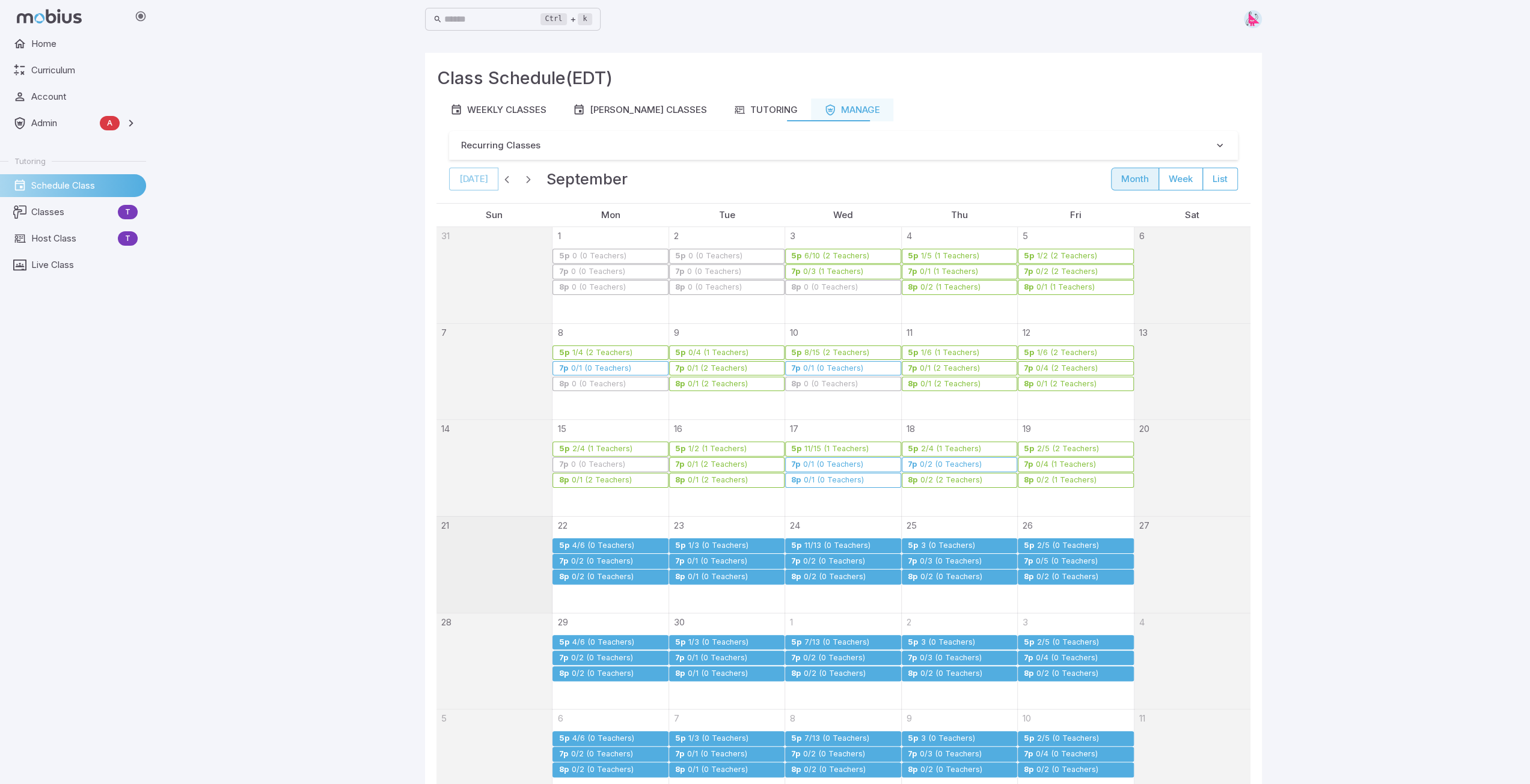
click at [1053, 543] on div "2/5 (0 Teachers)" at bounding box center [1068, 545] width 63 height 9
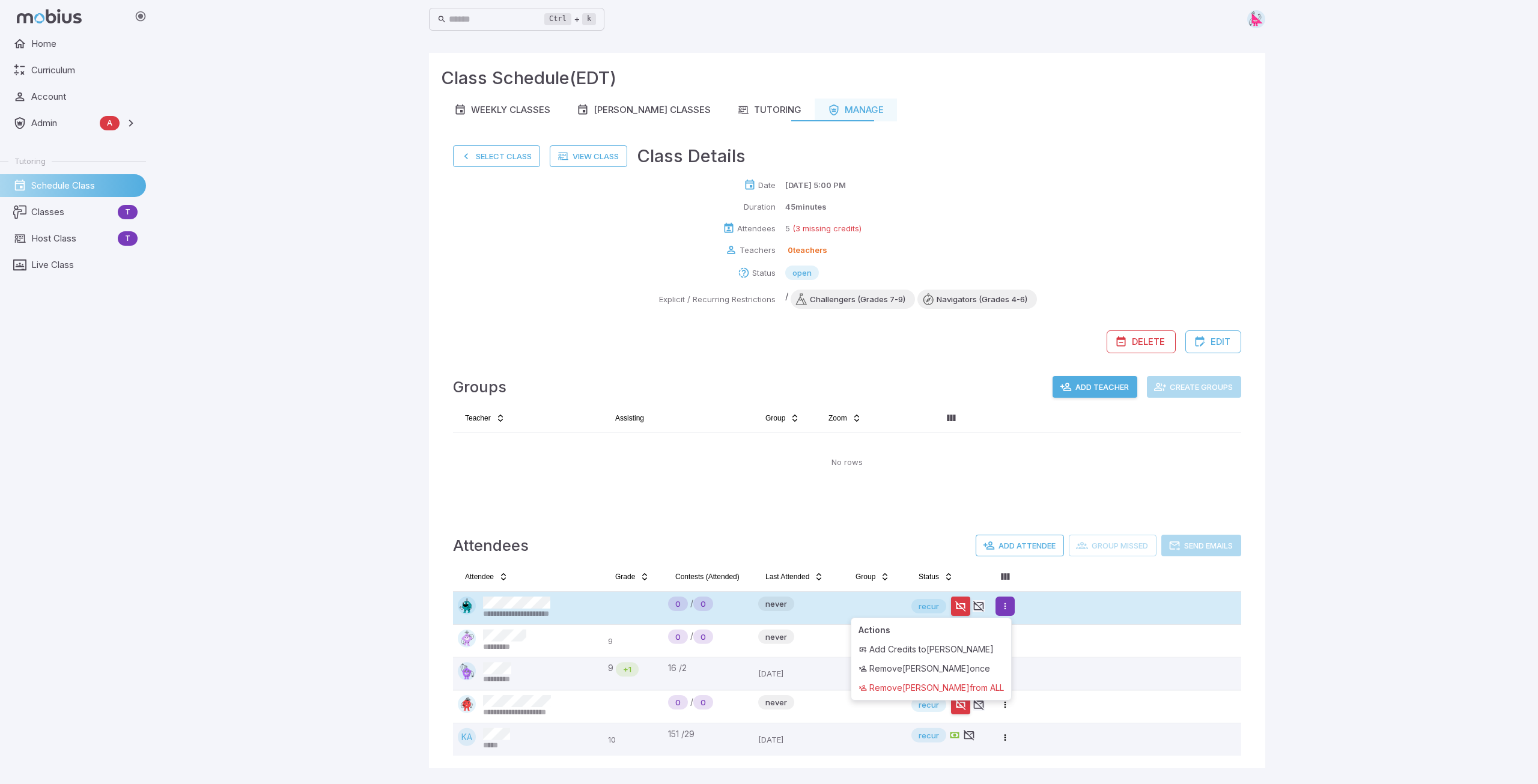
click at [1007, 605] on html "**********" at bounding box center [769, 392] width 1538 height 784
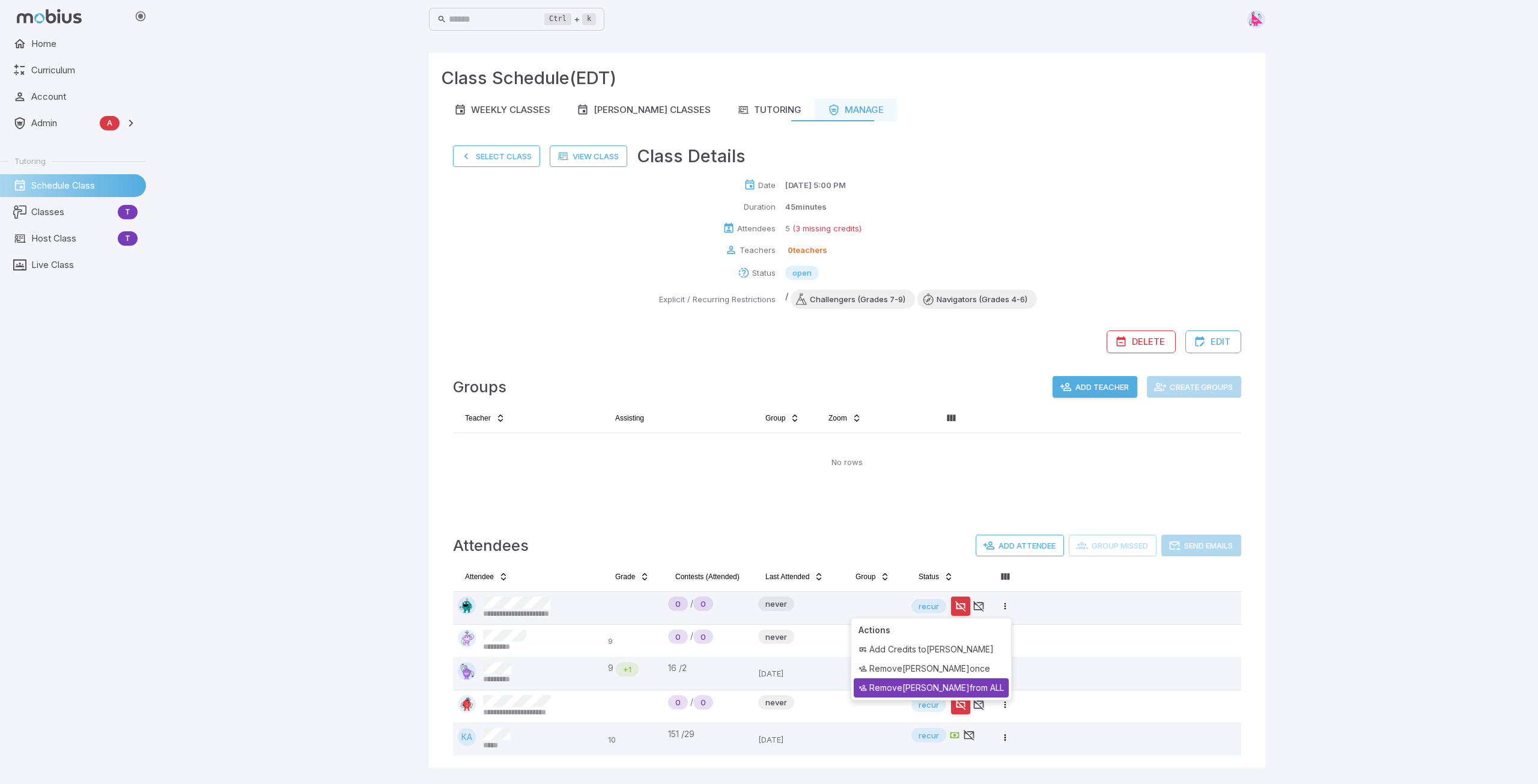
click at [980, 682] on div "Remove mikayla harrison from ALL" at bounding box center [931, 687] width 155 height 19
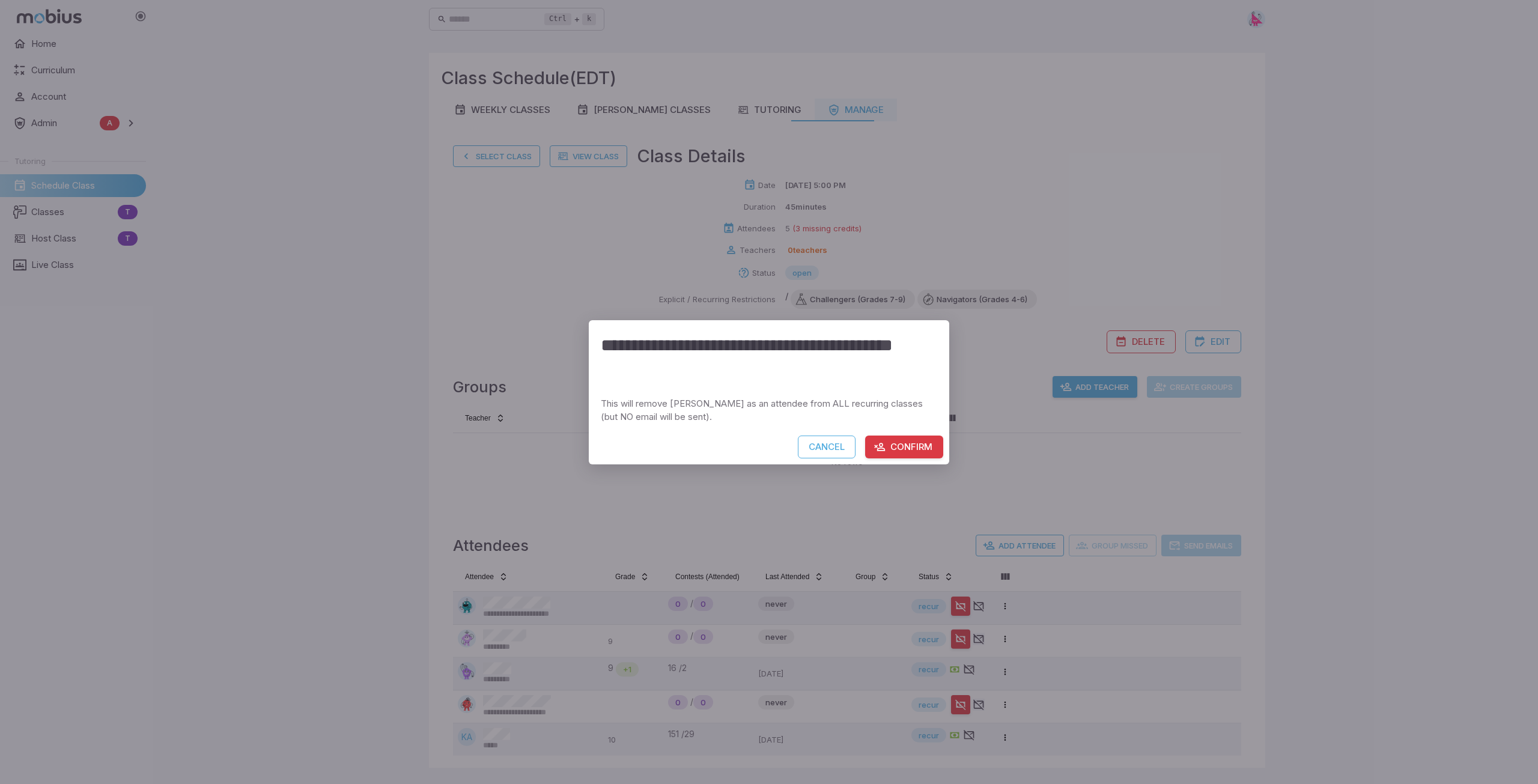
click at [915, 445] on button "Confirm" at bounding box center [904, 447] width 78 height 23
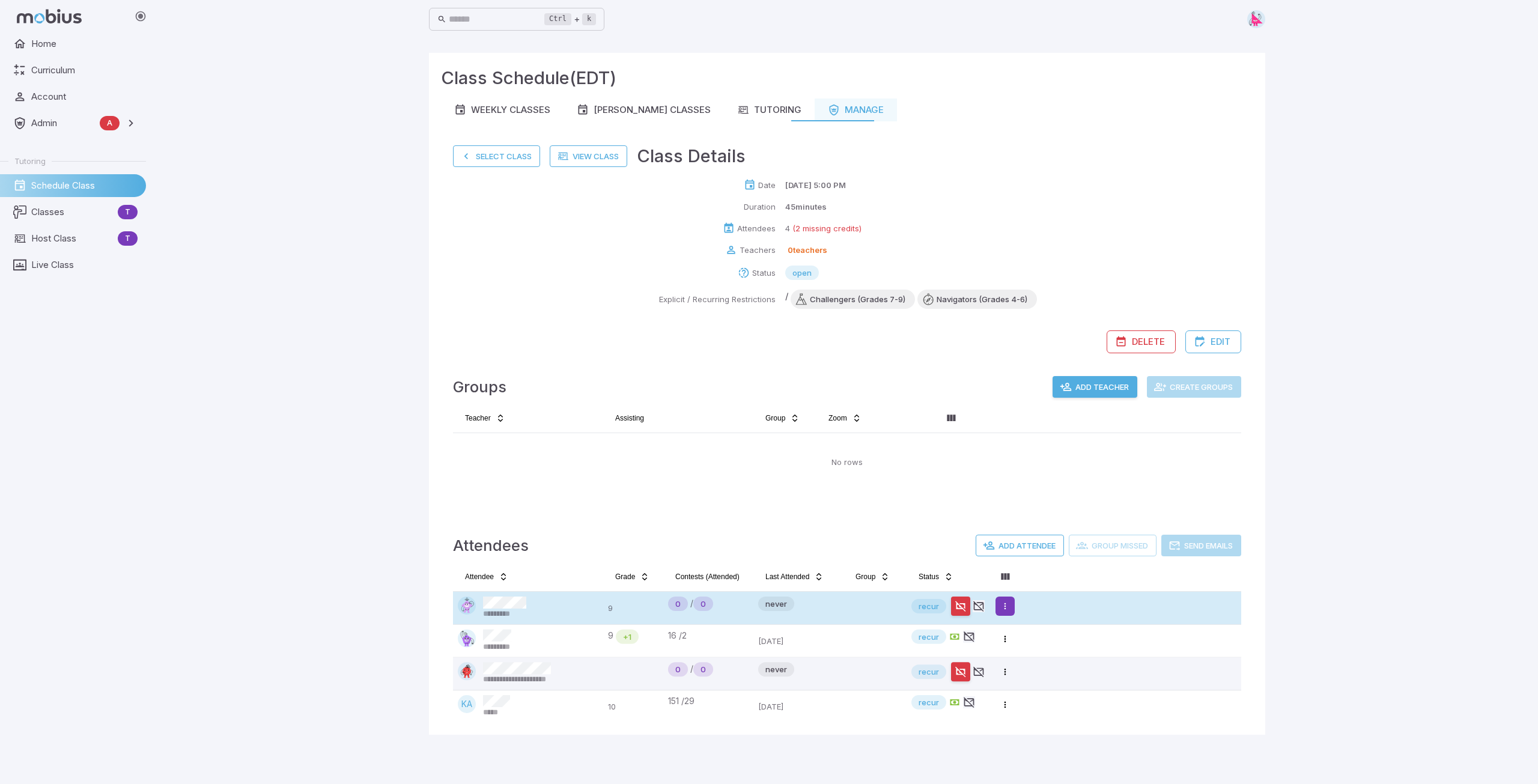
click at [1009, 605] on html "**********" at bounding box center [769, 392] width 1538 height 784
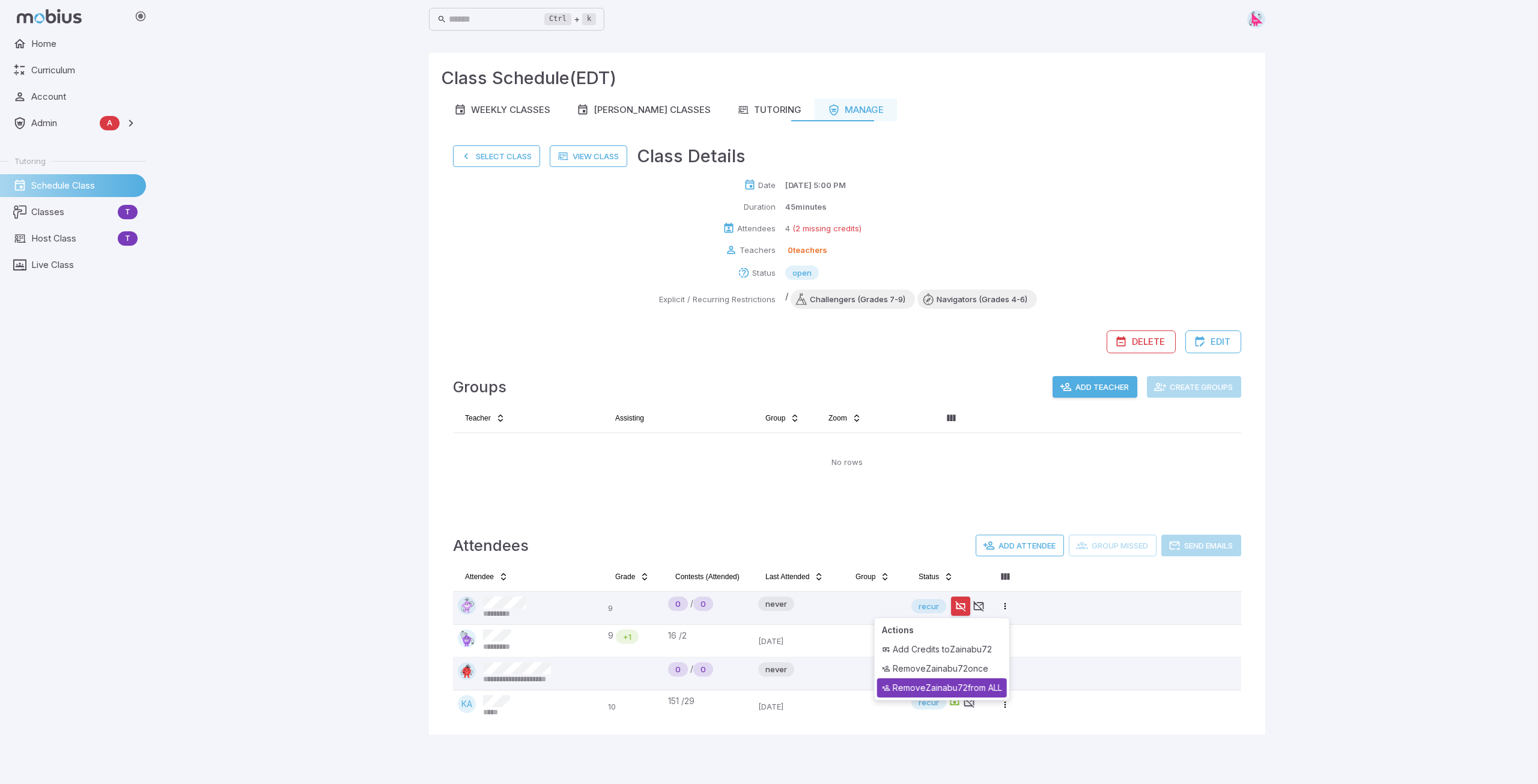
click at [978, 690] on div "Remove Zainabu72 from ALL" at bounding box center [942, 687] width 130 height 19
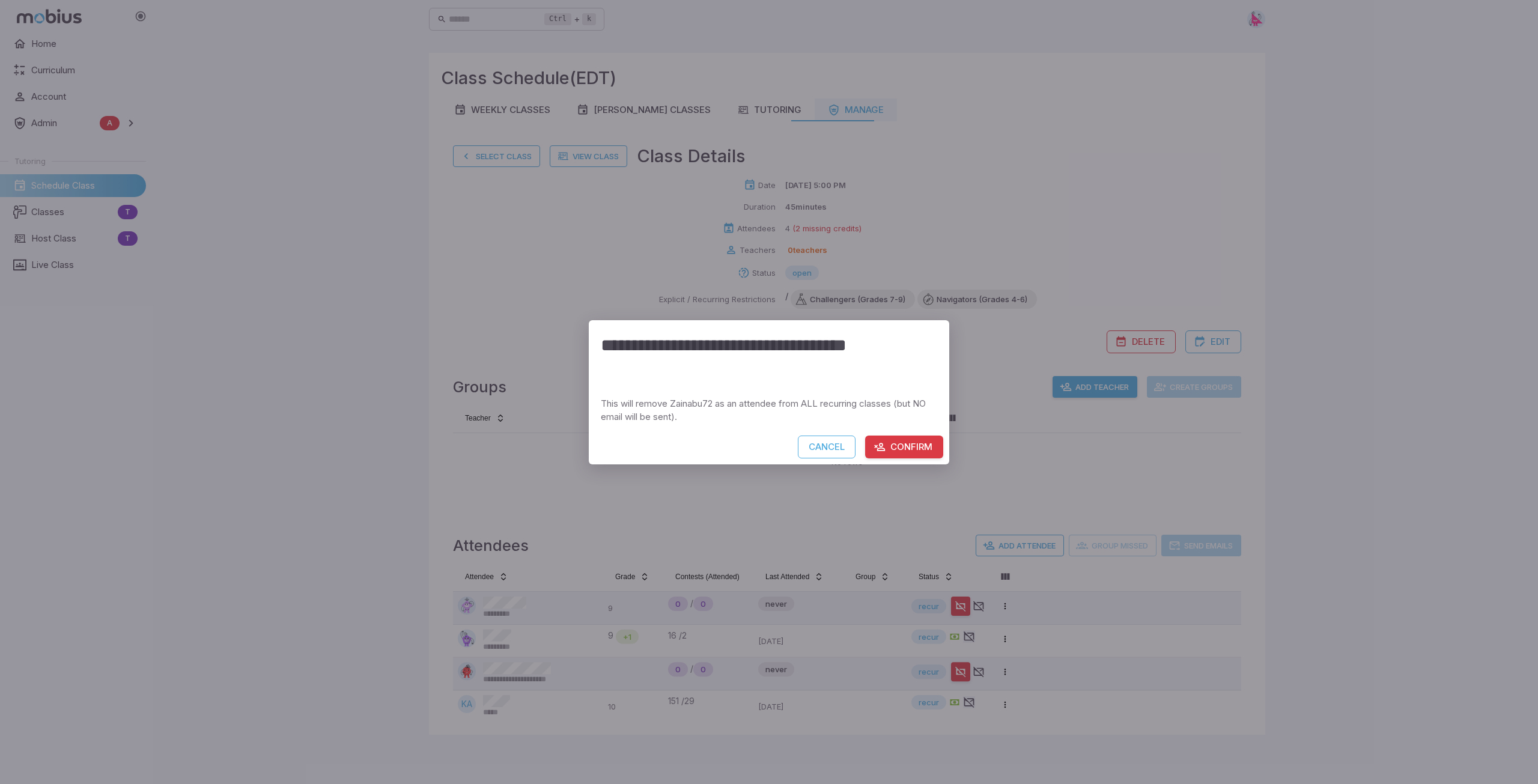
click at [894, 439] on button "Confirm" at bounding box center [904, 447] width 78 height 23
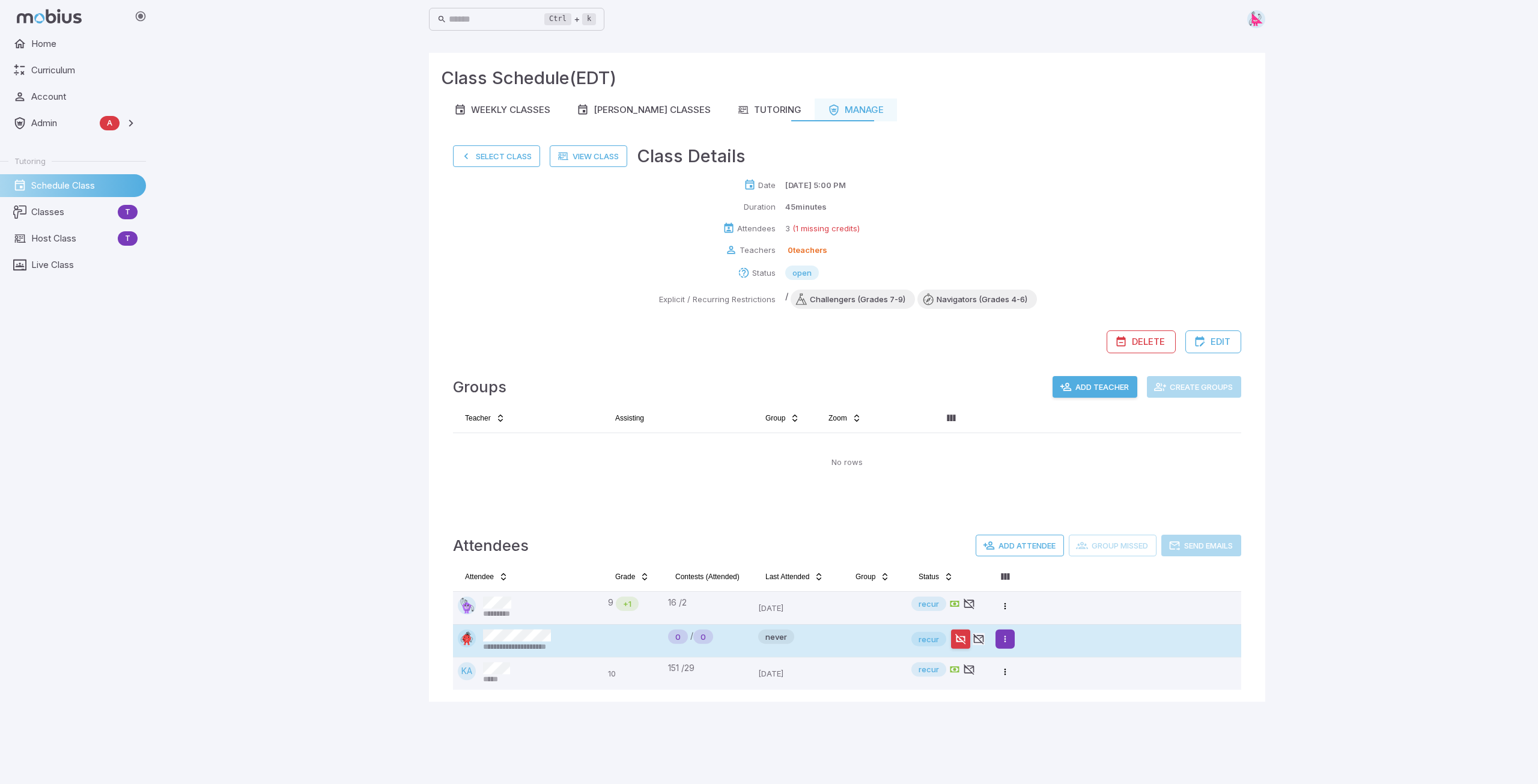
click at [1010, 641] on html "**********" at bounding box center [769, 392] width 1538 height 784
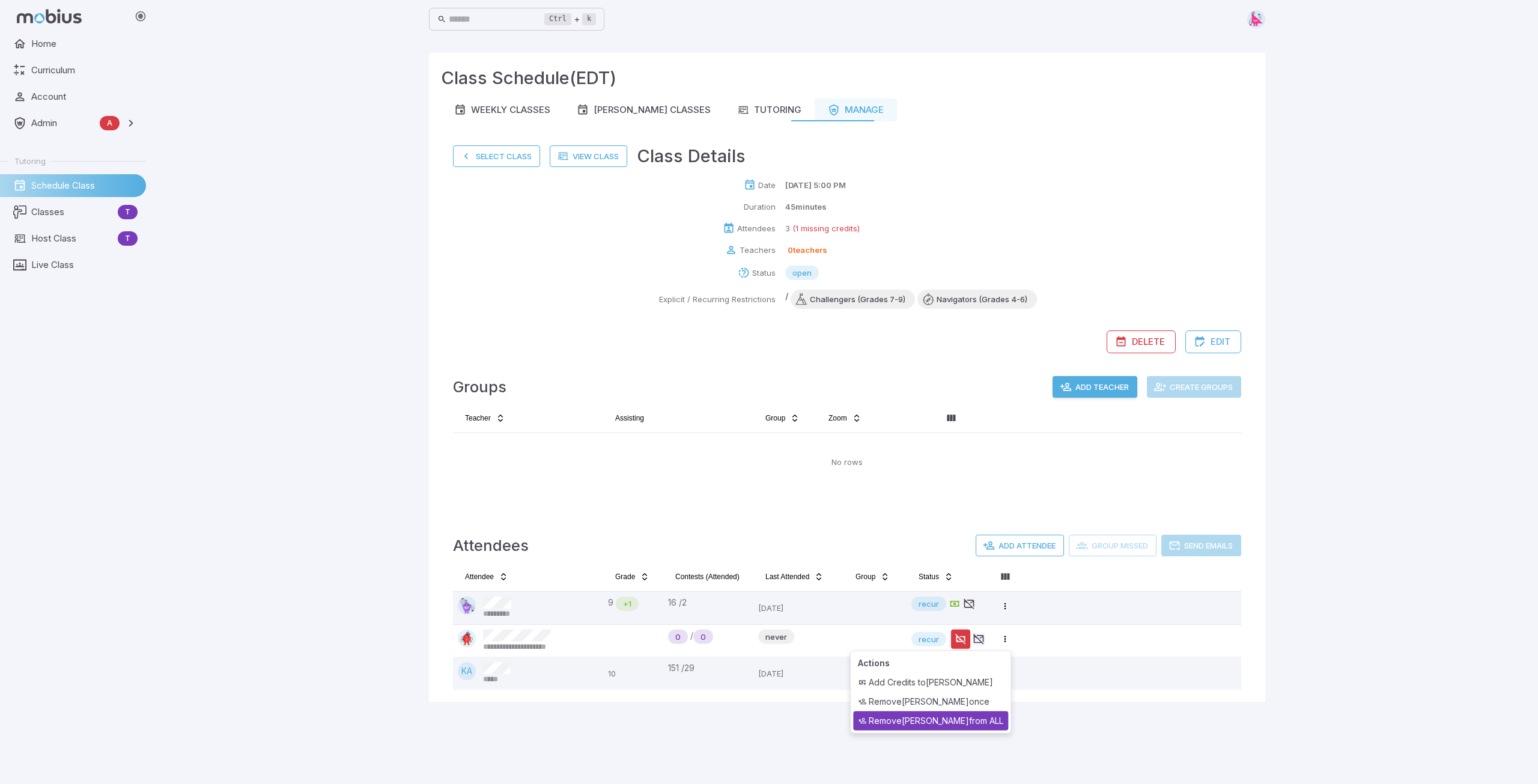
click at [966, 725] on div "Remove Jessica Williams from ALL" at bounding box center [930, 721] width 155 height 19
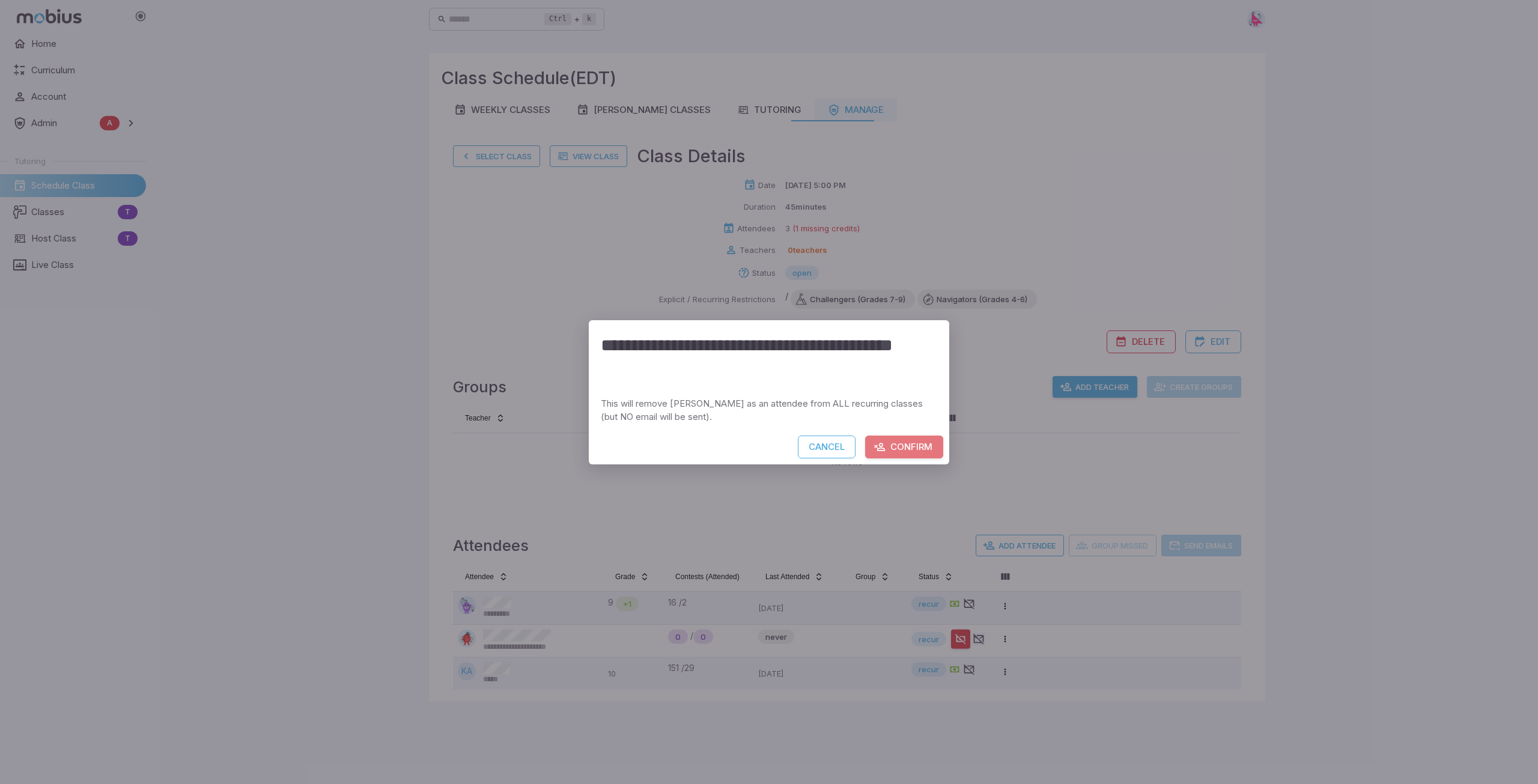
click at [907, 445] on button "Confirm" at bounding box center [904, 447] width 78 height 23
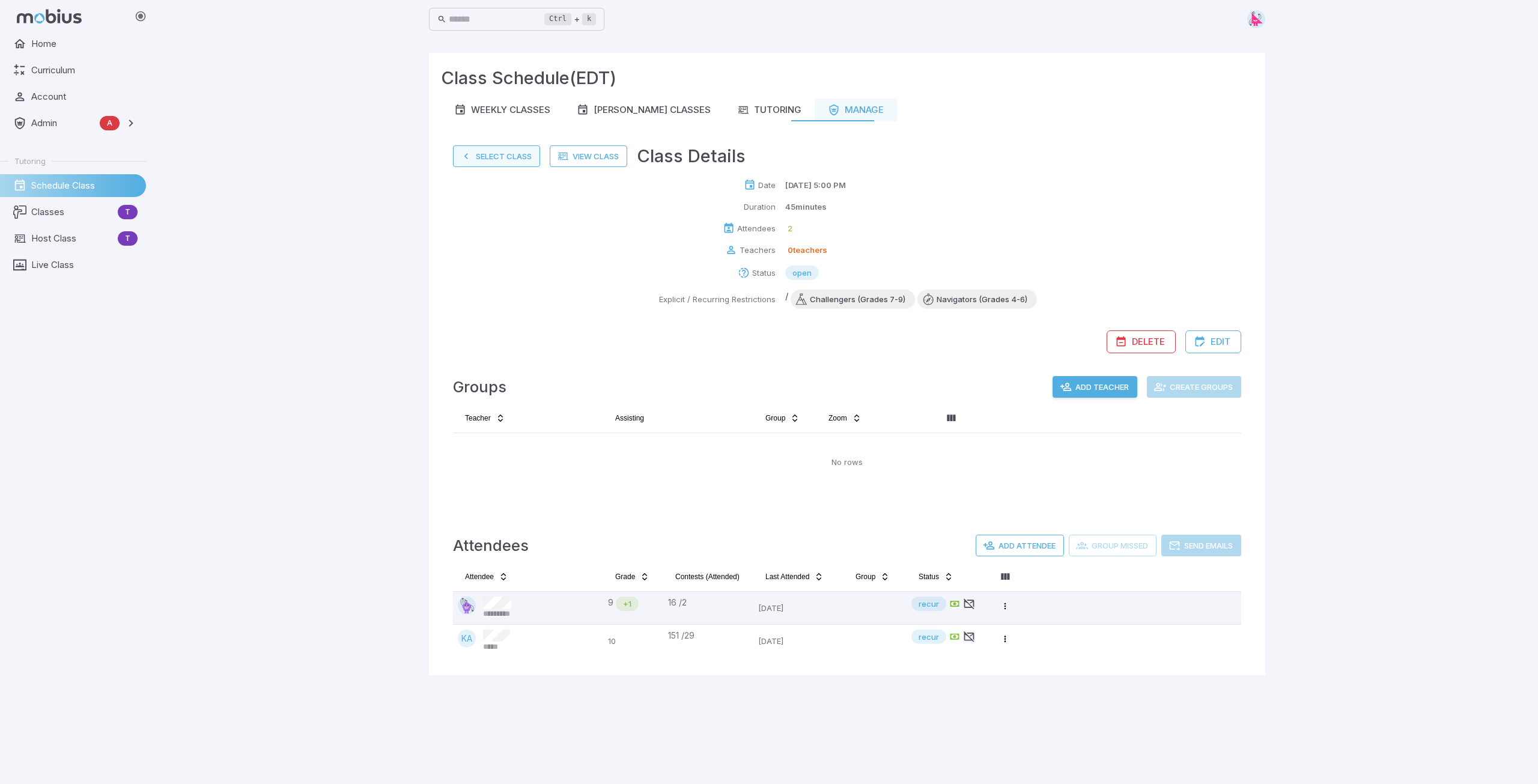
click at [498, 158] on button "Select Class" at bounding box center [497, 156] width 87 height 21
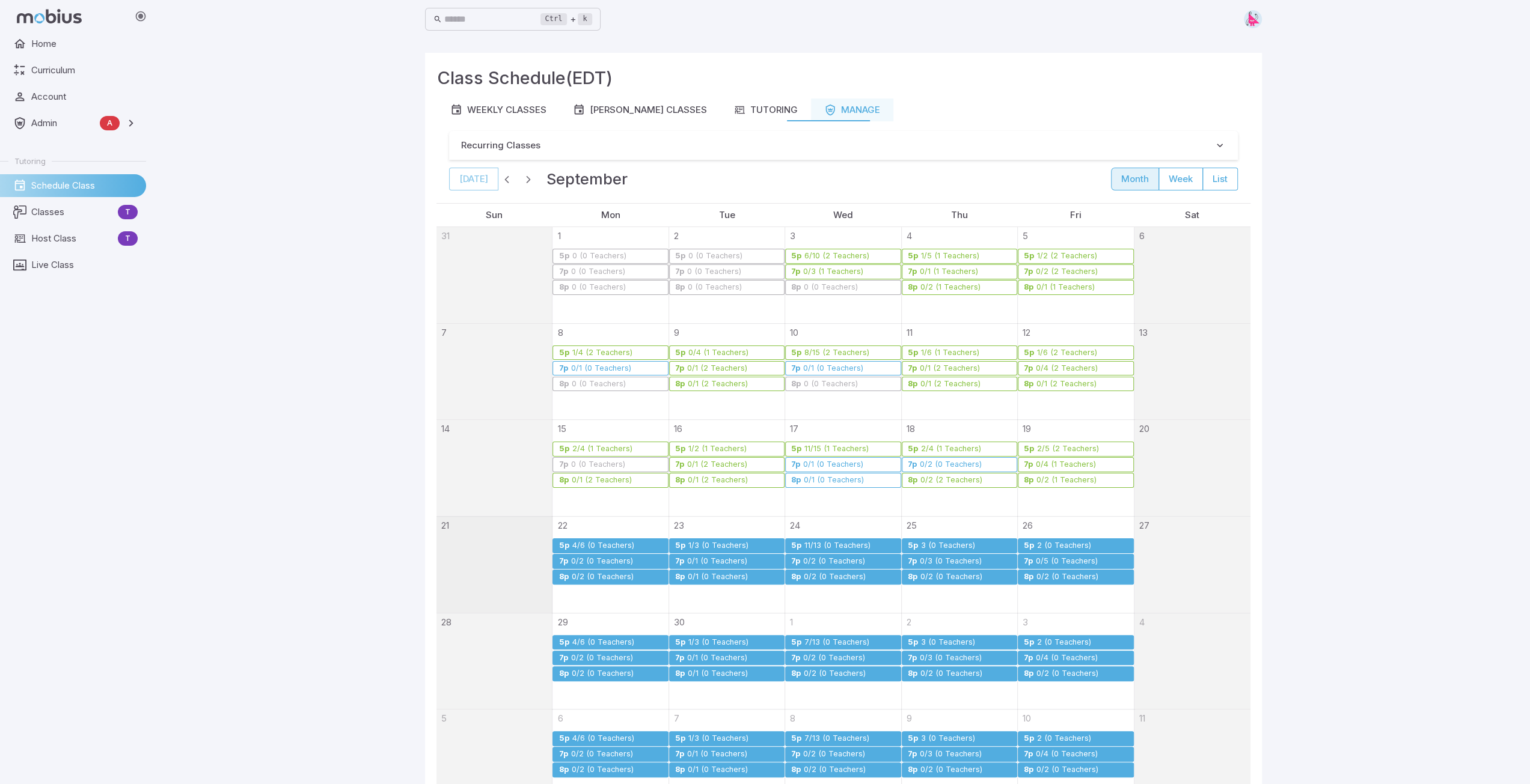
click at [1070, 562] on div "0/5 (0 Teachers)" at bounding box center [1067, 561] width 63 height 9
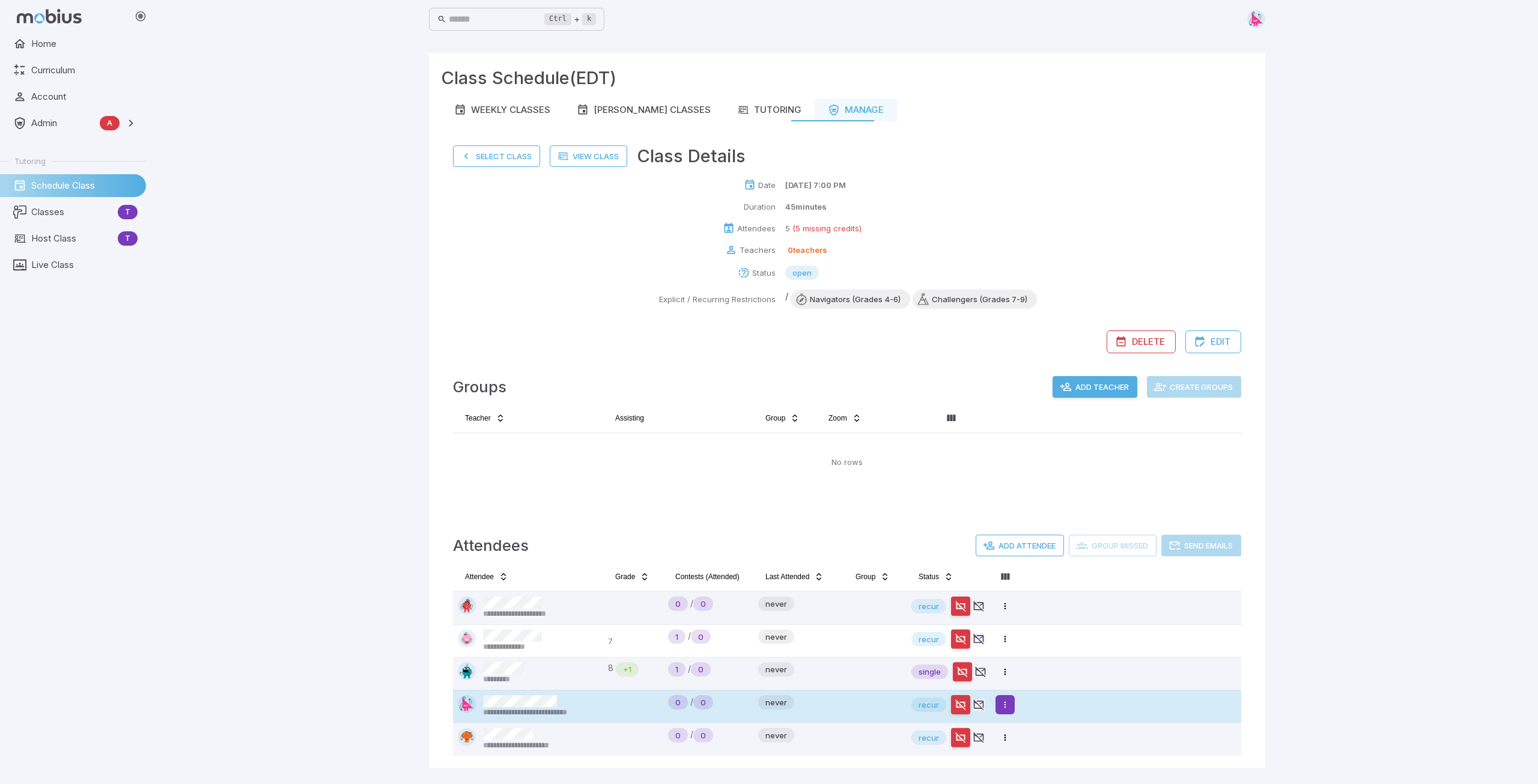
click at [1010, 705] on html "**********" at bounding box center [769, 392] width 1538 height 784
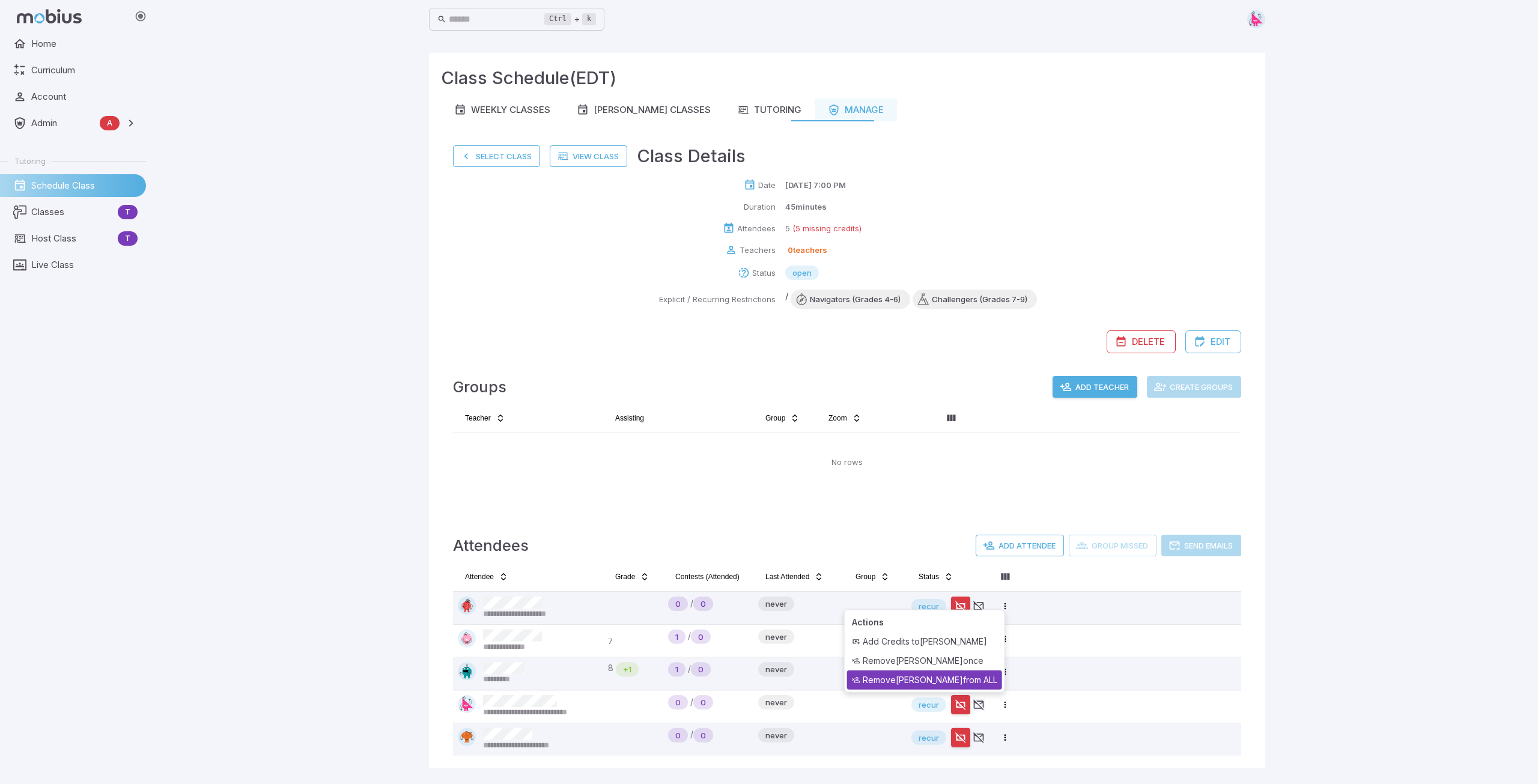
click at [978, 678] on div "Remove Mackenzie Ashley from ALL" at bounding box center [925, 680] width 155 height 19
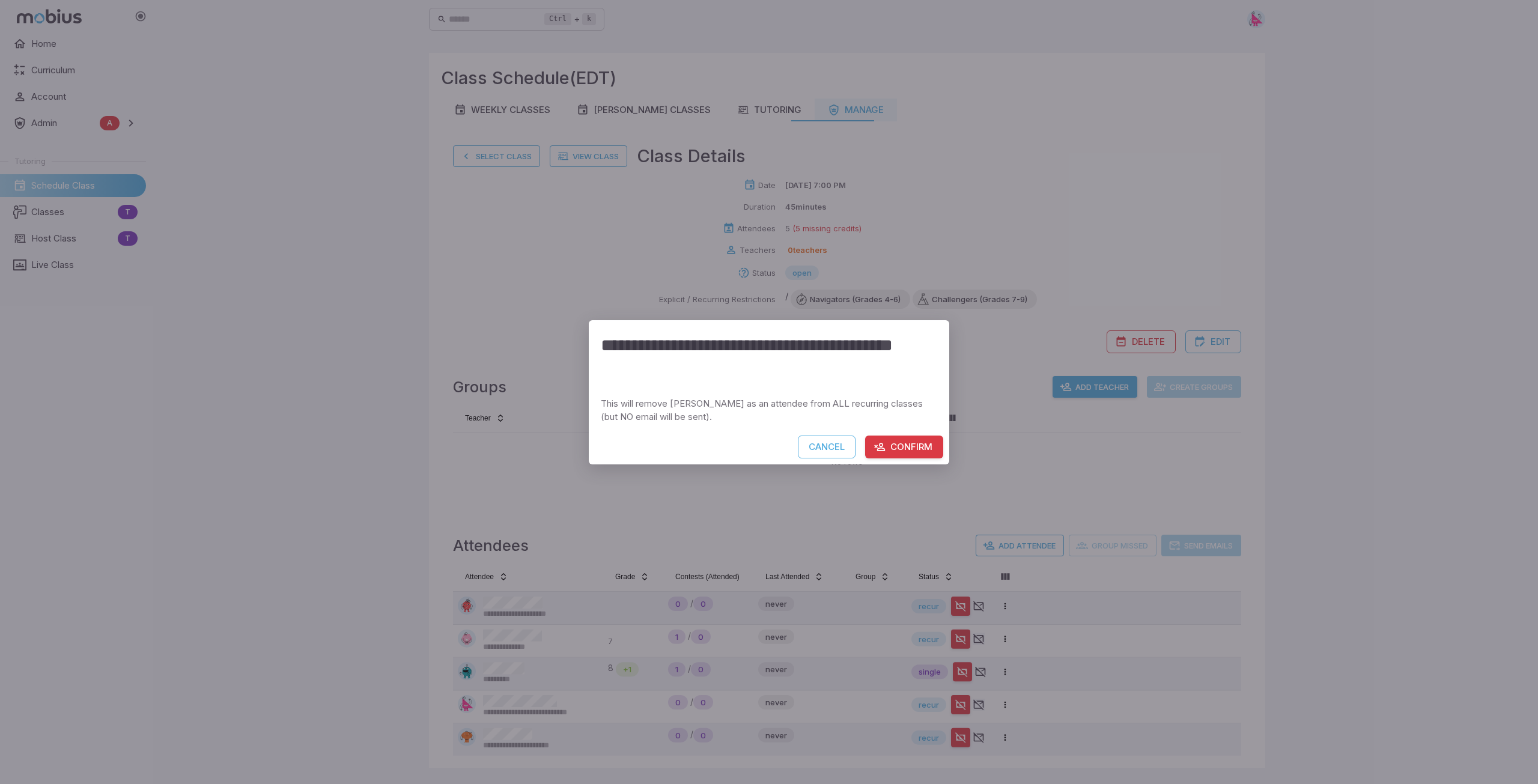
click at [907, 449] on button "Confirm" at bounding box center [904, 447] width 78 height 23
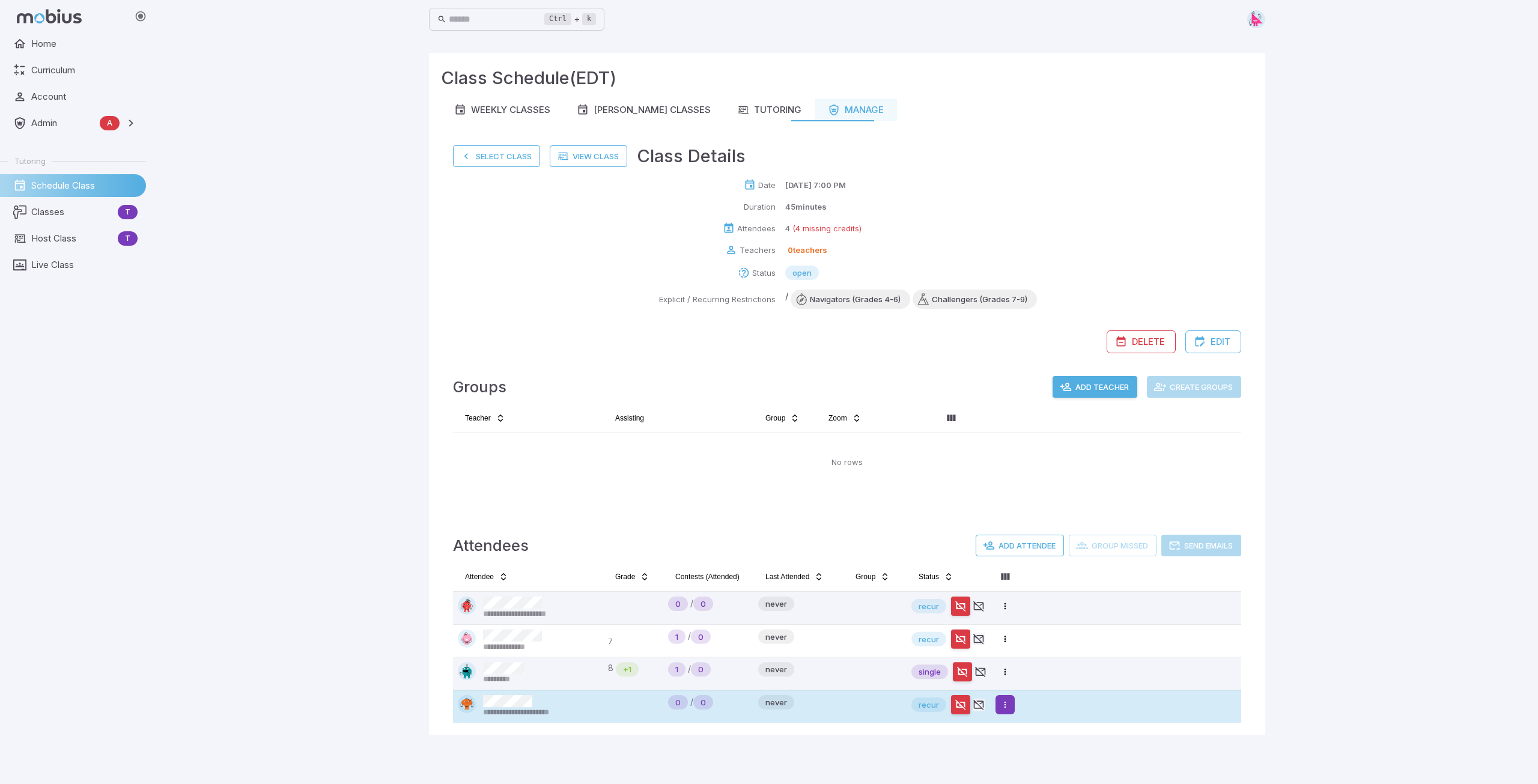
click at [1006, 710] on html "**********" at bounding box center [769, 392] width 1538 height 784
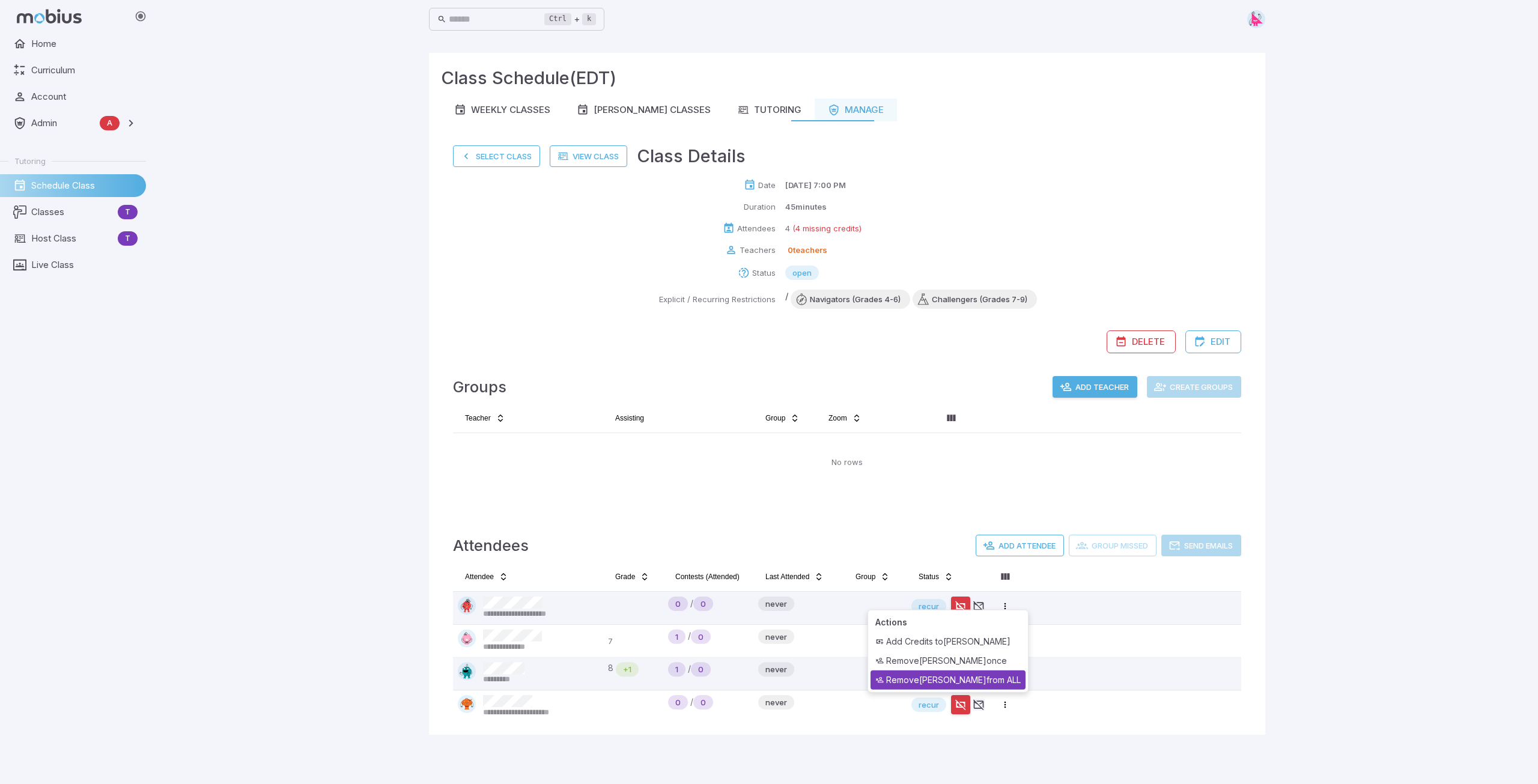
click at [986, 683] on div "Remove emily readel from ALL" at bounding box center [948, 680] width 155 height 19
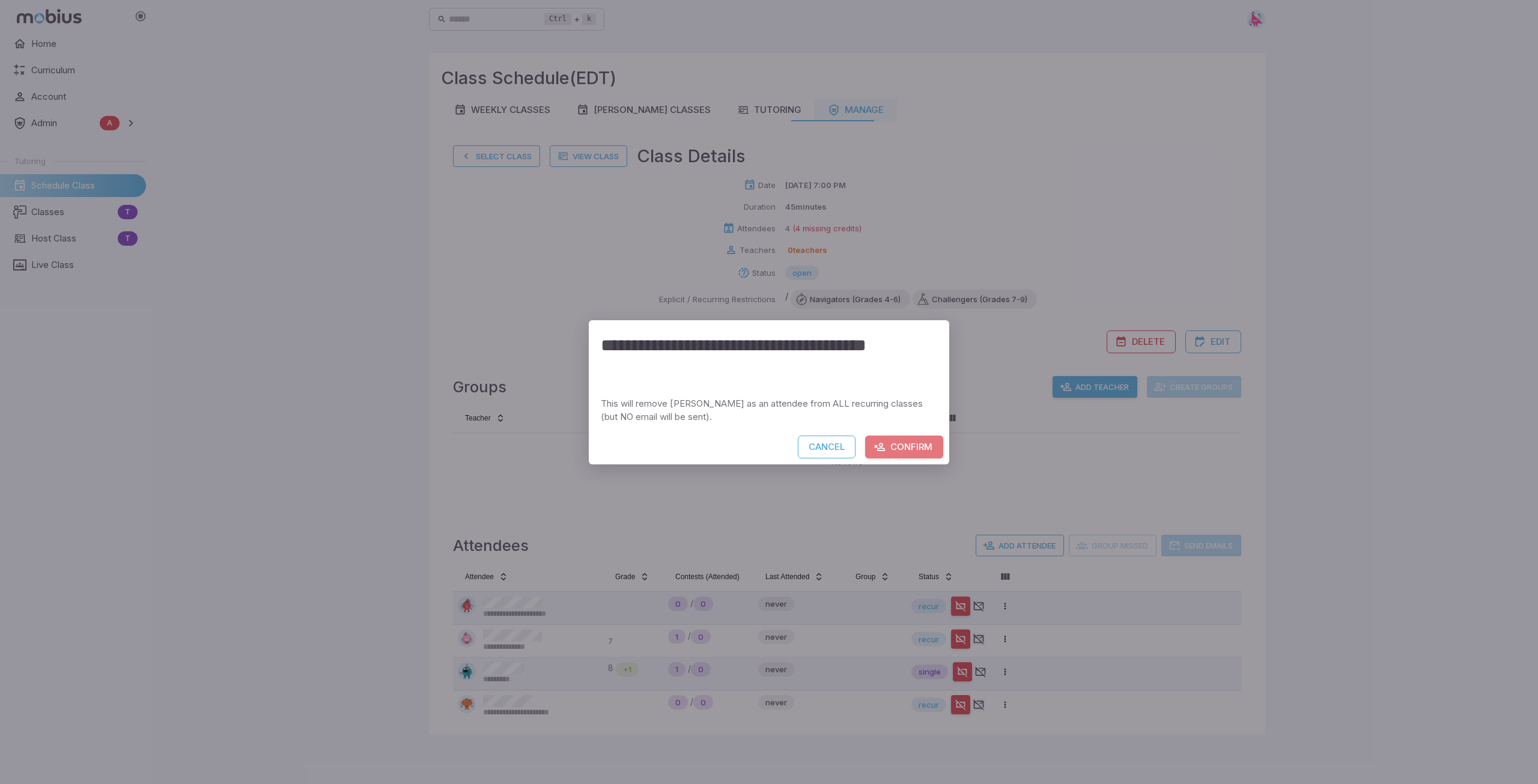
click at [908, 449] on button "Confirm" at bounding box center [904, 447] width 78 height 23
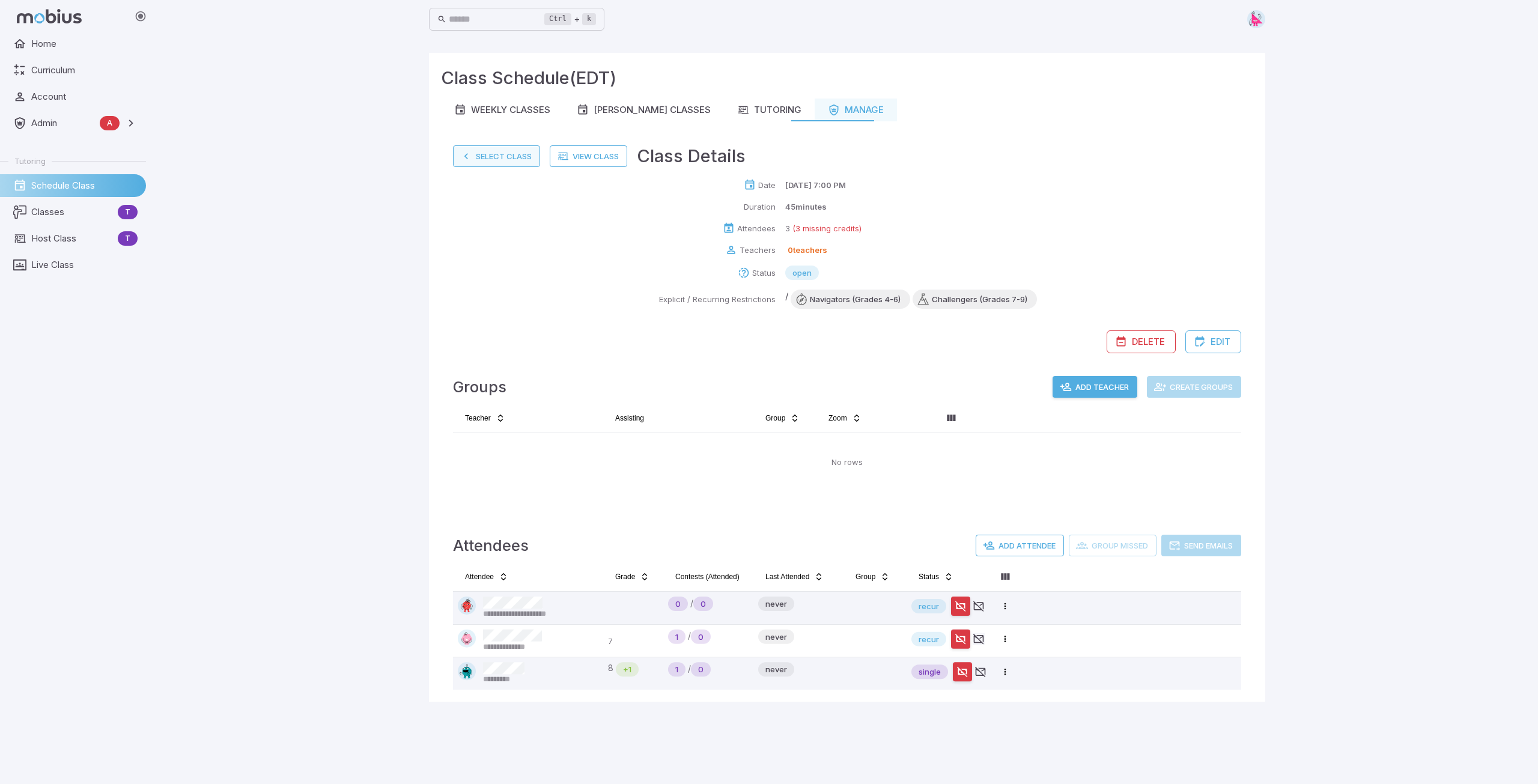
click at [512, 156] on button "Select Class" at bounding box center [497, 156] width 87 height 21
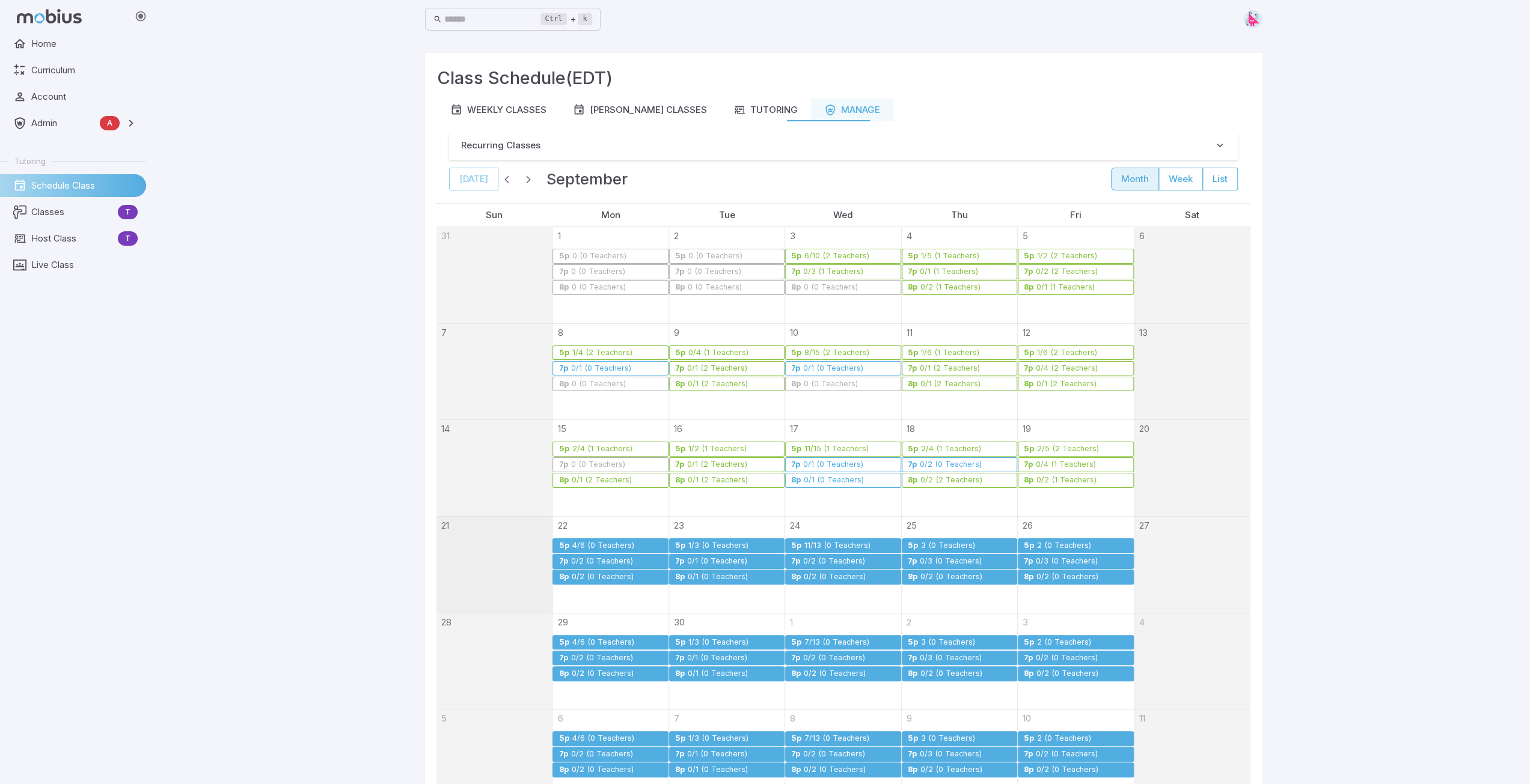
click at [591, 559] on div "0/2 (0 Teachers)" at bounding box center [602, 561] width 63 height 9
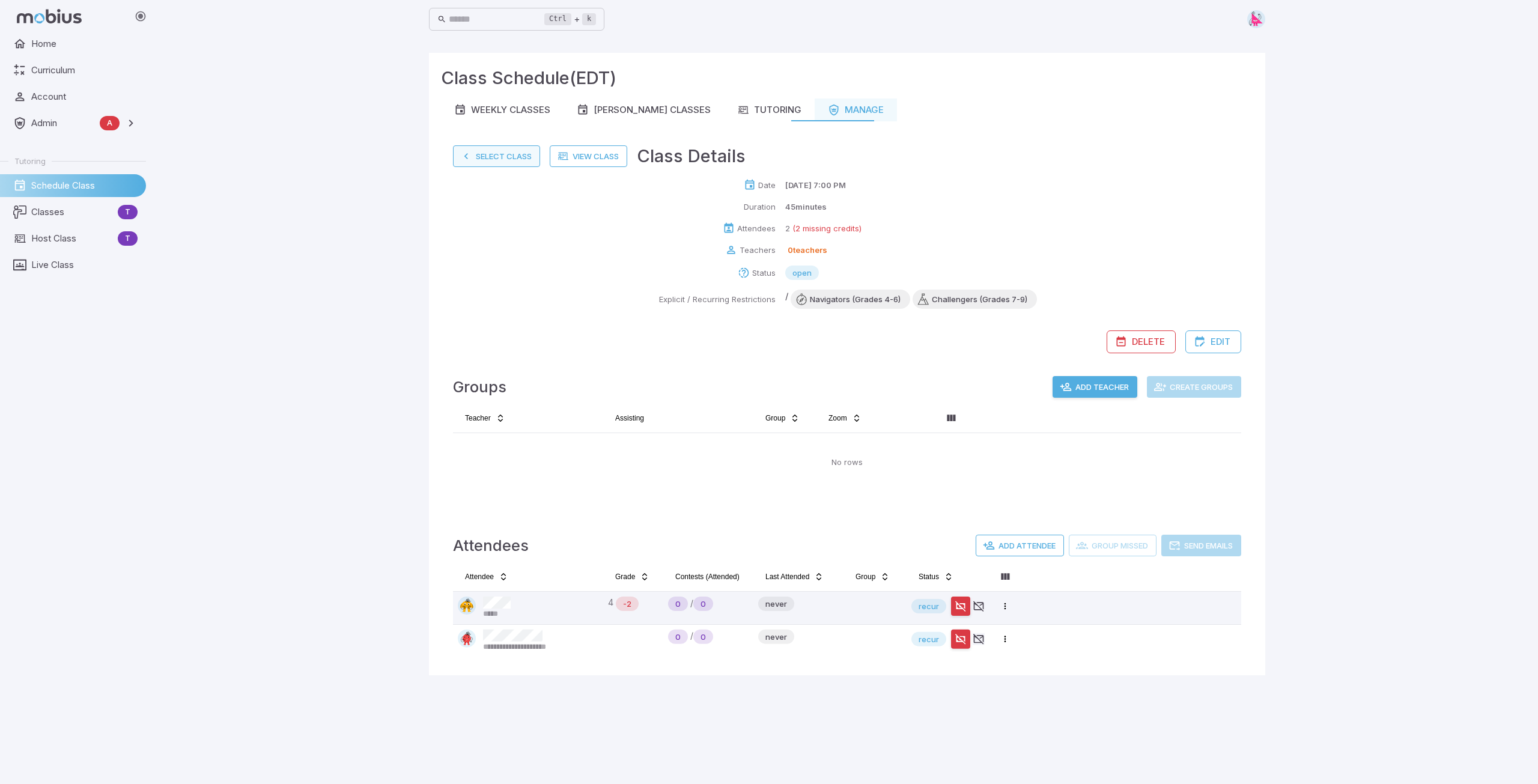
click at [500, 152] on button "Select Class" at bounding box center [497, 156] width 87 height 21
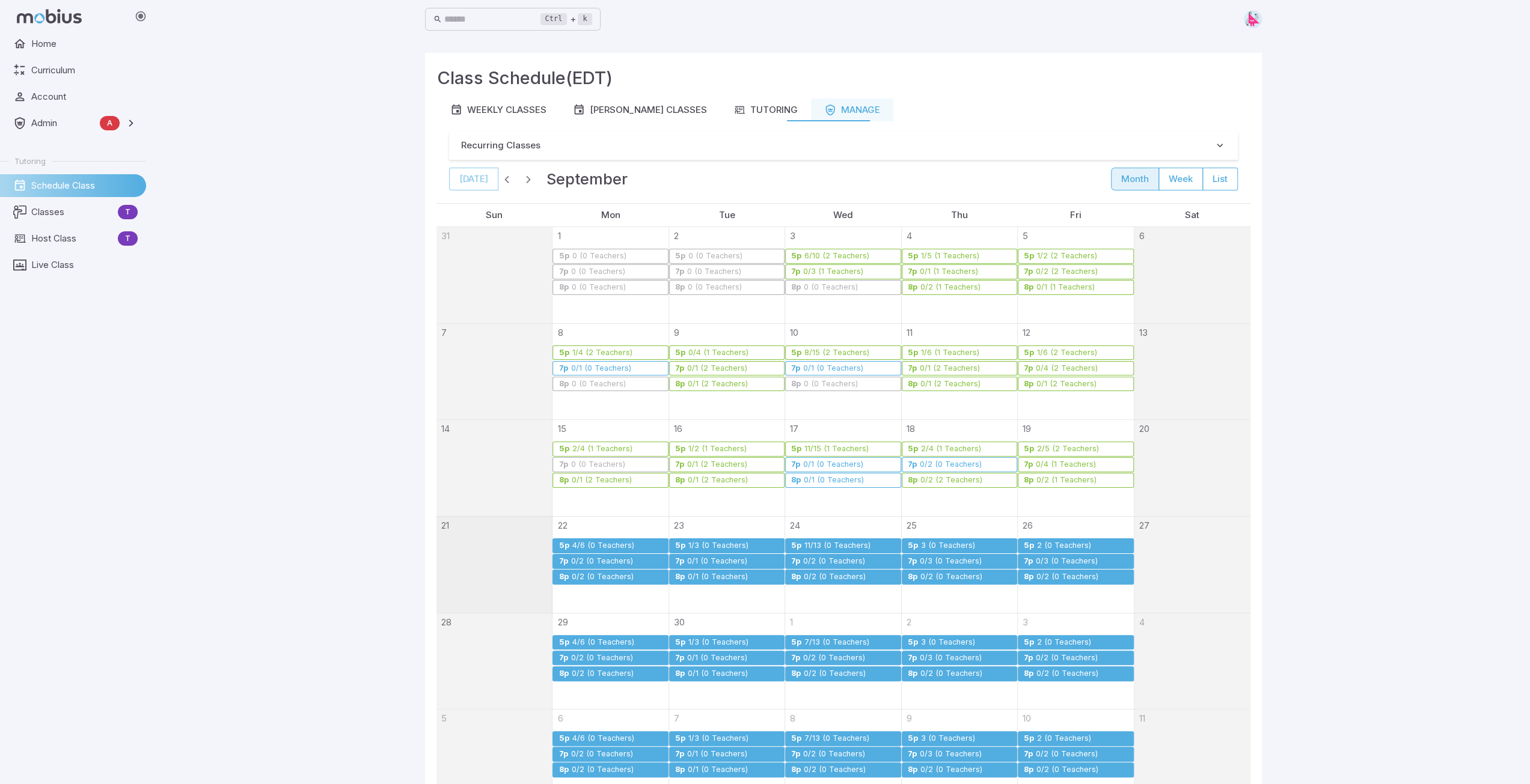
click at [587, 546] on div "4/6 (0 Teachers)" at bounding box center [602, 545] width 63 height 9
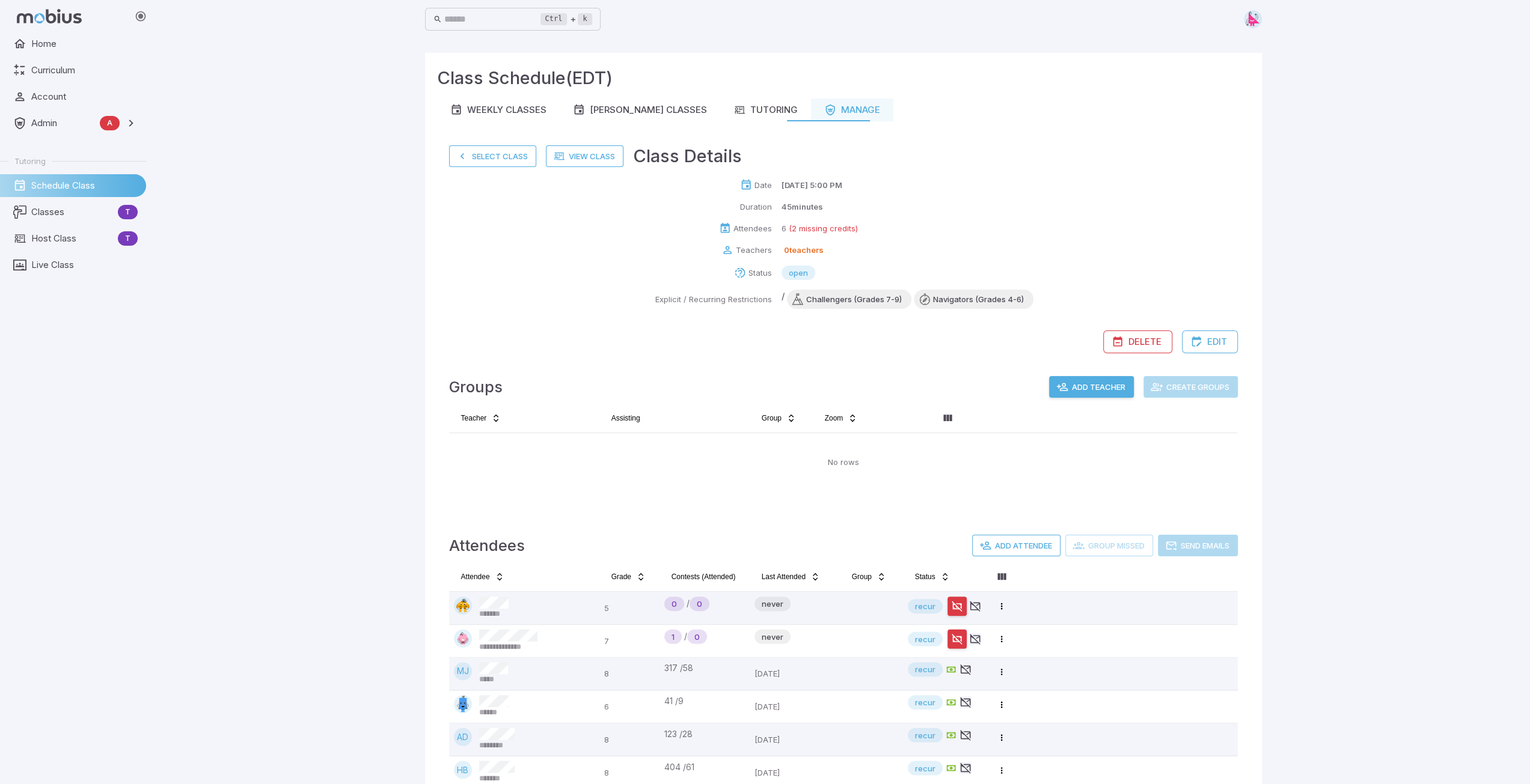
click at [1092, 385] on button "Add Teacher" at bounding box center [1091, 386] width 85 height 21
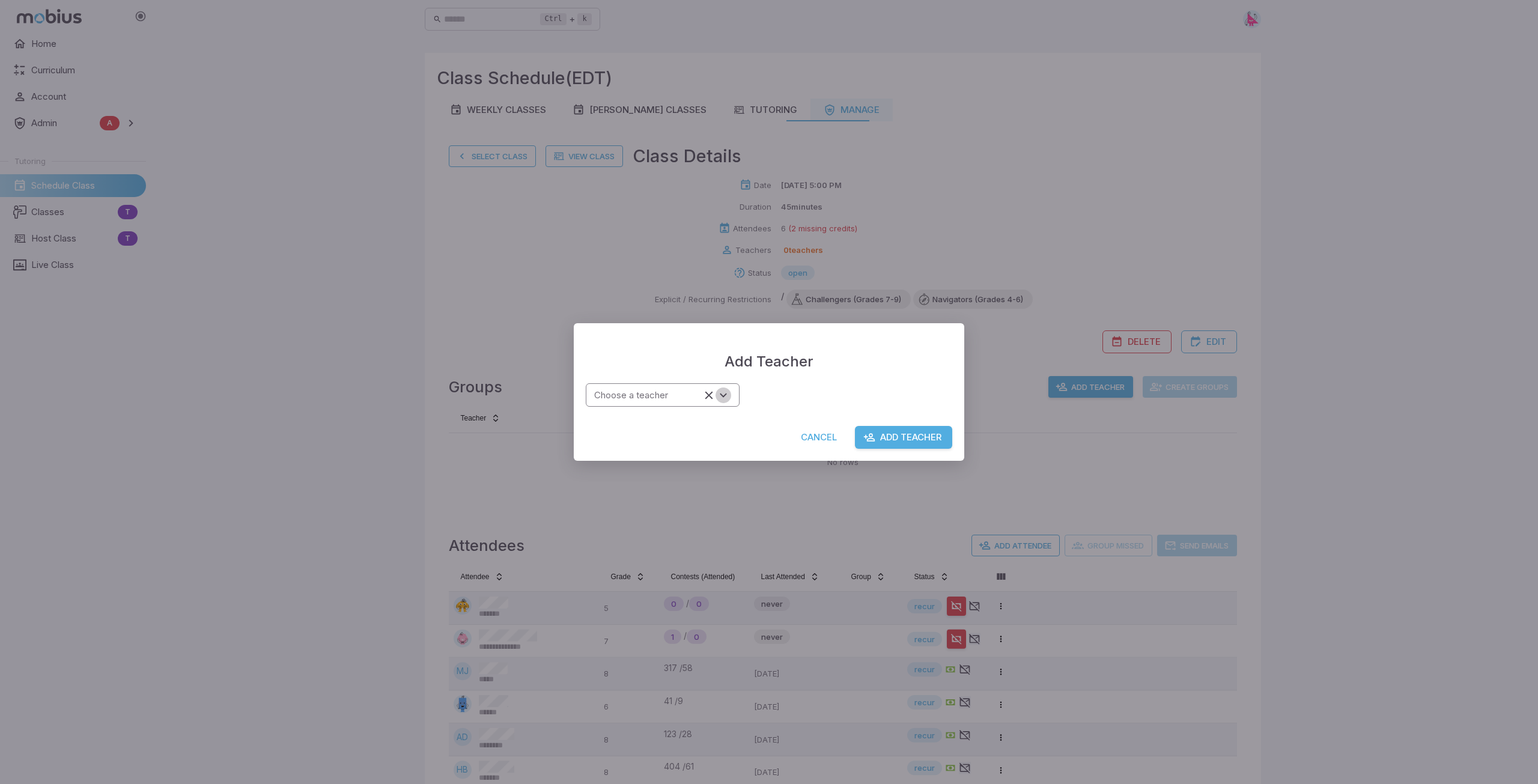
click at [727, 394] on icon "Open" at bounding box center [723, 395] width 13 height 13
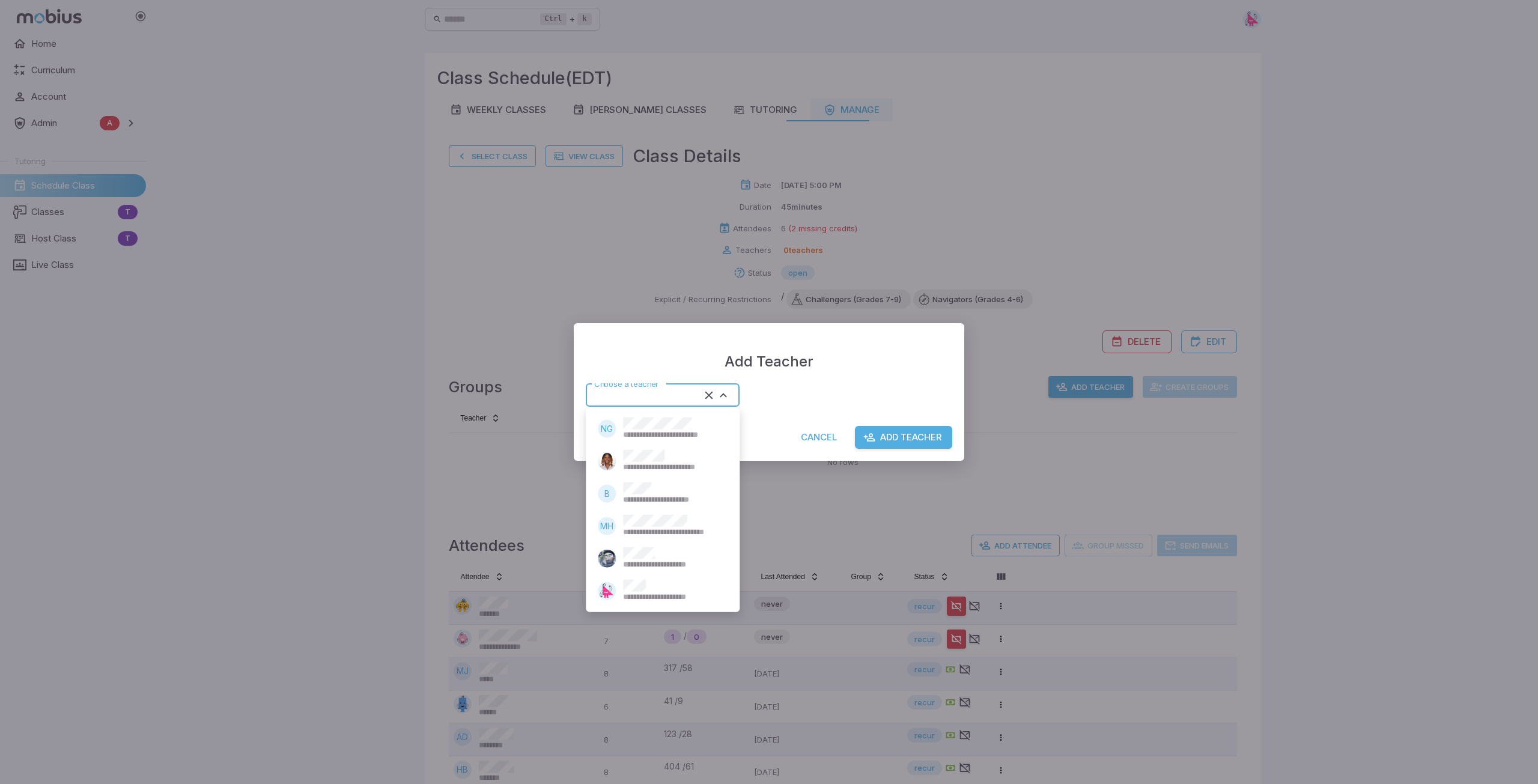
click at [655, 583] on div "**********" at bounding box center [672, 591] width 99 height 23
type input "*****"
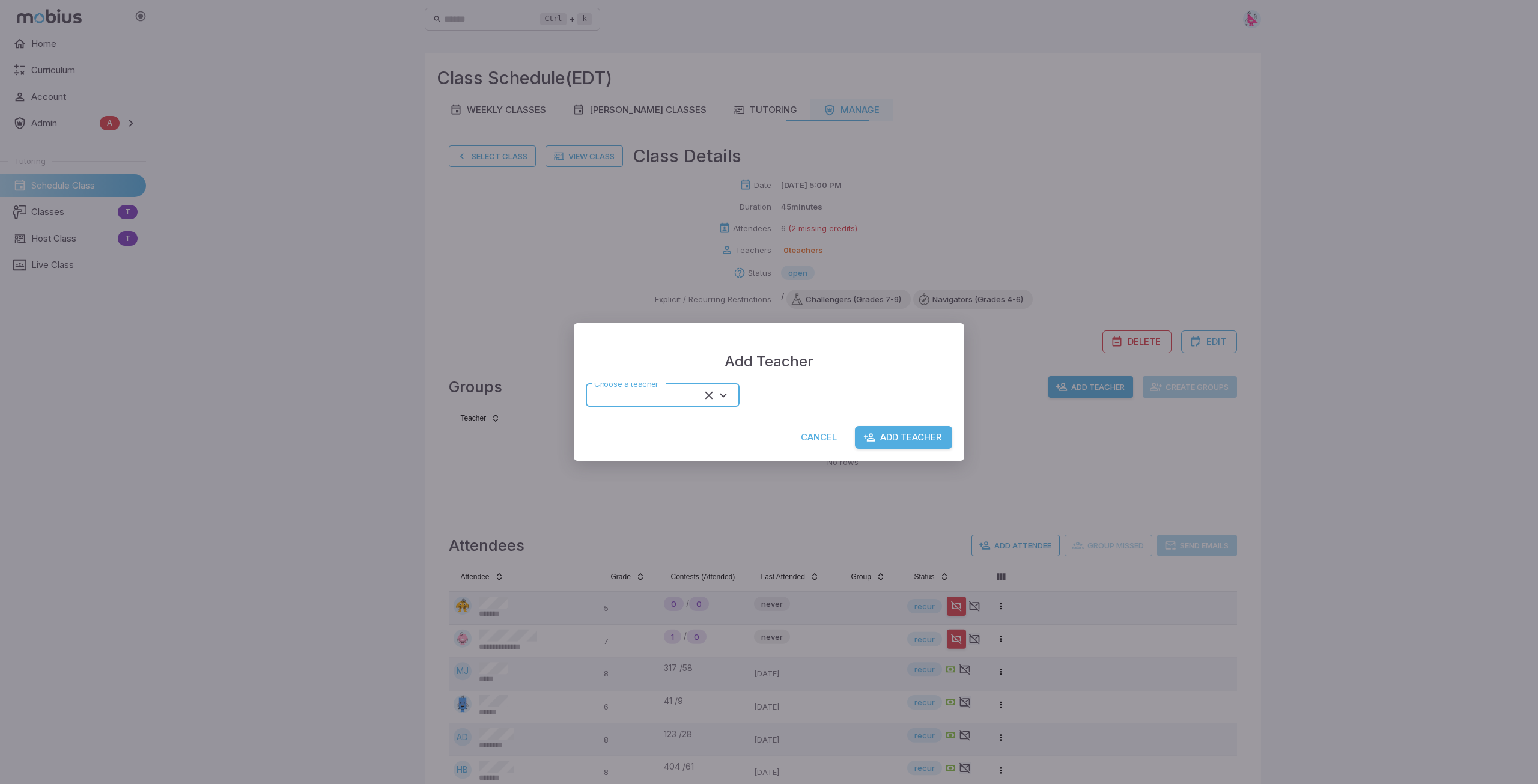
click at [930, 431] on button "Add Teacher" at bounding box center [903, 437] width 97 height 23
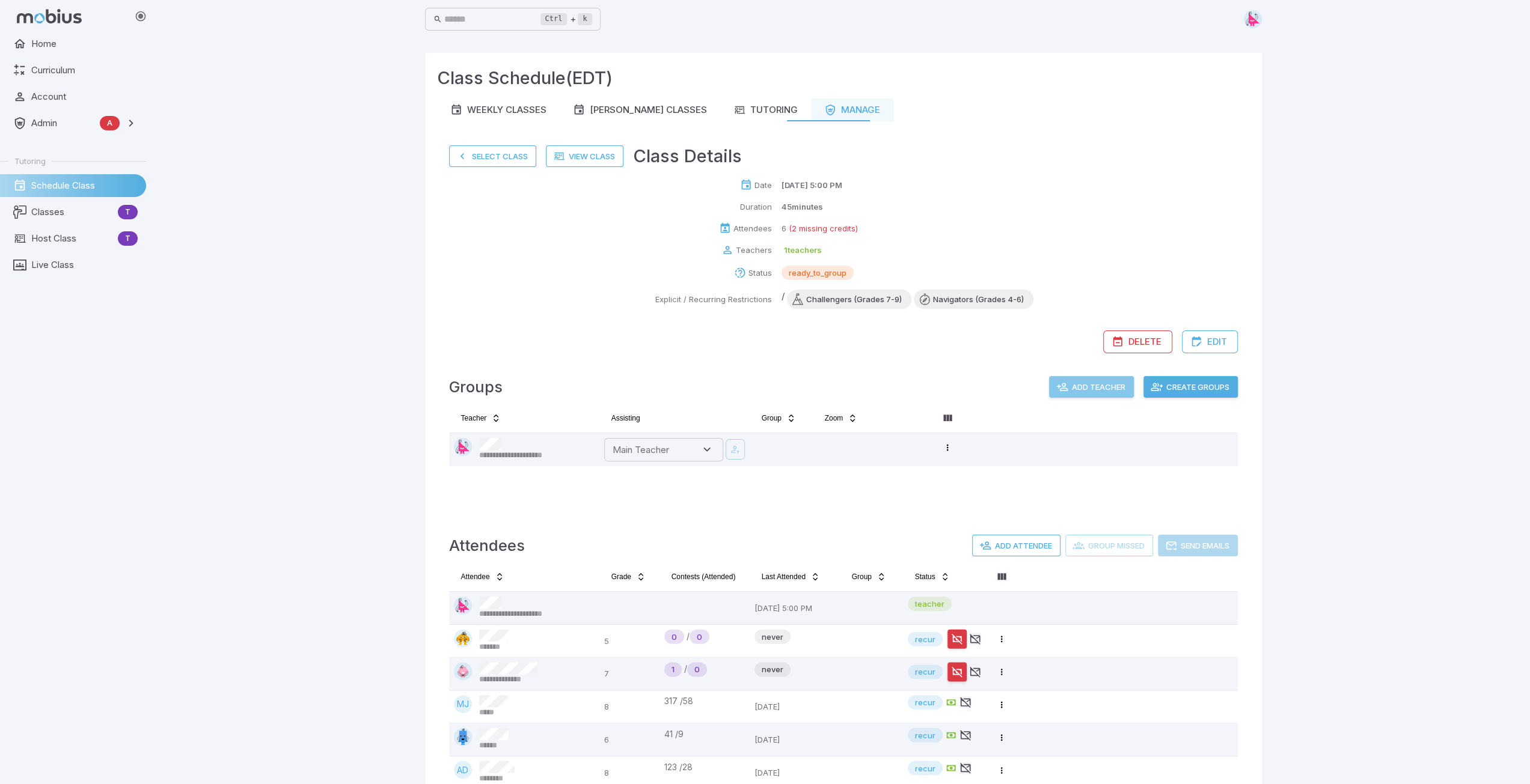
click at [1095, 382] on button "Add Teacher" at bounding box center [1091, 386] width 85 height 21
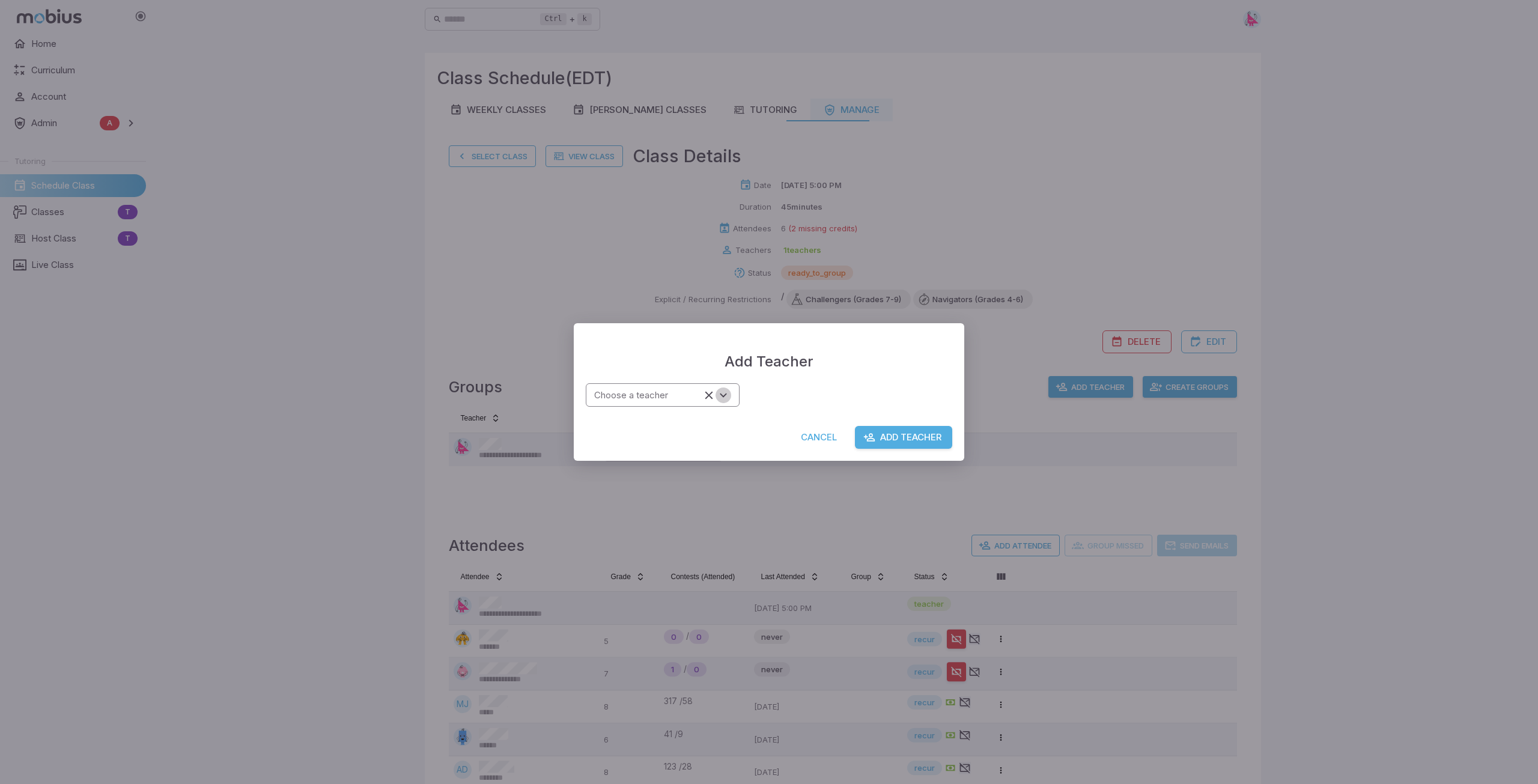
click at [725, 397] on icon "Open" at bounding box center [723, 395] width 13 height 13
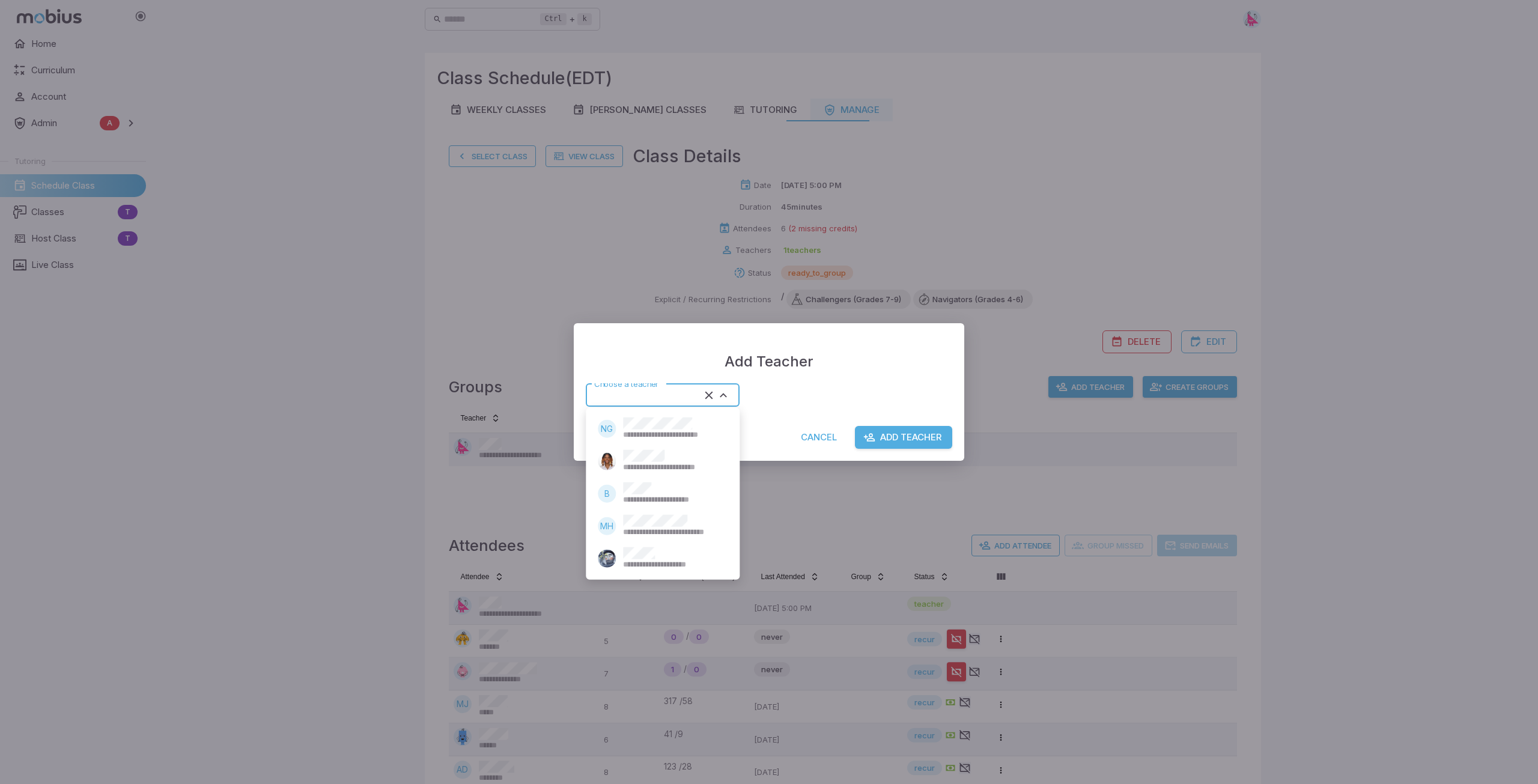
type input "******"
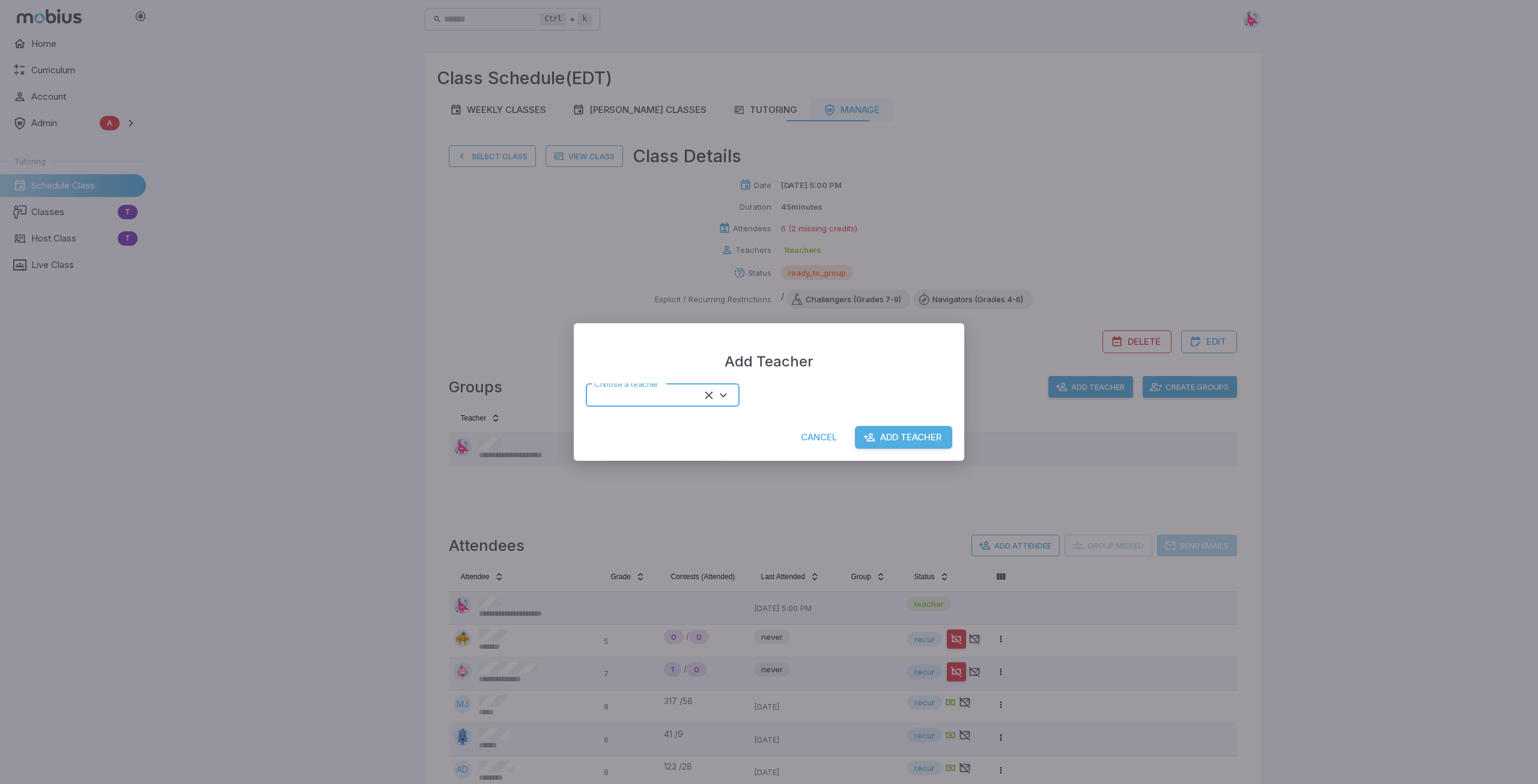
click at [915, 430] on button "Add Teacher" at bounding box center [903, 437] width 97 height 23
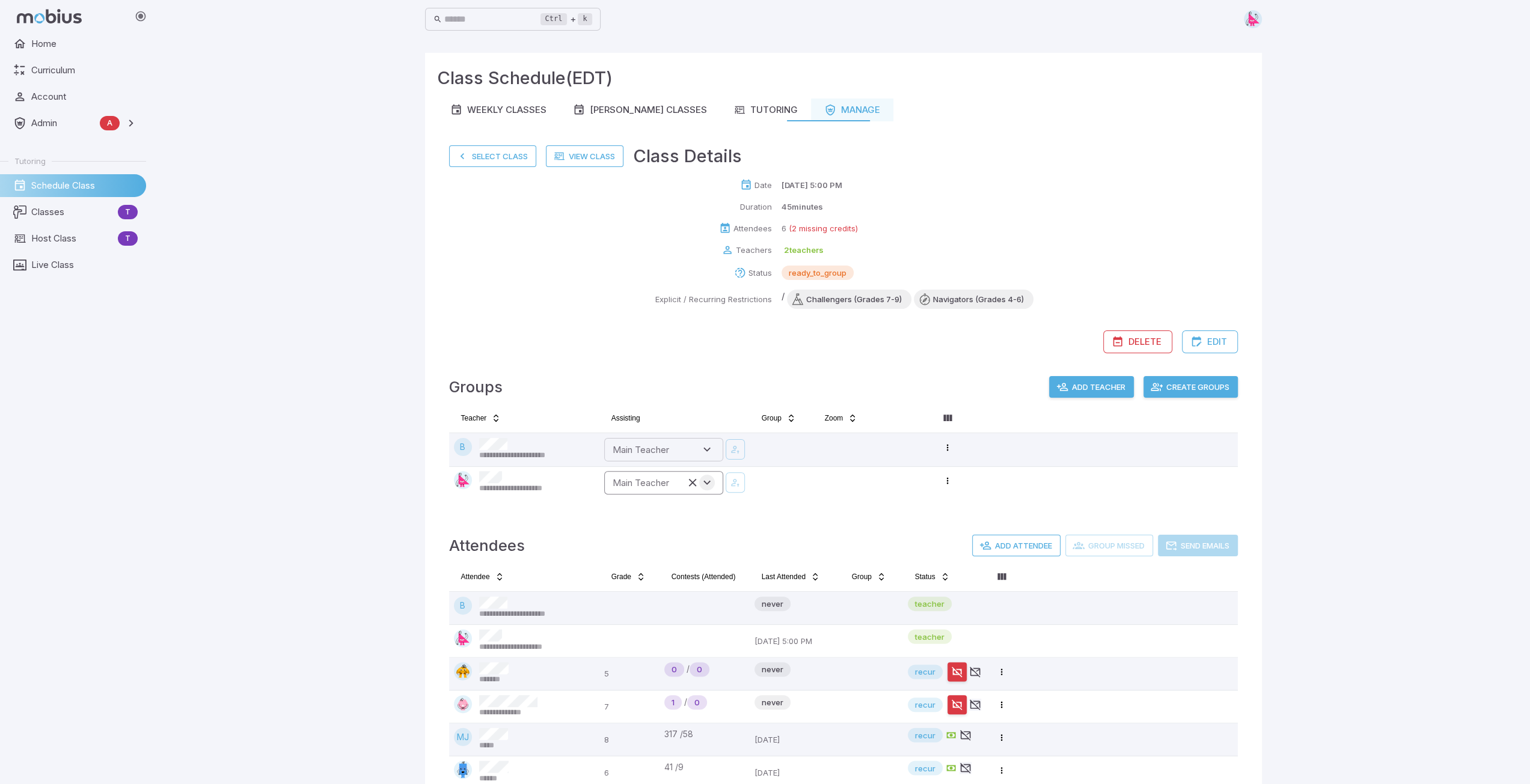
click at [708, 486] on icon "Open" at bounding box center [707, 482] width 13 height 13
click at [678, 520] on span "**********" at bounding box center [689, 522] width 97 height 11
type input "******"
click at [739, 485] on icon "button" at bounding box center [735, 482] width 11 height 12
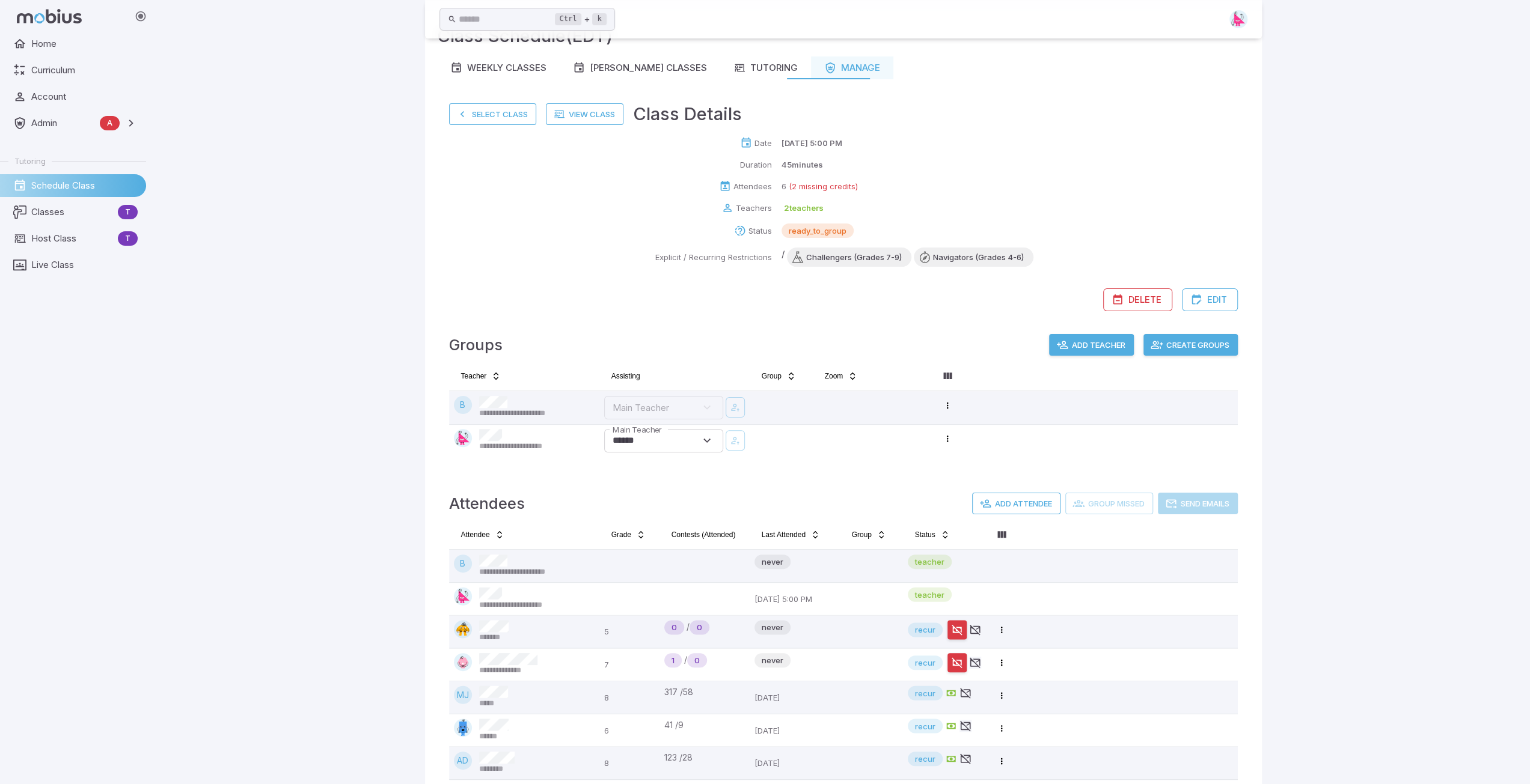
scroll to position [96, 0]
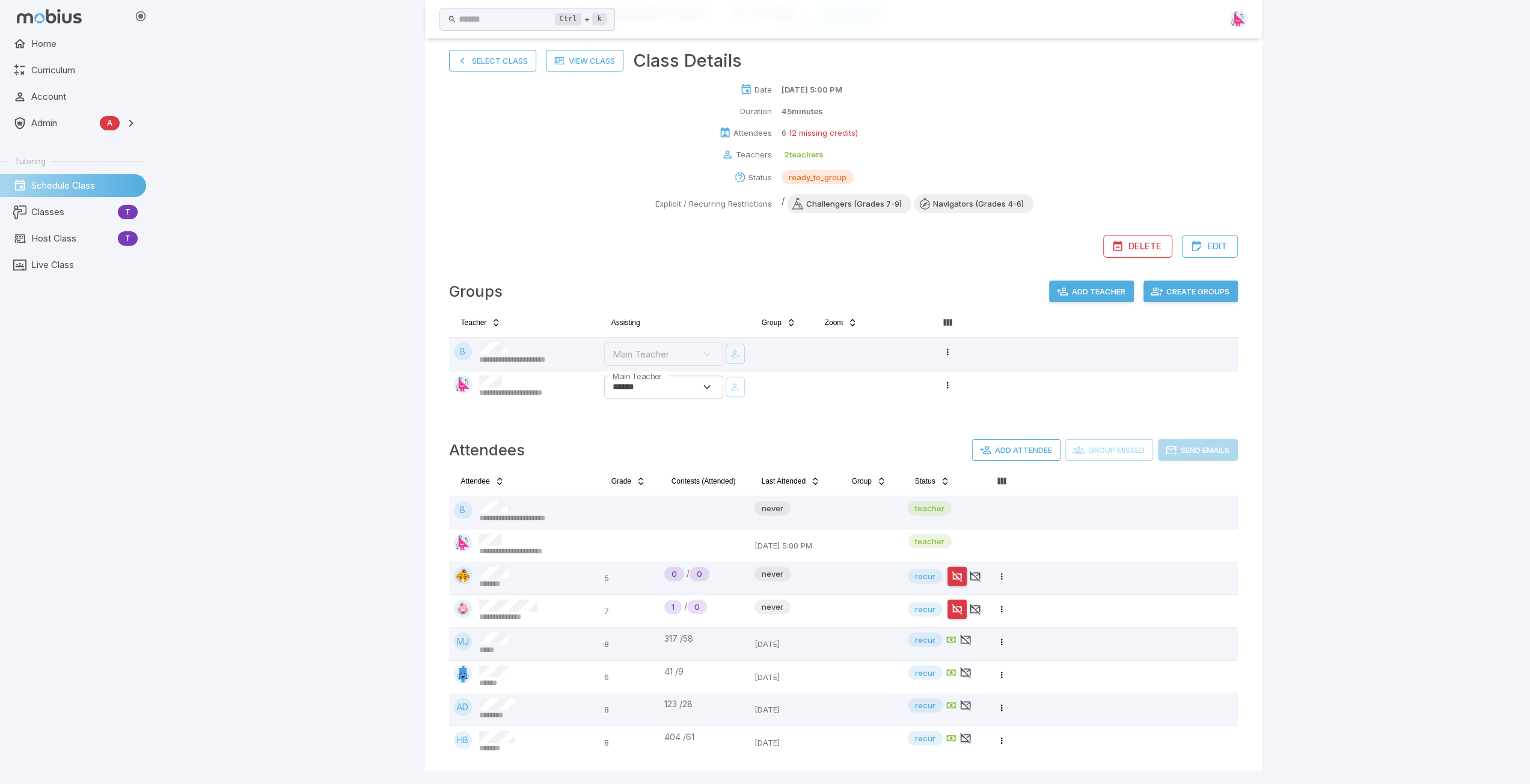
click at [1194, 294] on button "Create Groups" at bounding box center [1190, 291] width 94 height 21
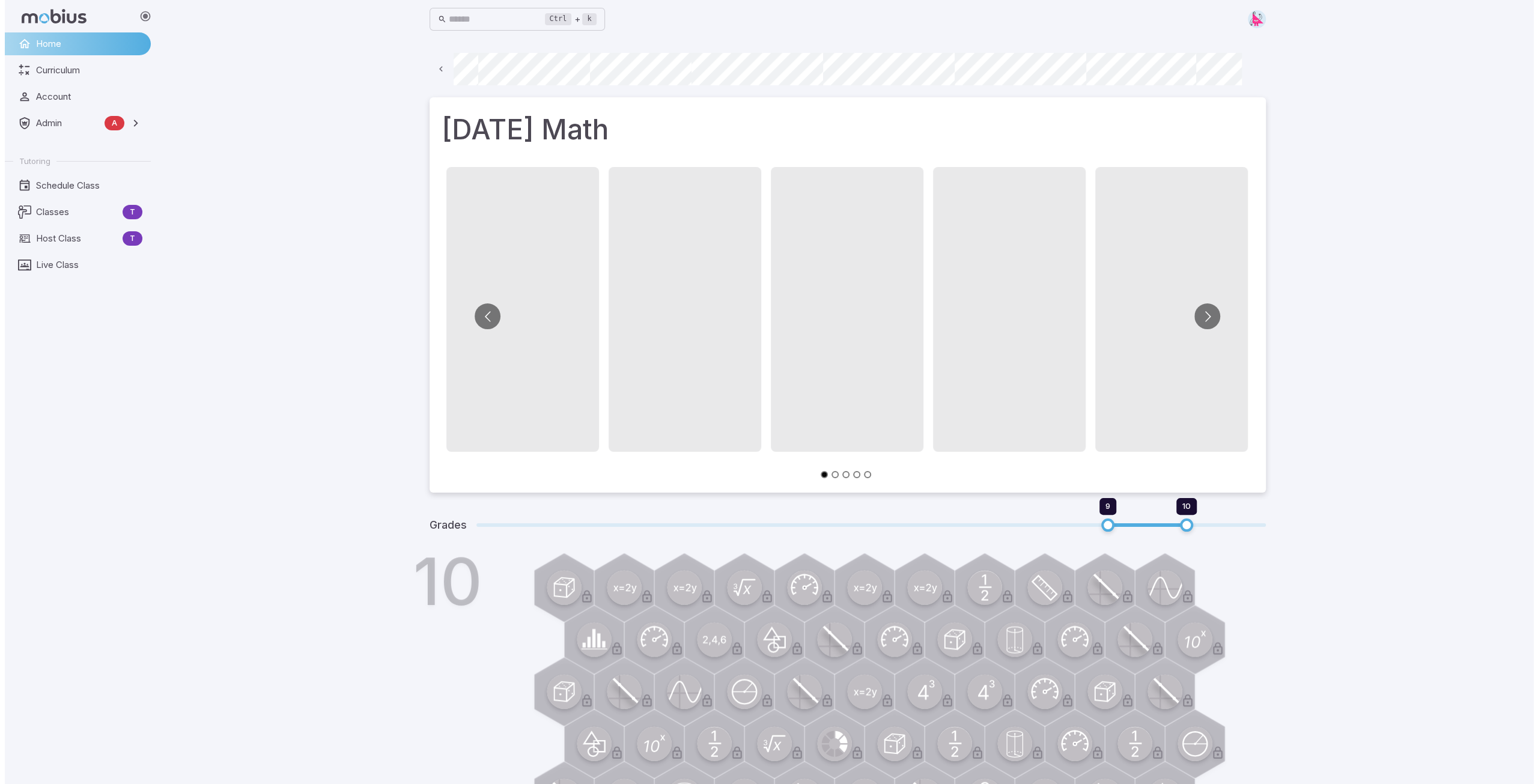
scroll to position [0, 86]
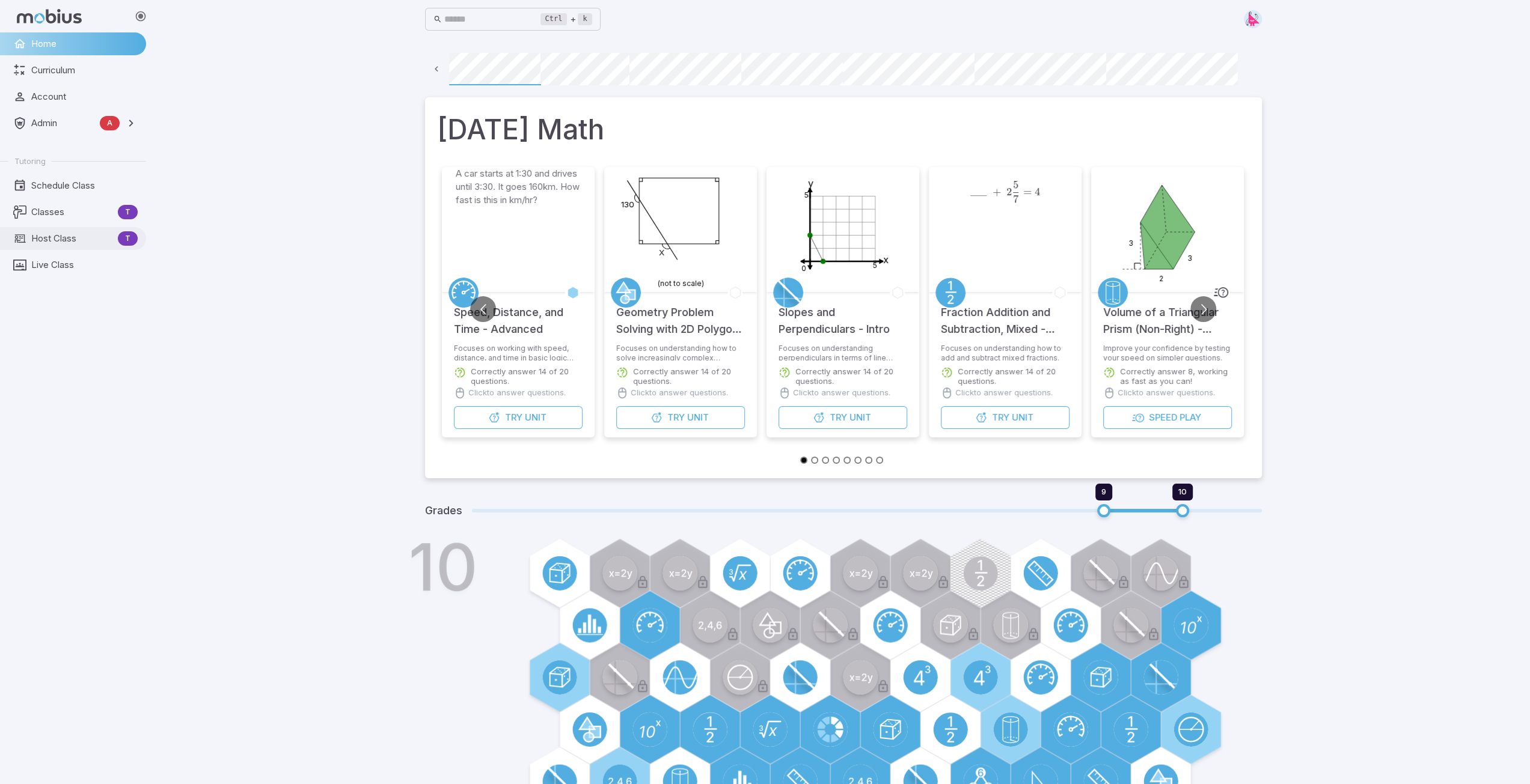
click at [58, 237] on span "Host Class" at bounding box center [71, 238] width 82 height 13
